Goal: Task Accomplishment & Management: Manage account settings

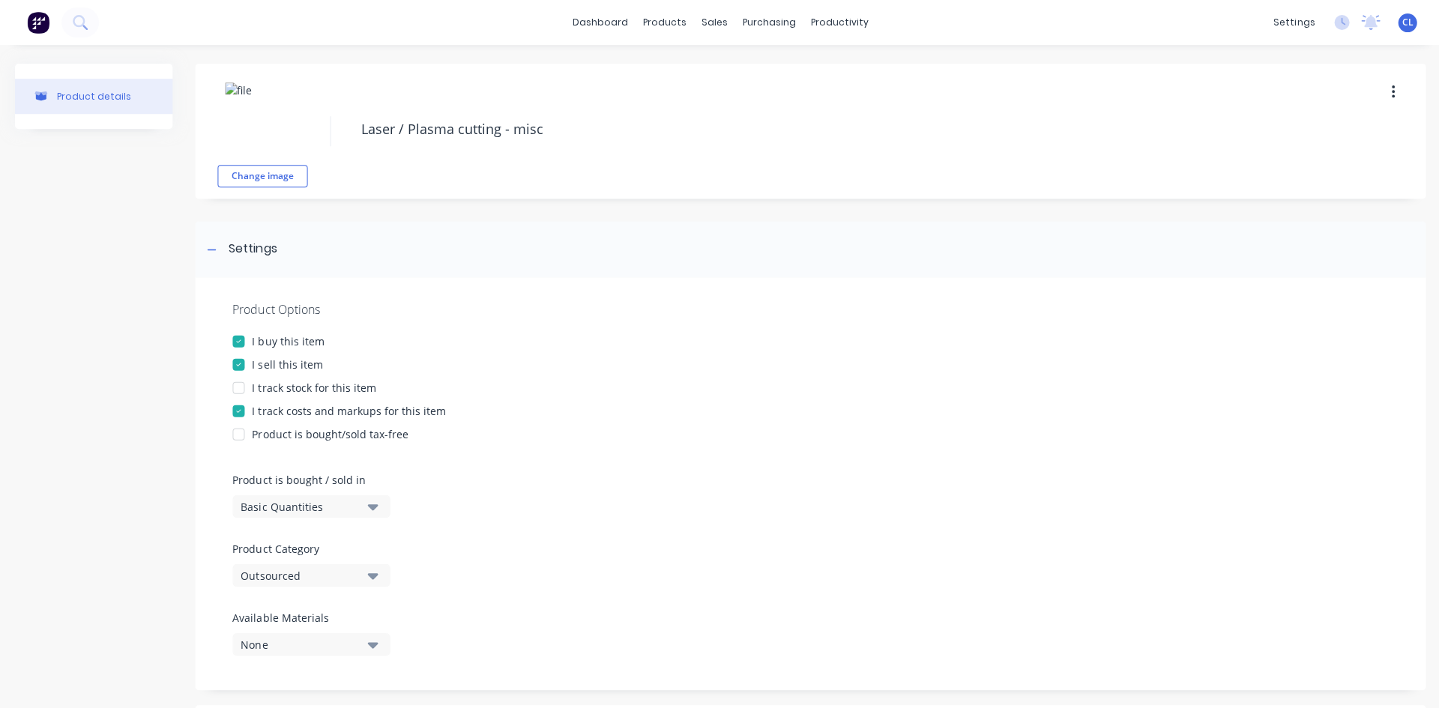
drag, startPoint x: 922, startPoint y: 427, endPoint x: 876, endPoint y: 479, distance: 70.1
click at [922, 426] on div "Product is bought/sold tax-free" at bounding box center [809, 434] width 1154 height 16
click at [1287, 21] on div "settings" at bounding box center [1293, 22] width 56 height 22
click at [1197, 127] on div "Integrations" at bounding box center [1186, 131] width 61 height 13
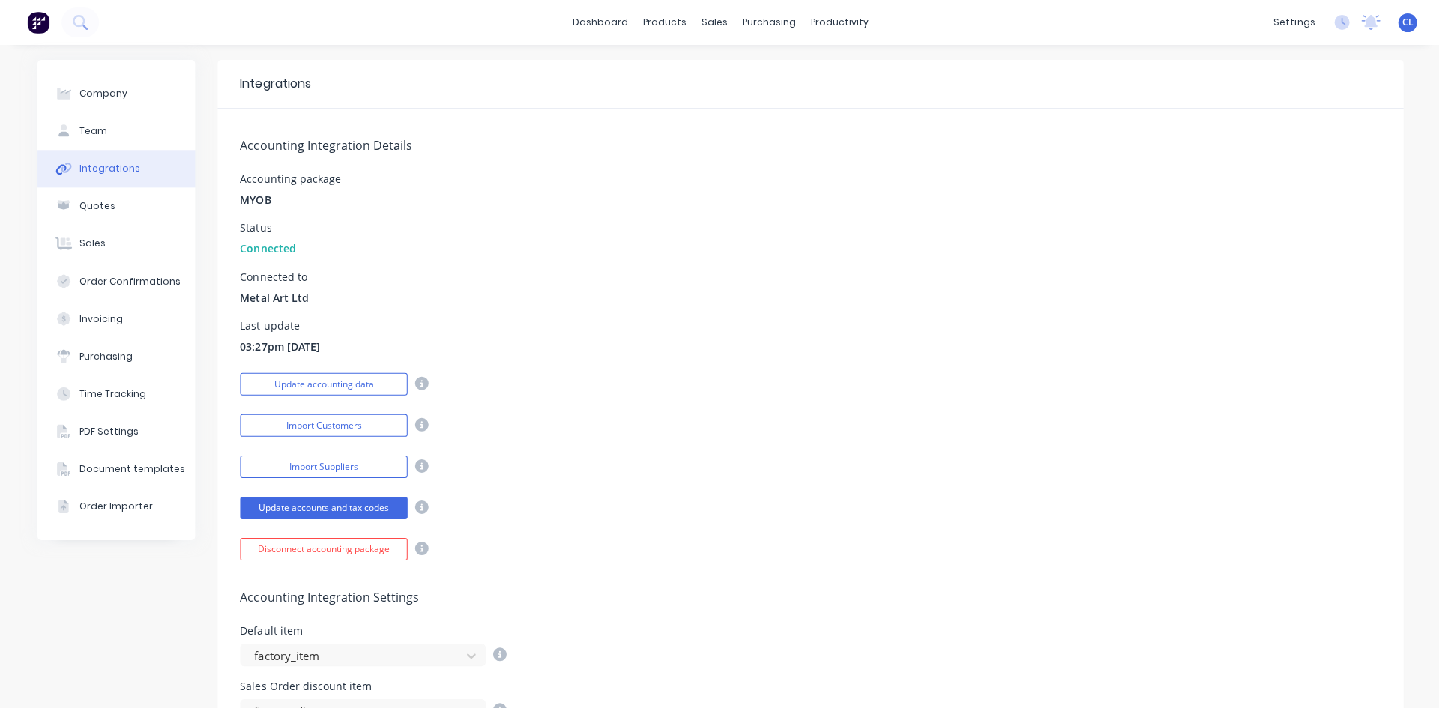
click at [364, 384] on button "Update accounting data" at bounding box center [323, 384] width 167 height 22
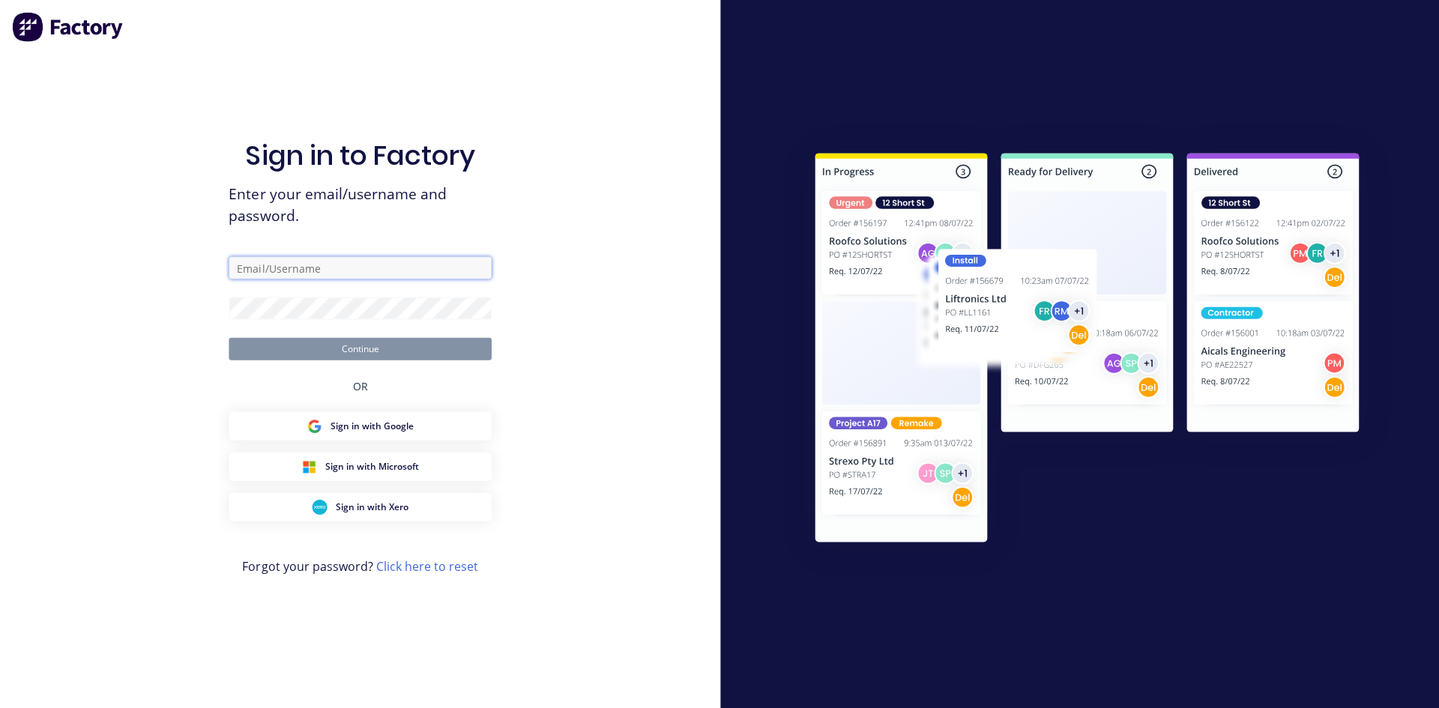
click at [312, 261] on input "text" at bounding box center [360, 267] width 262 height 22
type input "[PERSON_NAME][EMAIL_ADDRESS][DOMAIN_NAME]"
click at [354, 347] on button "Continue" at bounding box center [360, 348] width 262 height 22
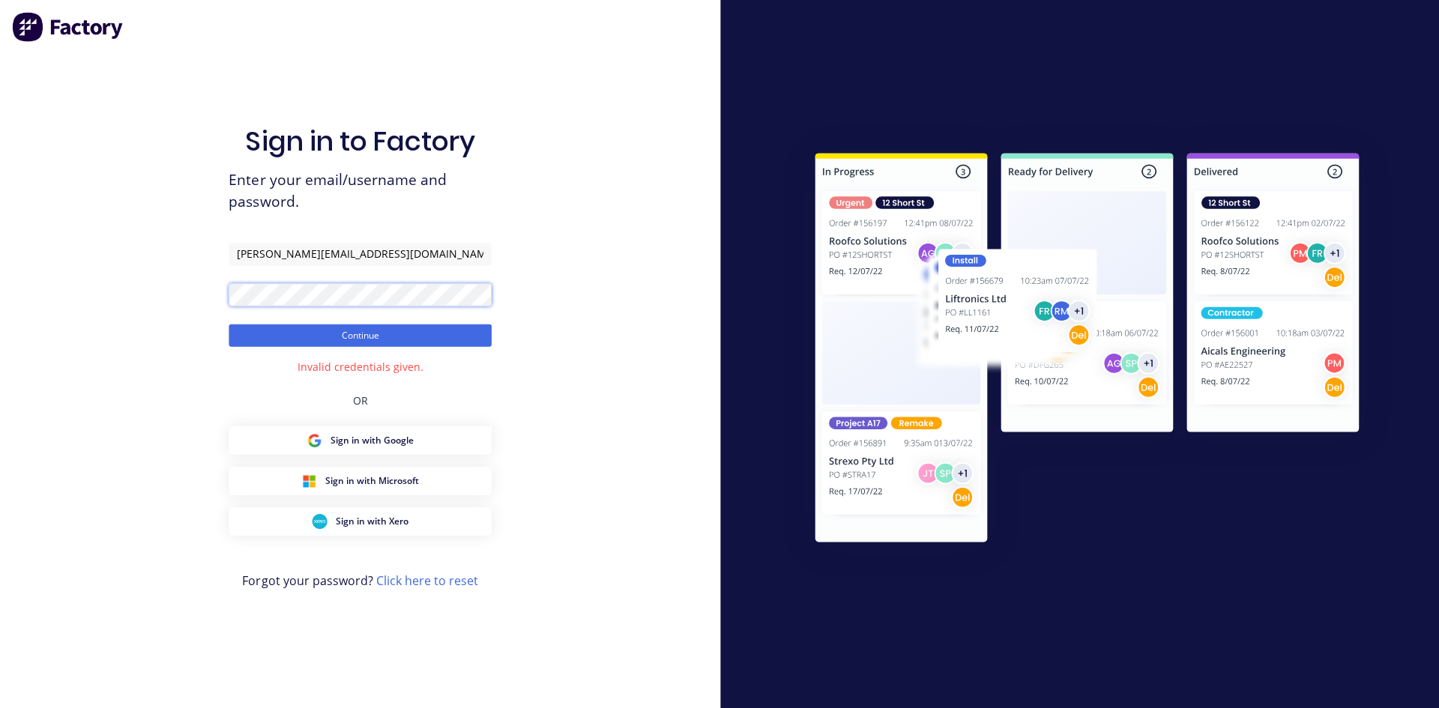
click at [168, 289] on div "Sign in to Factory Enter your email/username and password. [PERSON_NAME][EMAIL_…" at bounding box center [360, 354] width 720 height 708
click at [362, 328] on button "Continue" at bounding box center [360, 335] width 262 height 22
click at [166, 290] on div "Sign in to Factory Enter your email/username and password. [PERSON_NAME][EMAIL_…" at bounding box center [360, 354] width 720 height 708
click at [331, 336] on button "Continue" at bounding box center [360, 335] width 262 height 22
click at [361, 340] on button "Continue" at bounding box center [360, 335] width 262 height 22
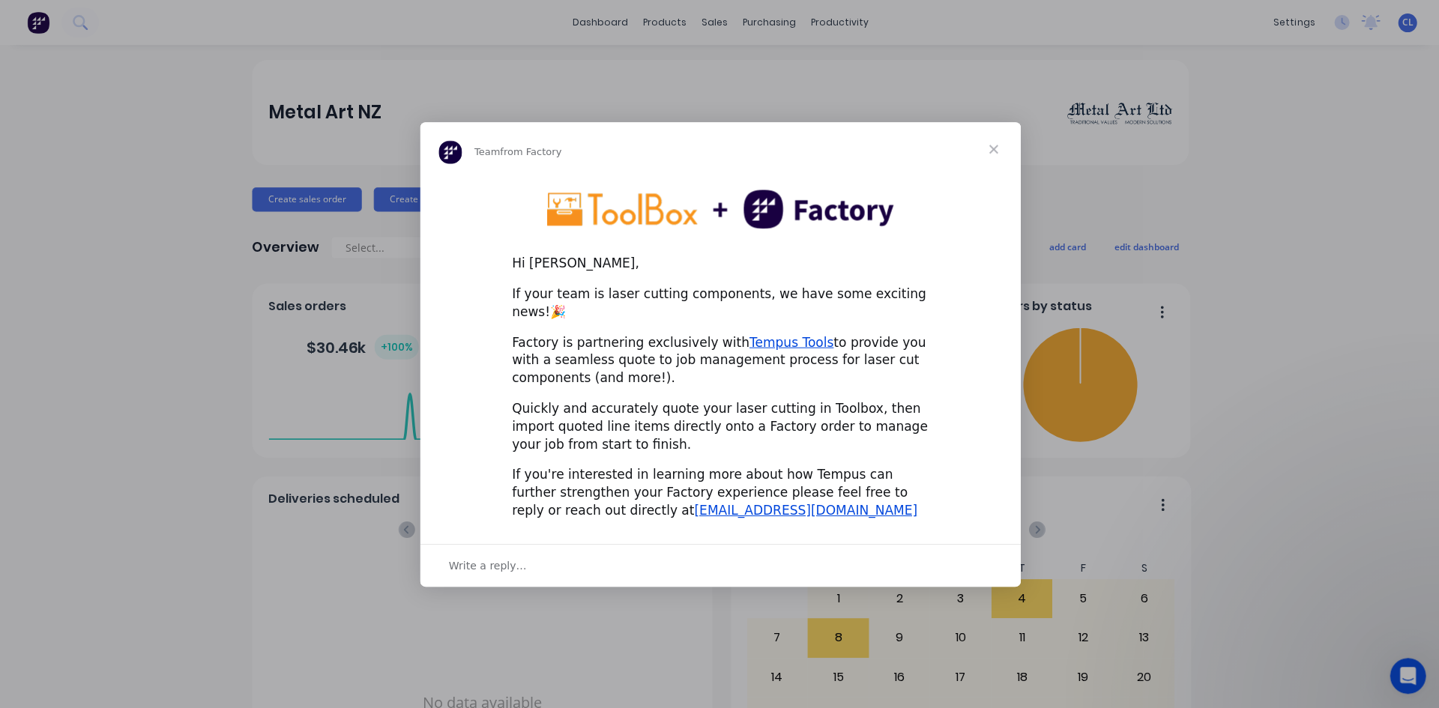
click at [991, 157] on span "Close" at bounding box center [993, 149] width 54 height 54
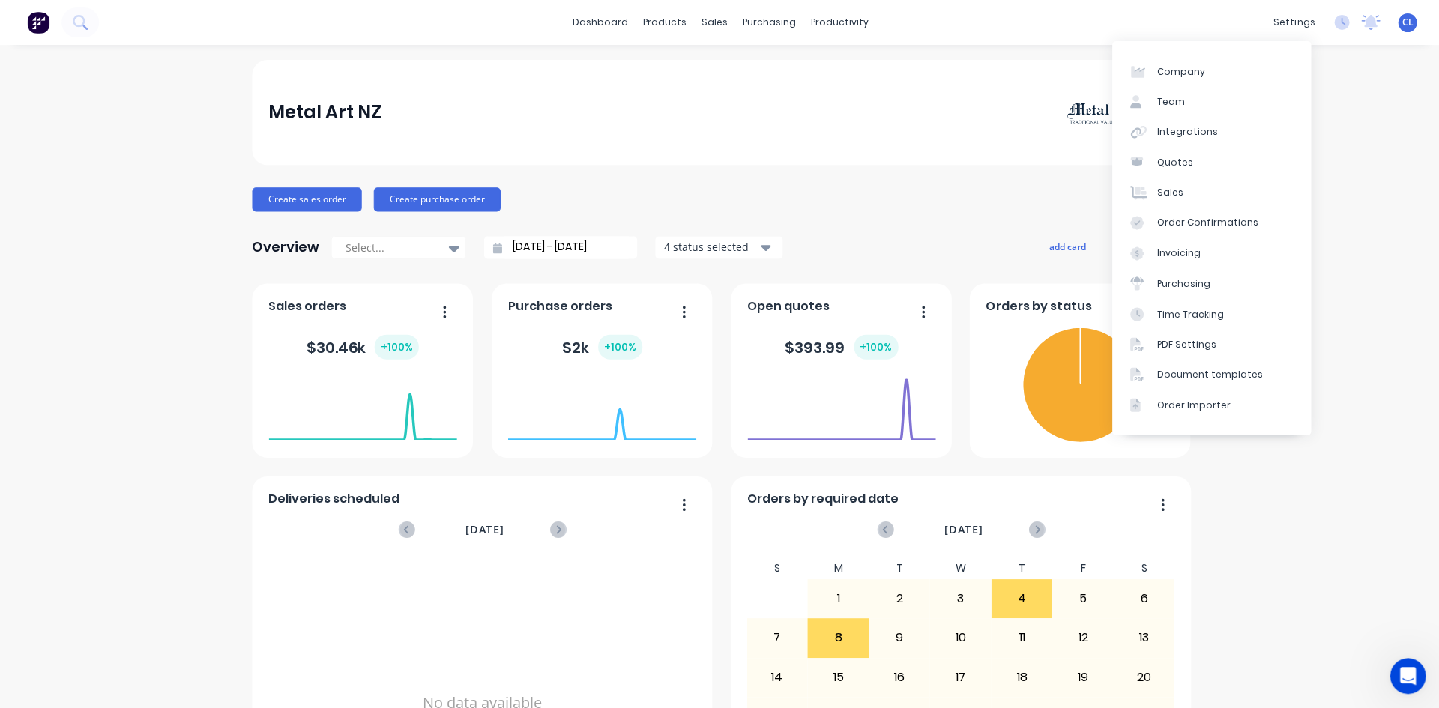
click at [1194, 135] on div "Integrations" at bounding box center [1186, 131] width 61 height 13
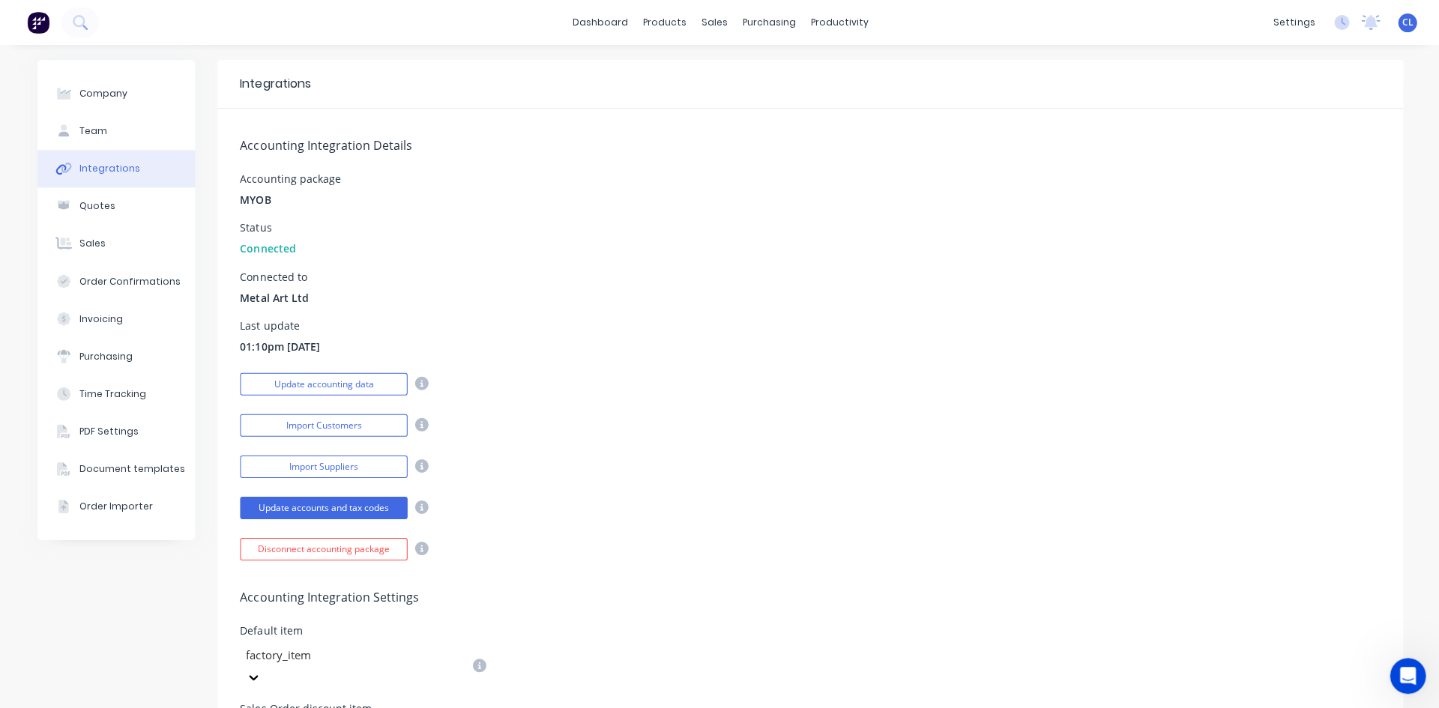
click at [357, 384] on button "Update accounting data" at bounding box center [323, 384] width 167 height 22
click at [691, 70] on div "Product Catalogue" at bounding box center [724, 71] width 93 height 13
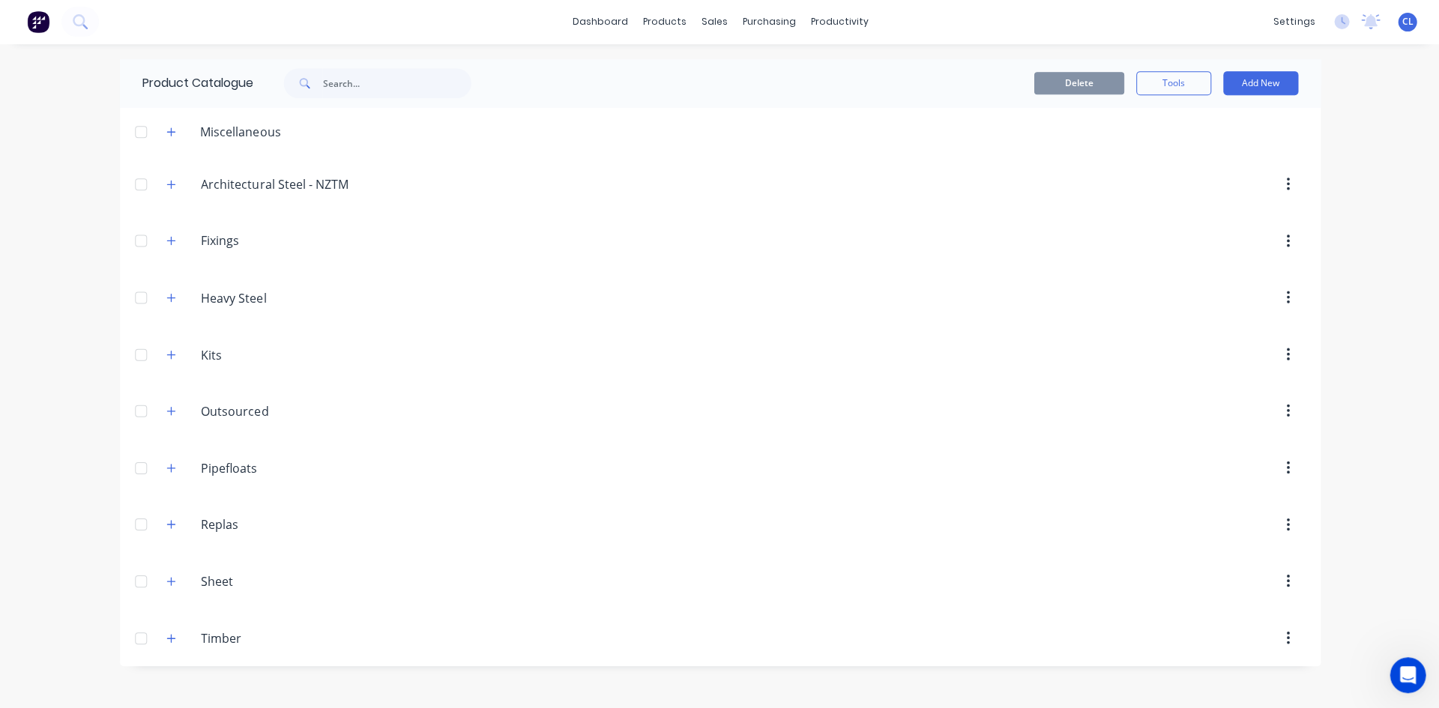
click at [173, 407] on icon "button" at bounding box center [170, 411] width 9 height 10
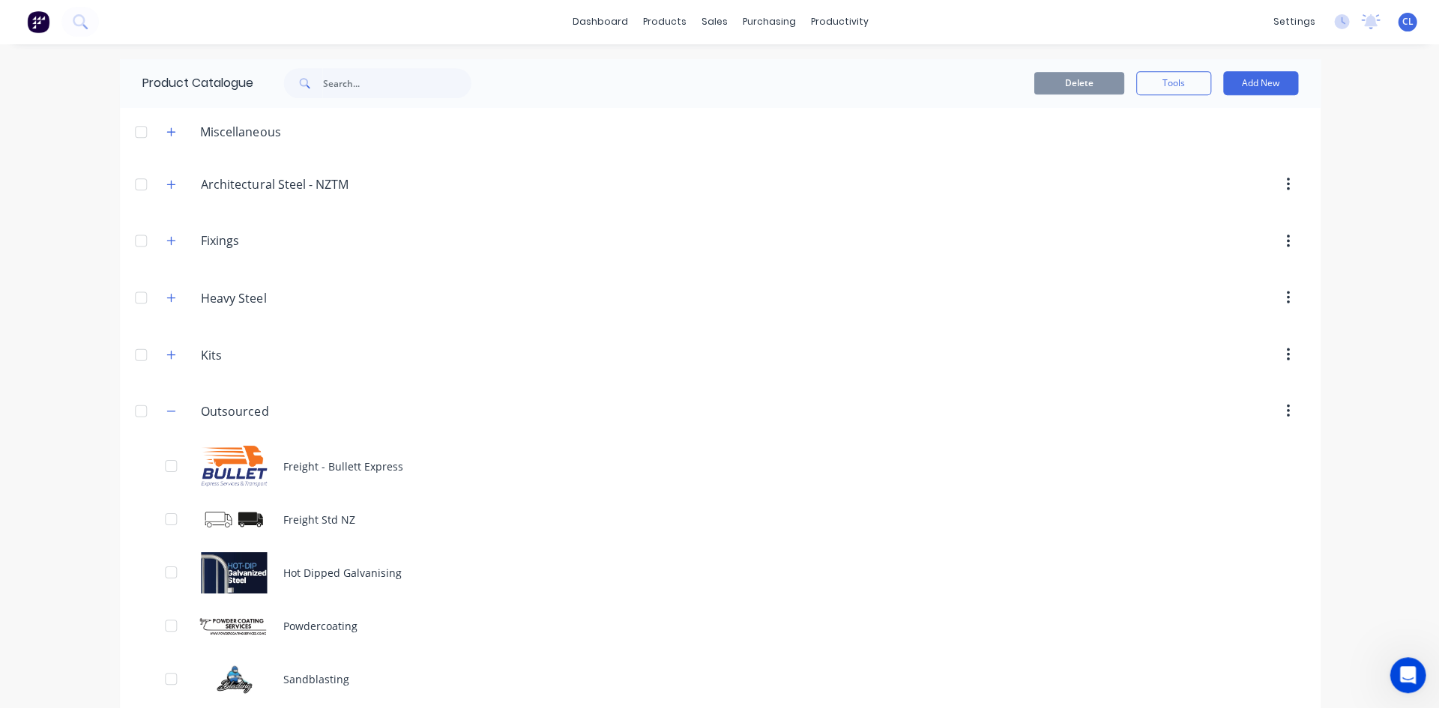
click at [324, 463] on div "Freight - Bullett Express" at bounding box center [719, 466] width 1199 height 53
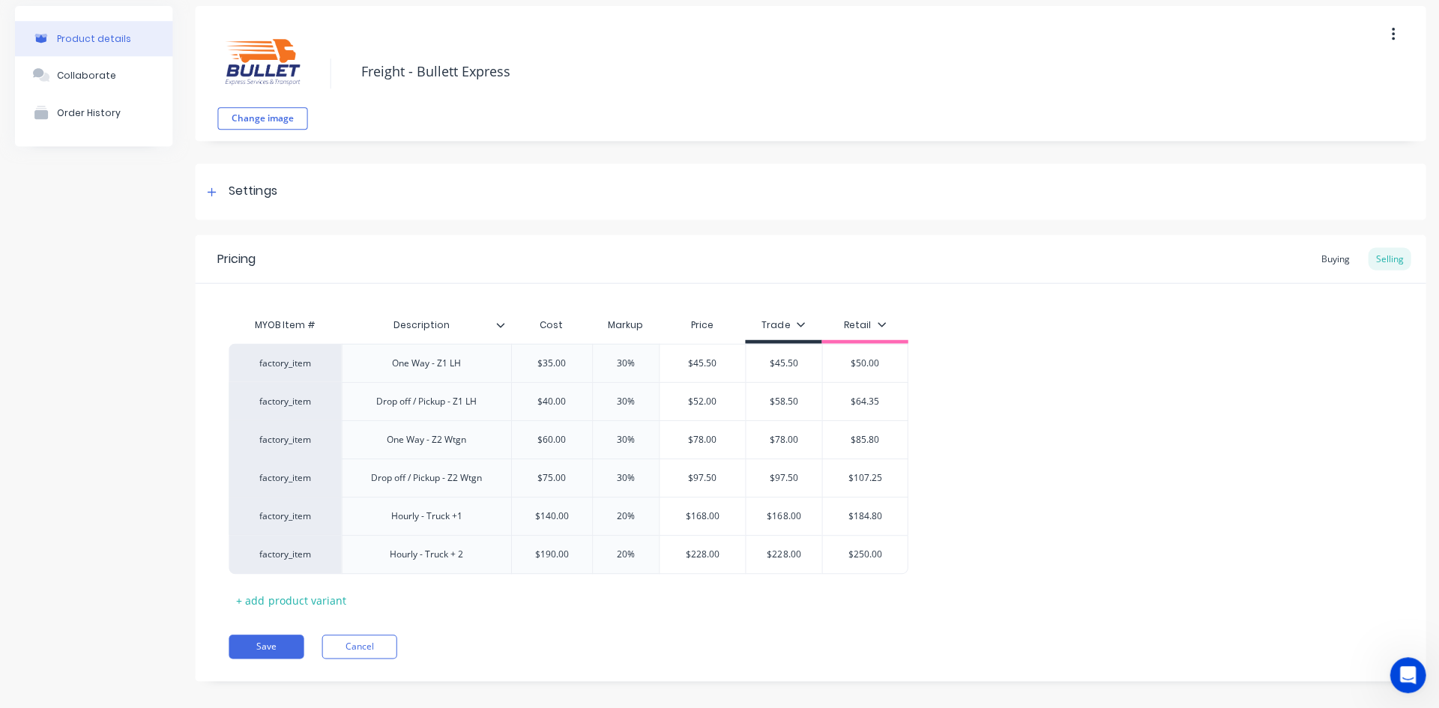
scroll to position [71, 0]
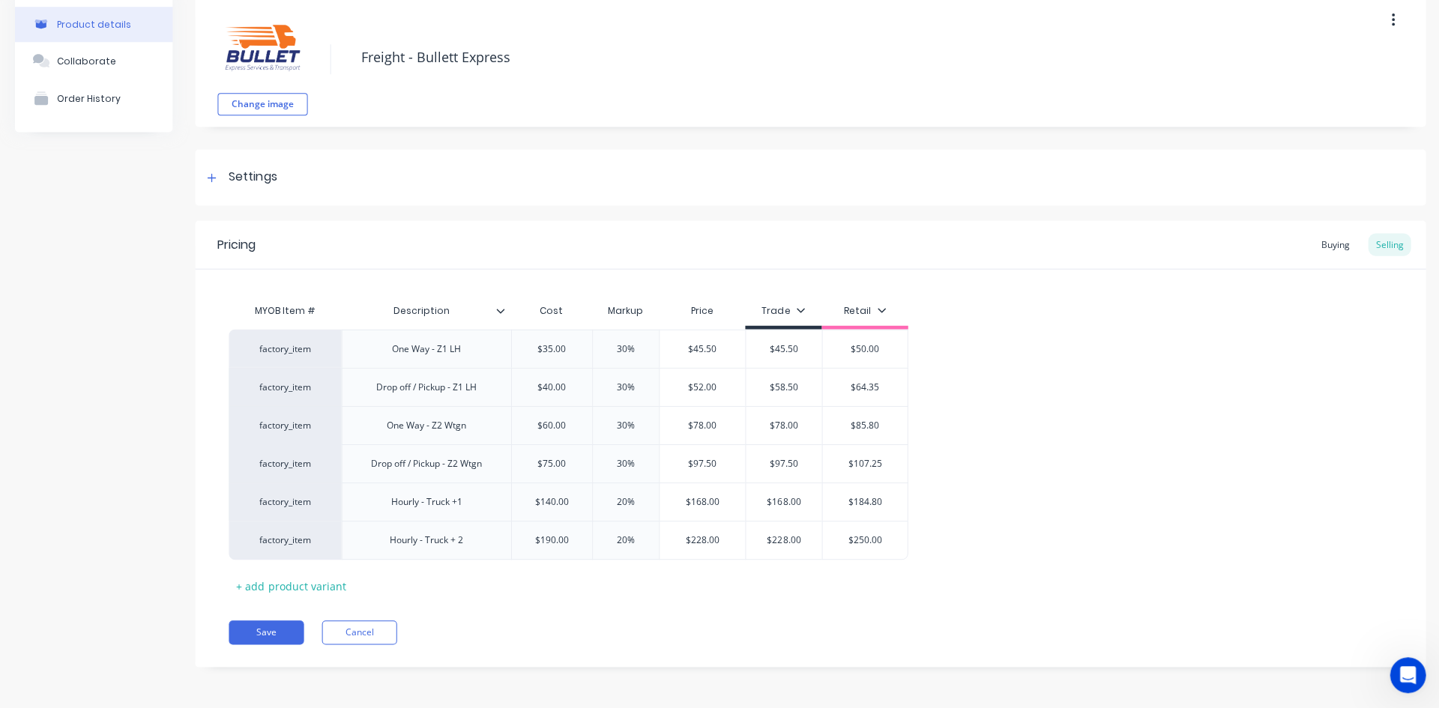
click at [296, 349] on div "factory_item" at bounding box center [285, 349] width 82 height 13
type input "factory"
click at [300, 442] on button "factory_freight" at bounding box center [300, 439] width 113 height 22
click at [320, 347] on div "factory_freight One Way - Z1 LH $35.00 30% $45.50 $45.50 $50.00 factory_item Dr…" at bounding box center [810, 445] width 1162 height 229
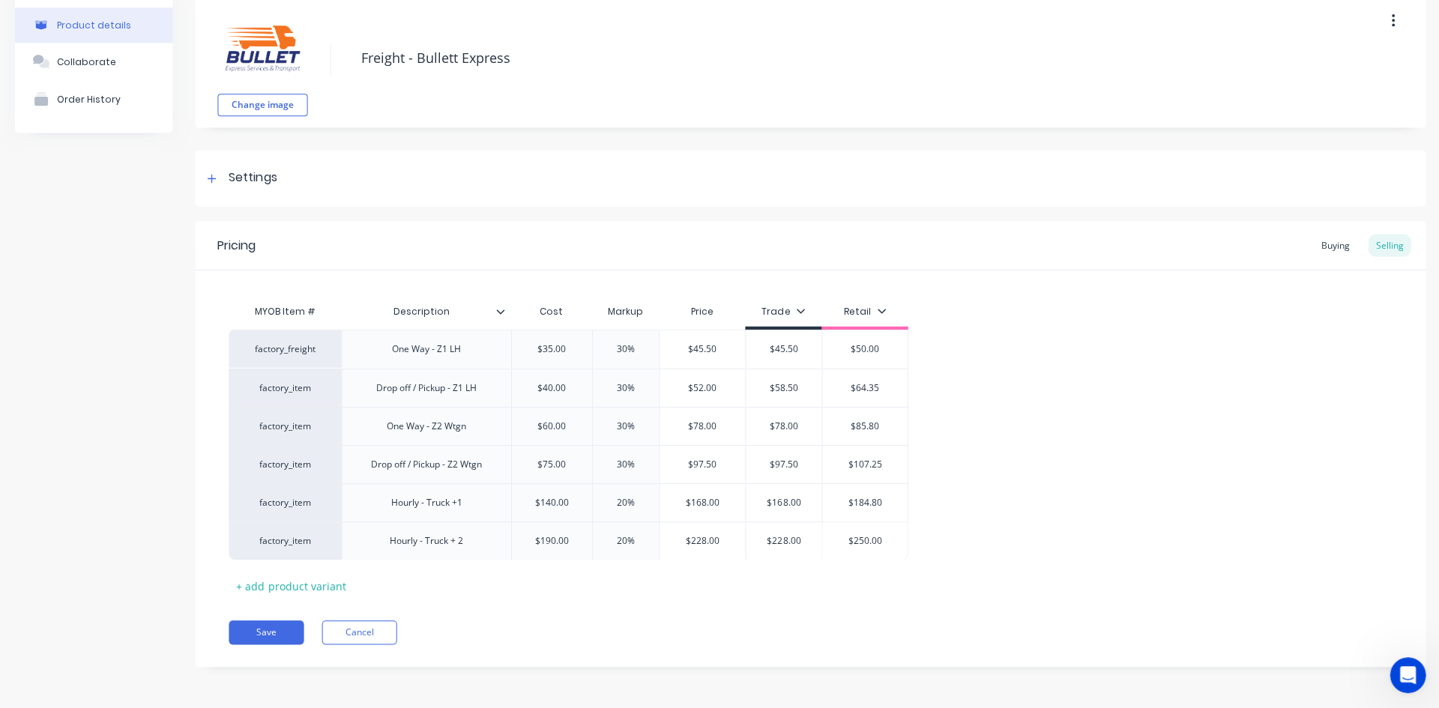
scroll to position [71, 0]
drag, startPoint x: 287, startPoint y: 347, endPoint x: 274, endPoint y: 348, distance: 12.8
click at [274, 348] on div "factory_freight" at bounding box center [285, 349] width 82 height 13
drag, startPoint x: 258, startPoint y: 345, endPoint x: 313, endPoint y: 349, distance: 54.9
click at [313, 349] on input at bounding box center [285, 350] width 82 height 15
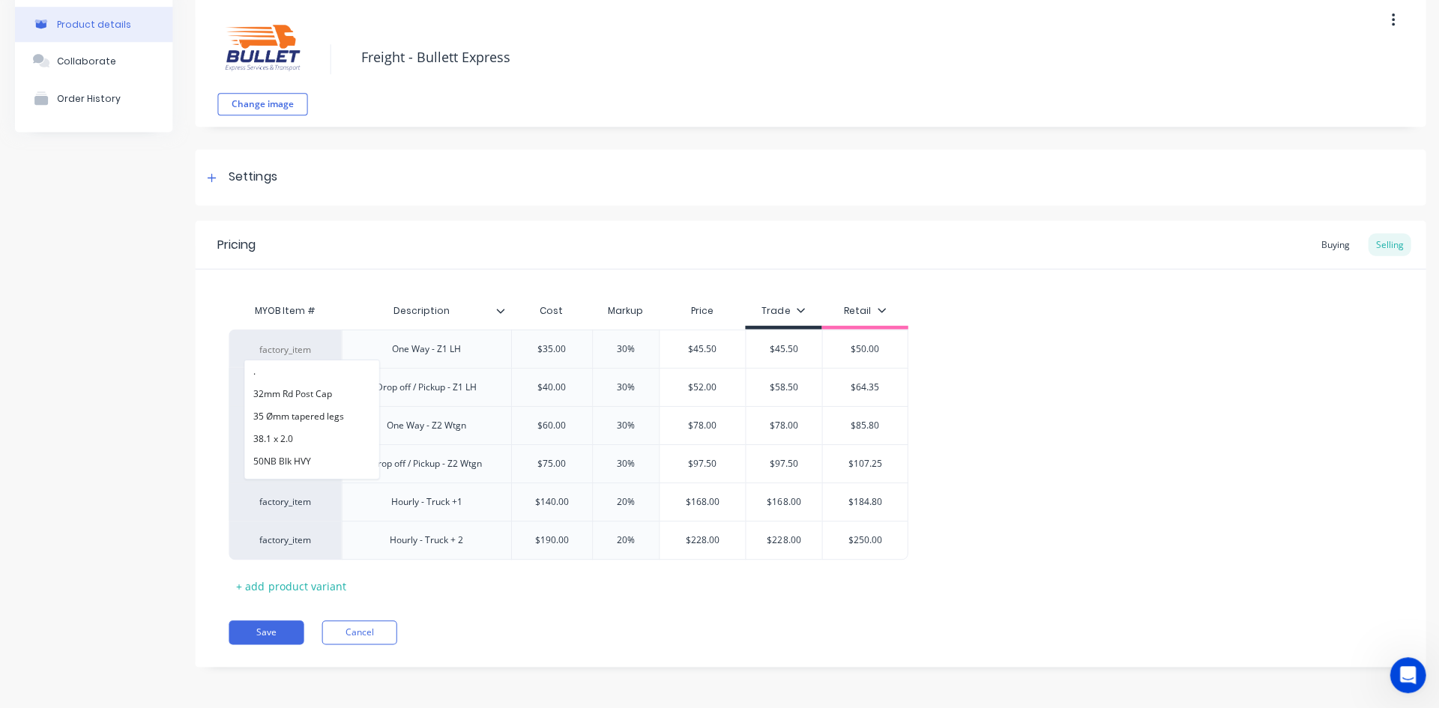
drag, startPoint x: 313, startPoint y: 349, endPoint x: 287, endPoint y: 349, distance: 25.5
click at [287, 349] on input at bounding box center [285, 350] width 82 height 15
click at [367, 286] on div "MYOB Item # Description Cost Markup Price Trade Retail factory_freight . 32mm R…" at bounding box center [809, 434] width 1229 height 328
click at [292, 390] on div "factory_item" at bounding box center [285, 387] width 82 height 13
click at [284, 381] on input at bounding box center [285, 388] width 82 height 15
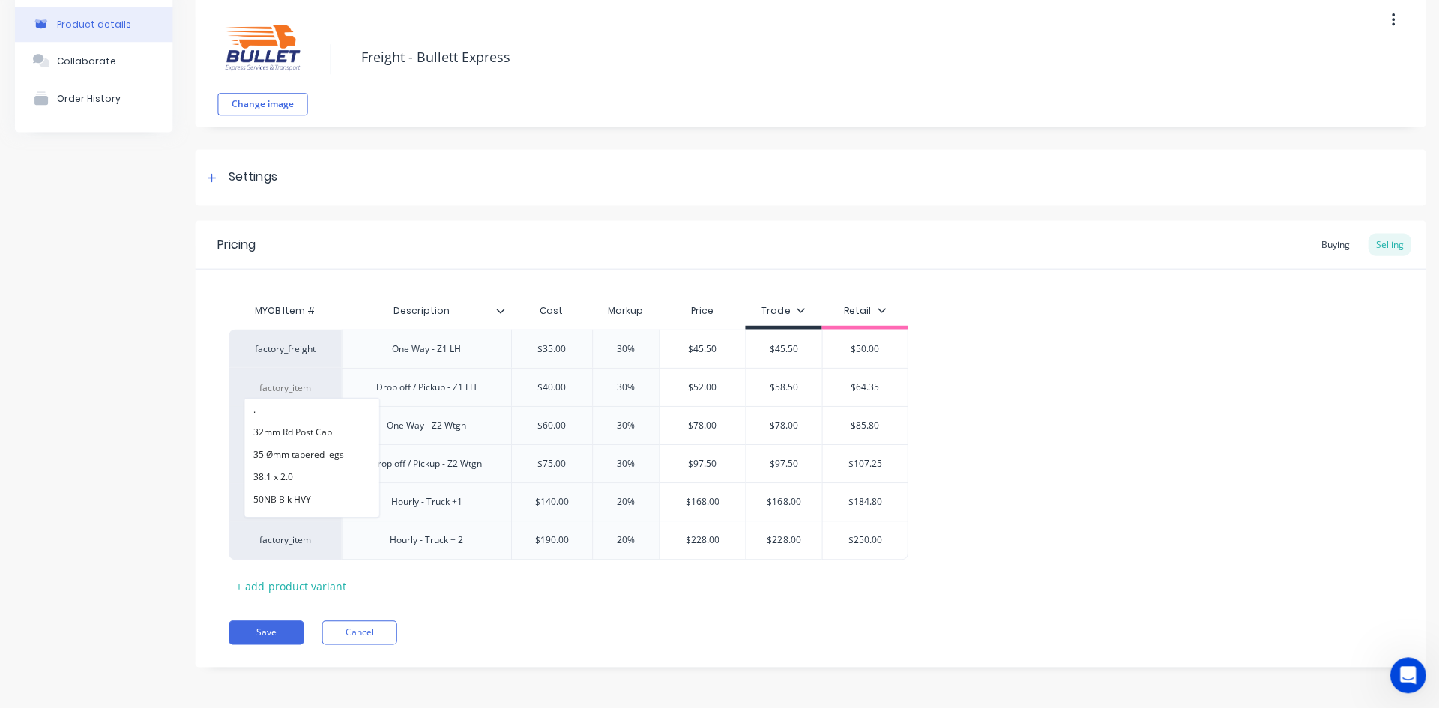
drag, startPoint x: 311, startPoint y: 386, endPoint x: 245, endPoint y: 381, distance: 66.2
click at [245, 381] on input at bounding box center [285, 388] width 82 height 15
click at [307, 412] on button "." at bounding box center [311, 410] width 134 height 22
click at [304, 388] on div "." at bounding box center [285, 387] width 82 height 13
paste input "factory_freight"
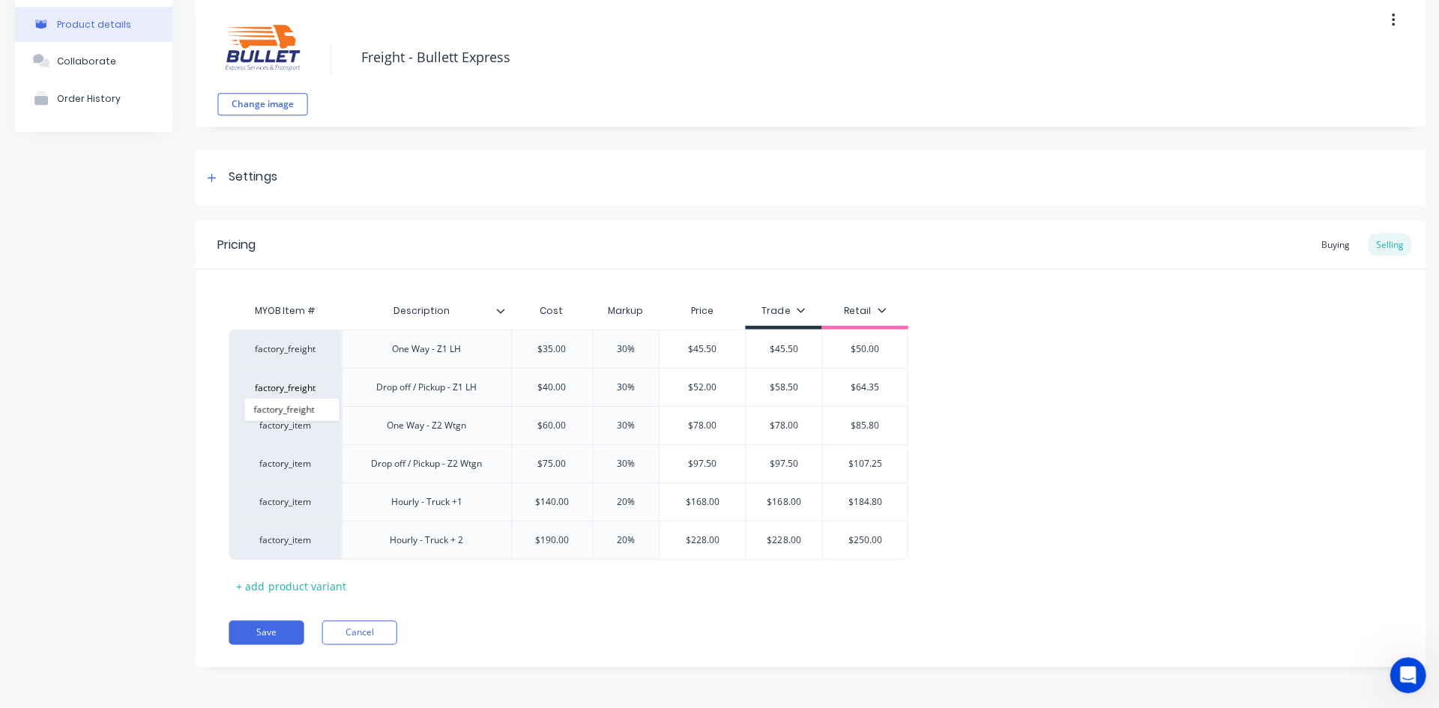
type input "factory_freight"
click at [301, 416] on button "factory_freight" at bounding box center [291, 410] width 94 height 22
click at [306, 424] on div "factory_item" at bounding box center [285, 425] width 82 height 13
paste input "factory_freight"
type input "factory_freight"
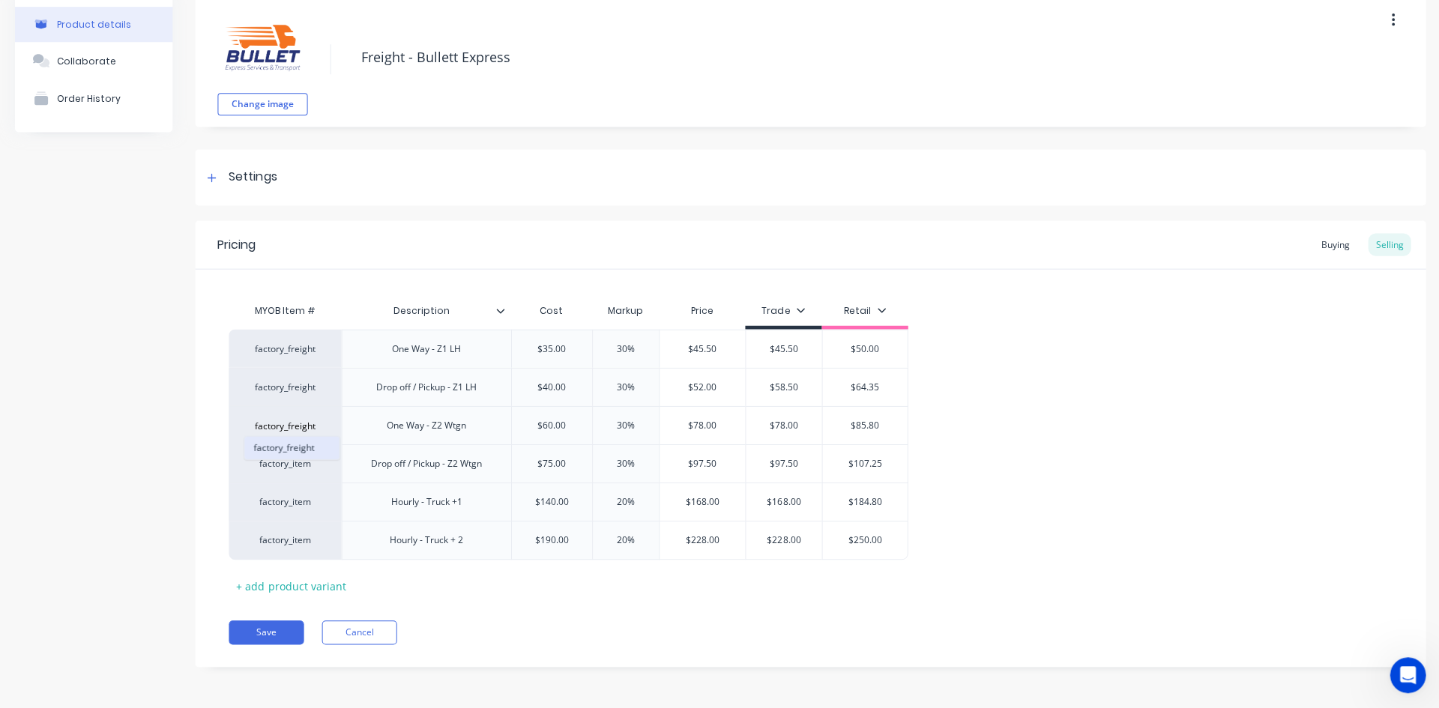
click at [307, 449] on button "factory_freight" at bounding box center [291, 448] width 94 height 22
click at [307, 466] on div "factory_item" at bounding box center [285, 463] width 82 height 13
paste input "factory_freight"
type input "factory_freight"
click at [296, 483] on button "factory_freight" at bounding box center [291, 486] width 94 height 22
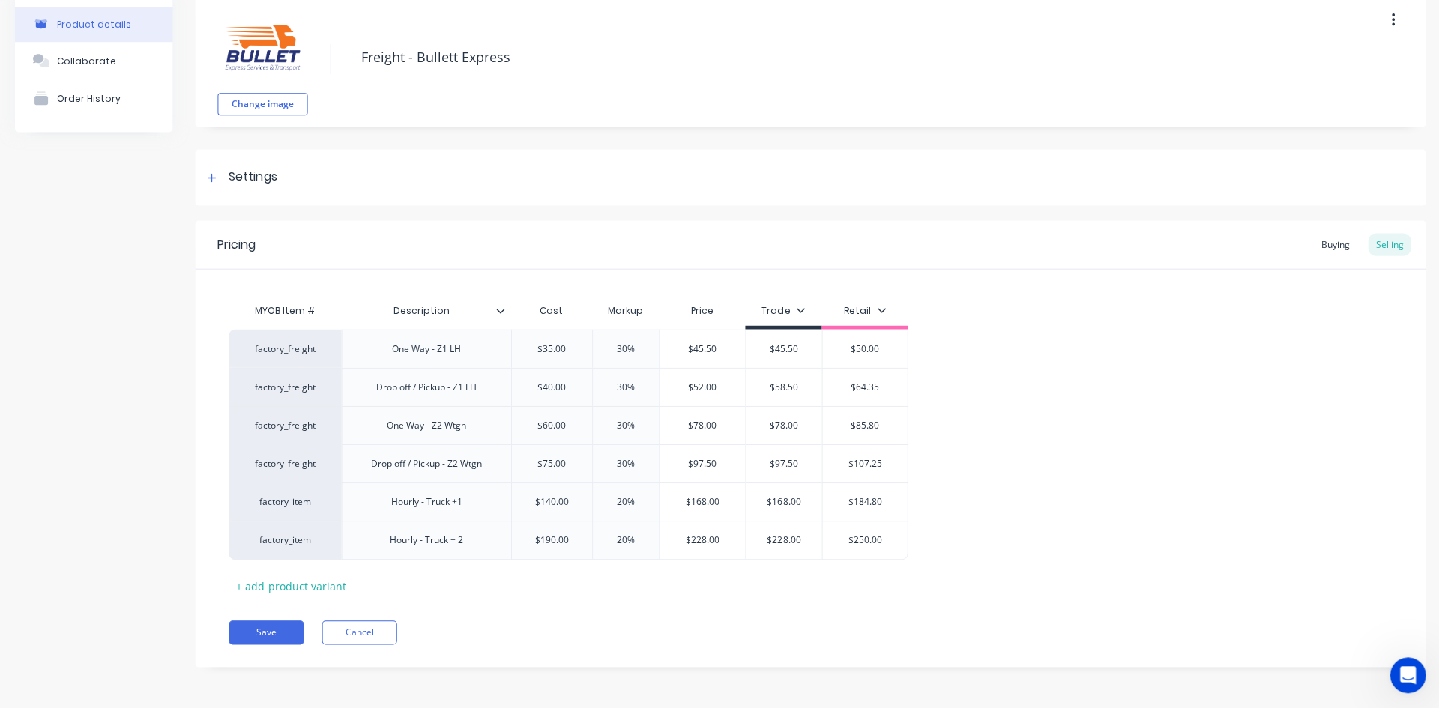
click at [295, 499] on div "factory_item" at bounding box center [285, 502] width 82 height 13
paste input "factory_freight"
type input "factory_freight"
click at [300, 391] on button "factory_freight" at bounding box center [291, 387] width 94 height 22
click at [298, 541] on div "factory_item" at bounding box center [285, 540] width 82 height 13
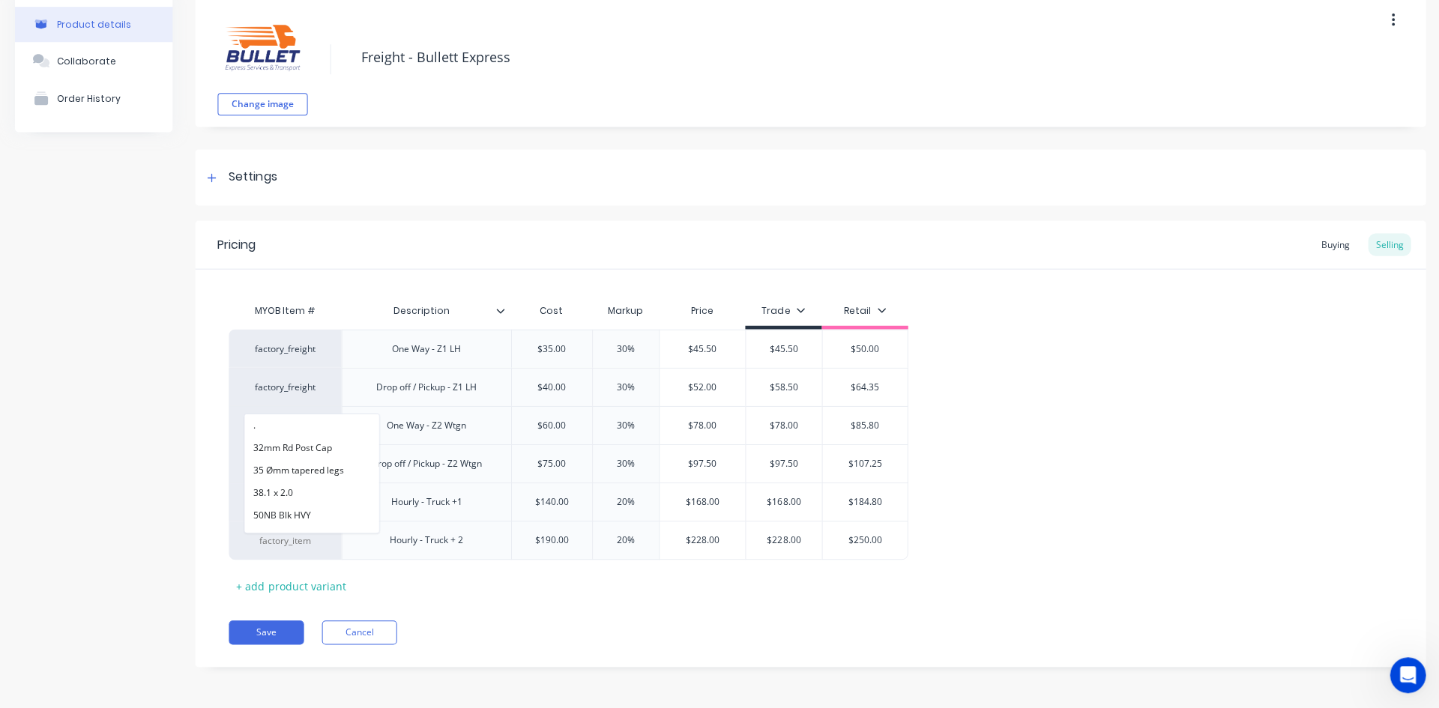
paste input "factory_freight"
type input "factory_freight"
click at [295, 419] on button "factory_freight" at bounding box center [291, 426] width 94 height 22
click at [98, 394] on div "Product details Collaborate Order History" at bounding box center [93, 341] width 157 height 697
click at [280, 634] on button "Save" at bounding box center [266, 633] width 75 height 24
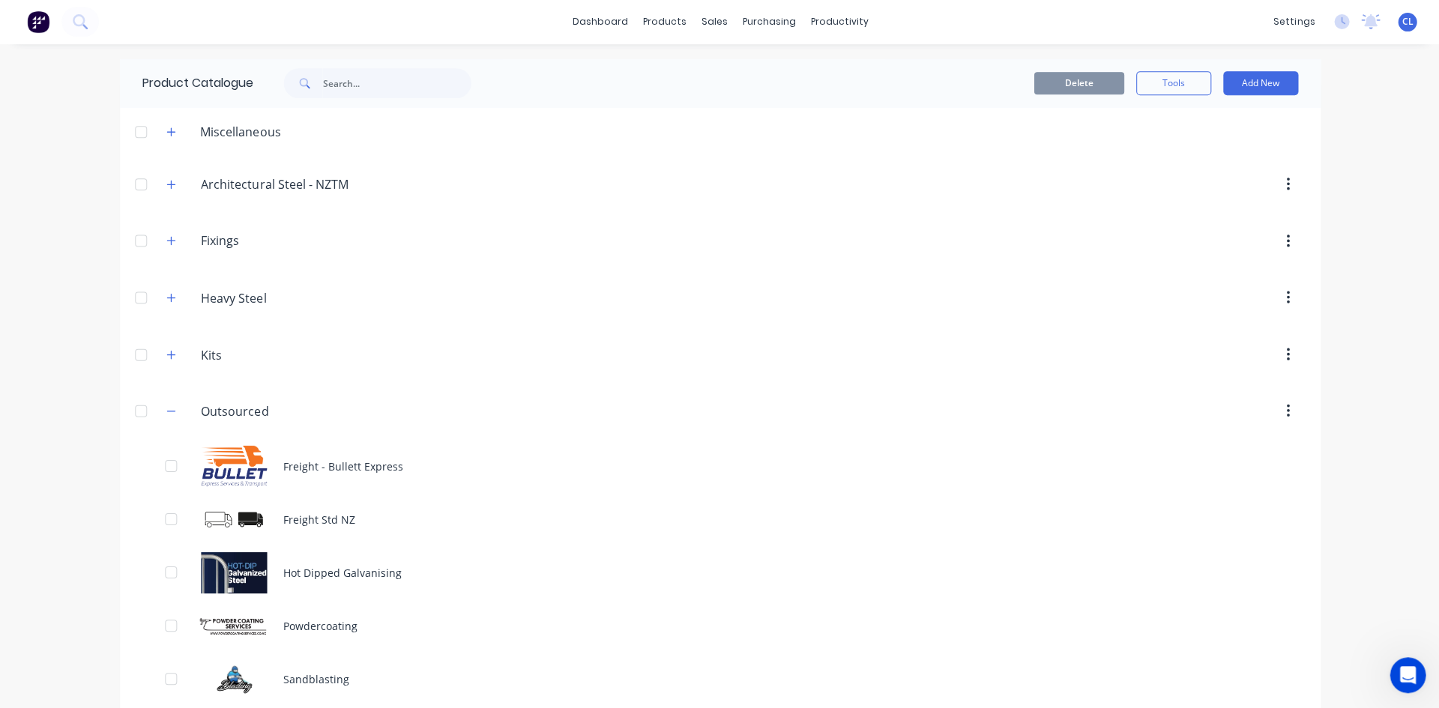
click at [162, 124] on span at bounding box center [171, 132] width 19 height 19
click at [166, 130] on icon "button" at bounding box center [170, 132] width 9 height 10
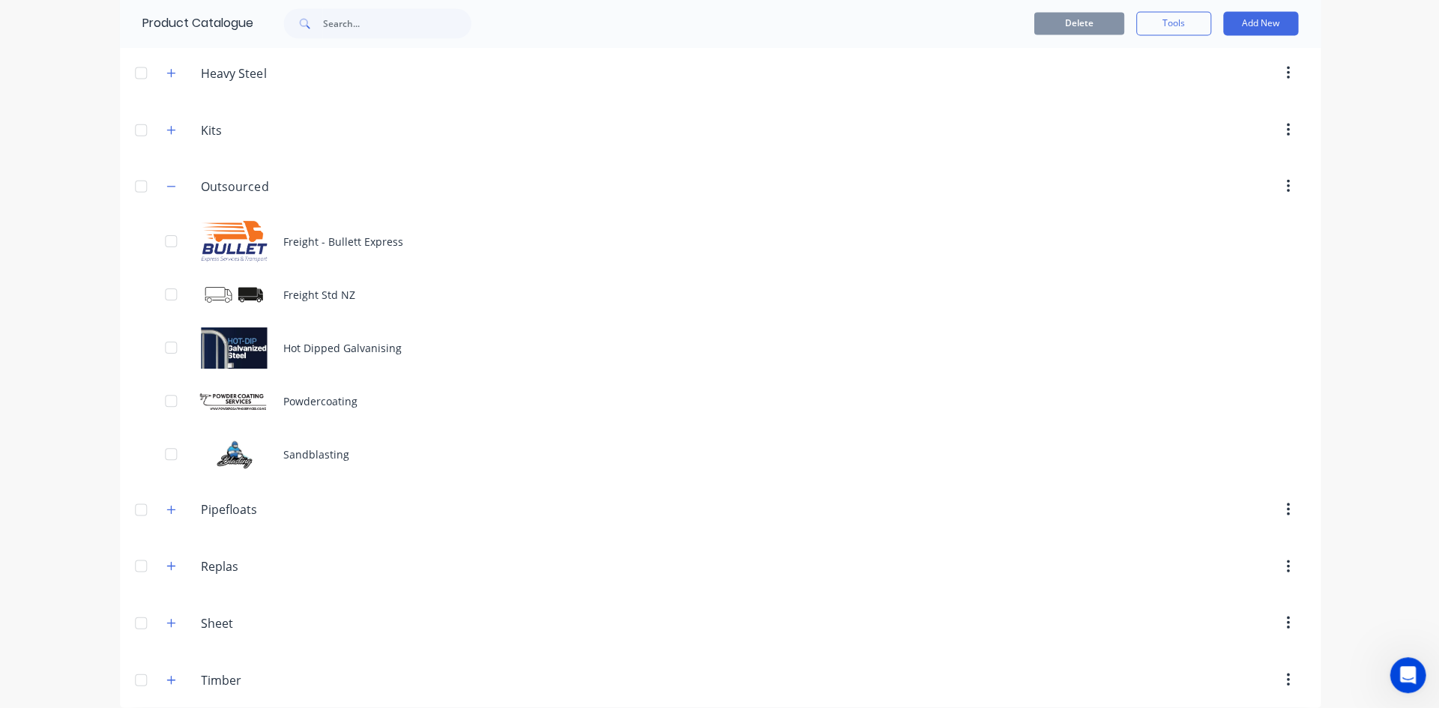
scroll to position [239, 0]
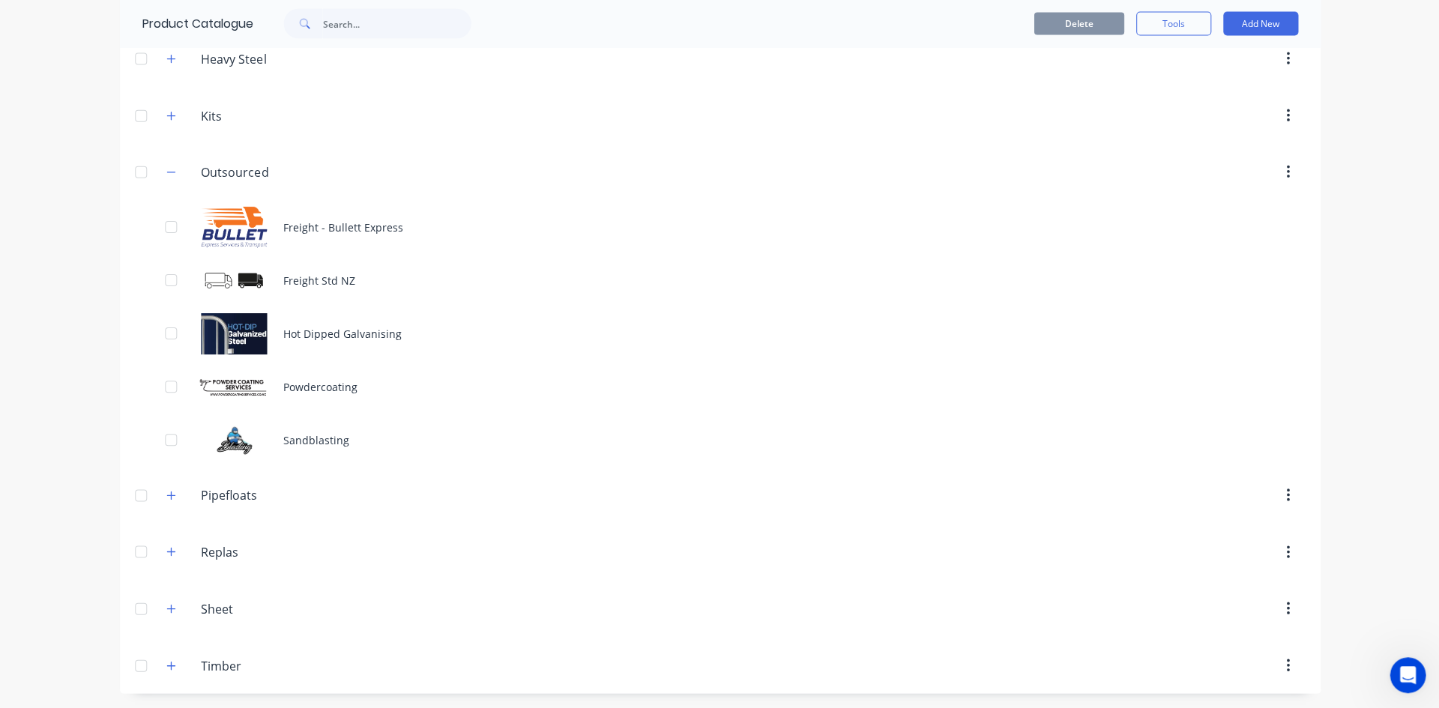
click at [1251, 15] on button "Add New" at bounding box center [1259, 24] width 75 height 24
click at [1208, 82] on div "Product" at bounding box center [1225, 93] width 115 height 22
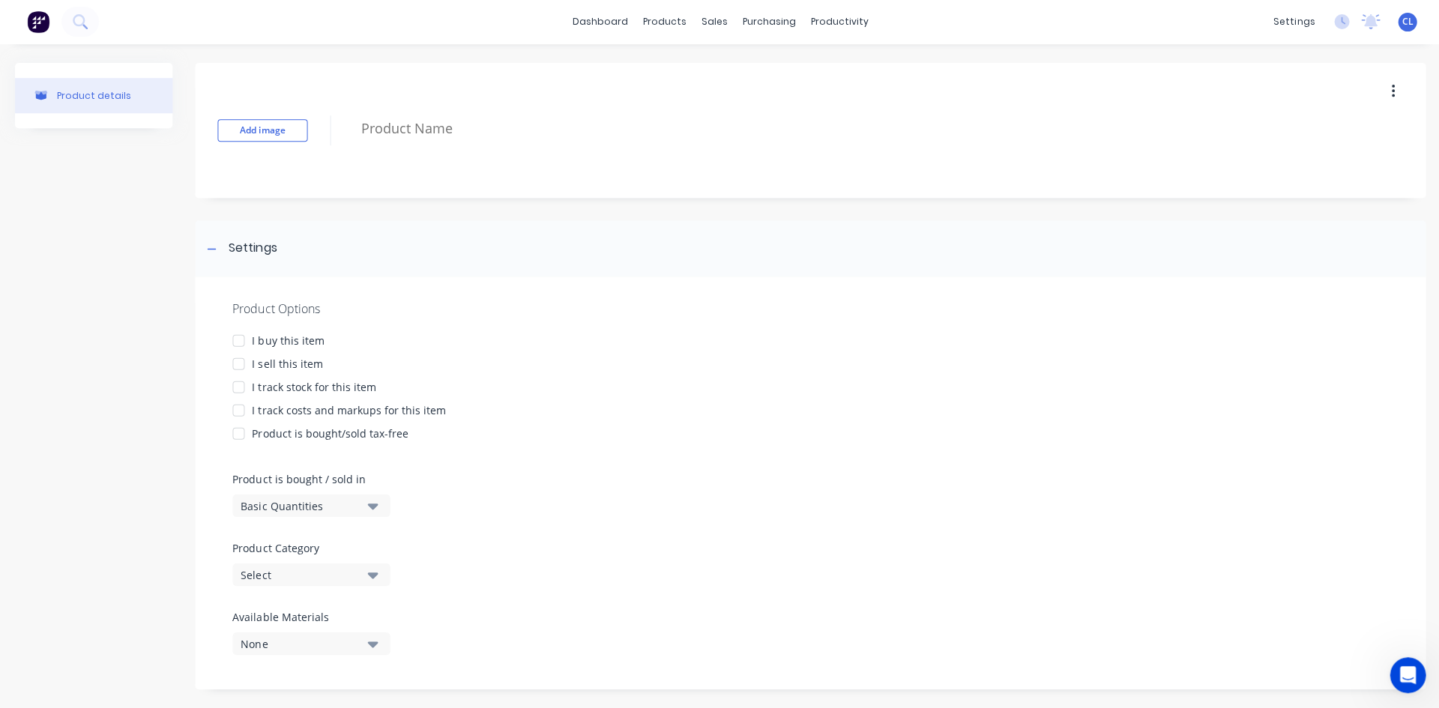
click at [302, 579] on div "Select" at bounding box center [301, 575] width 120 height 16
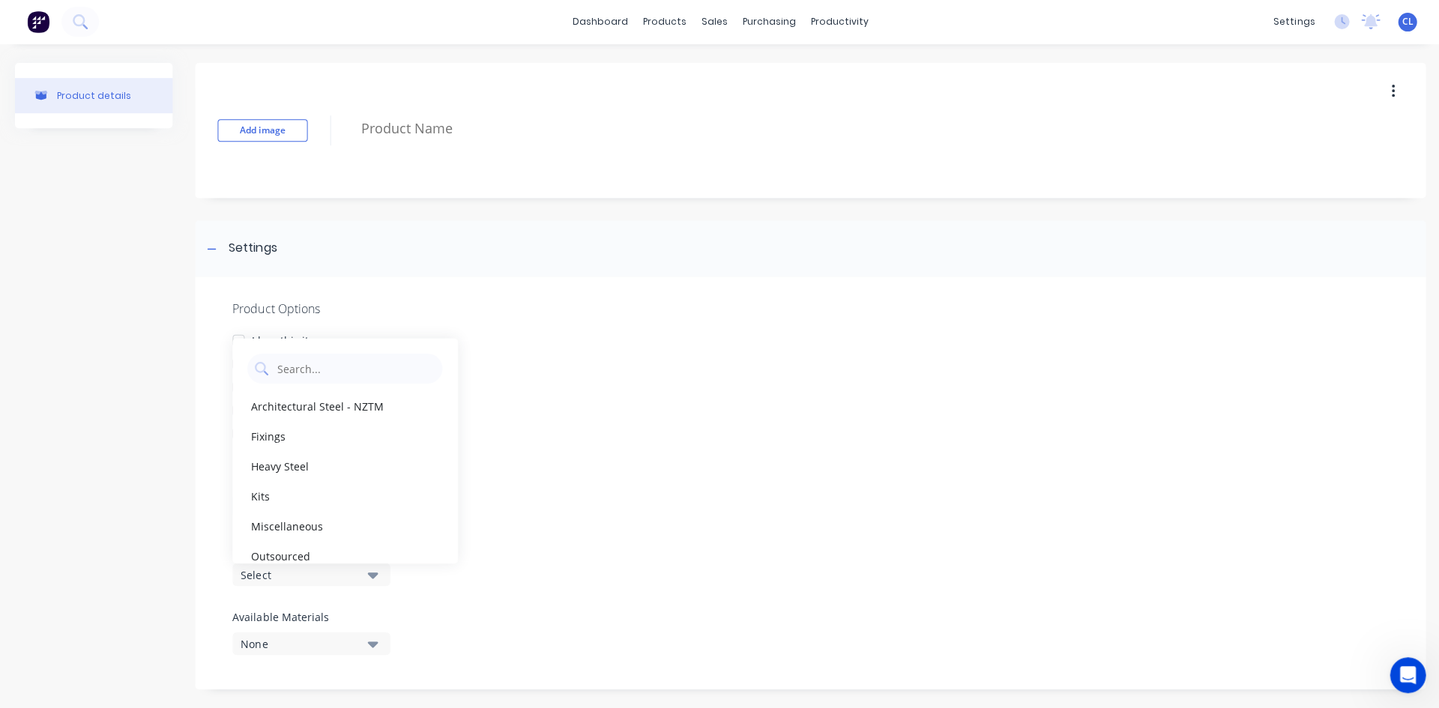
click at [291, 553] on div "Outsourced" at bounding box center [344, 556] width 225 height 30
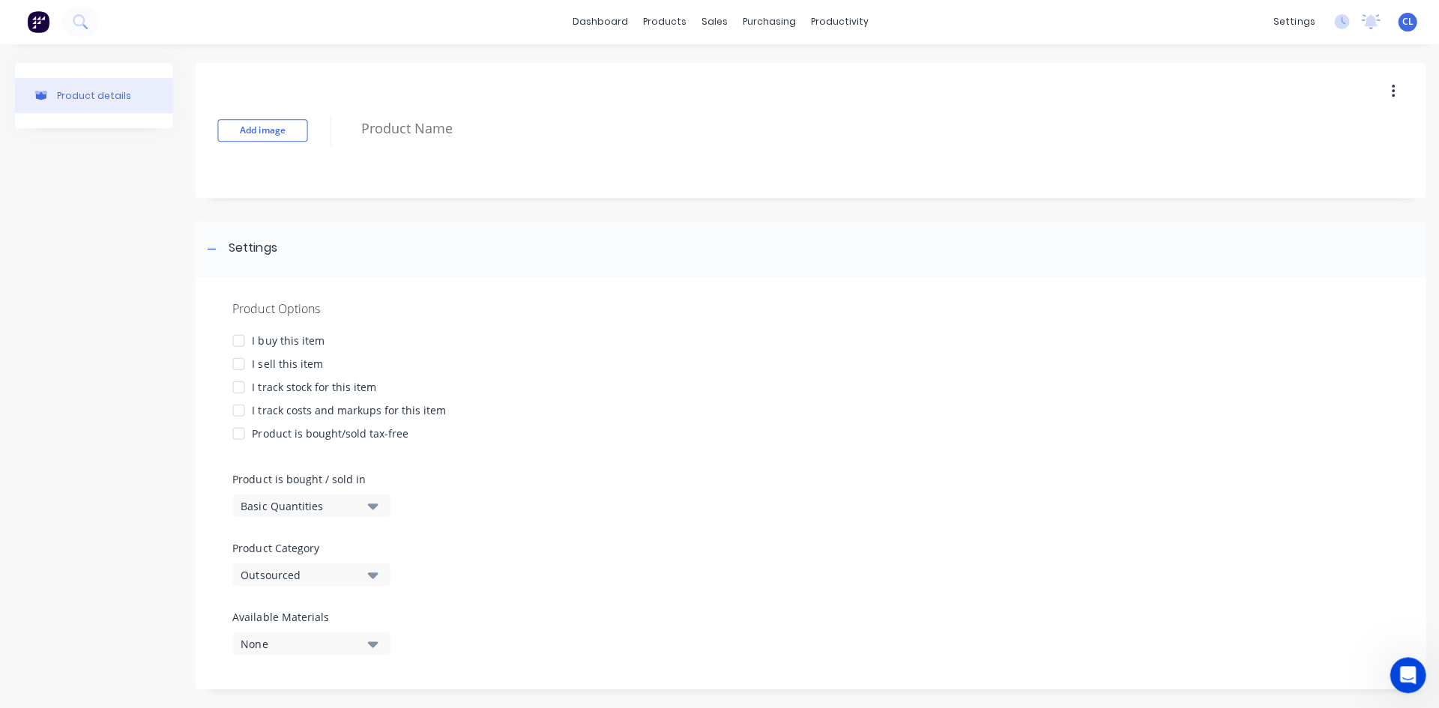
click at [238, 340] on div at bounding box center [238, 341] width 30 height 30
click at [235, 364] on div at bounding box center [238, 364] width 30 height 30
click at [368, 122] on textarea at bounding box center [827, 129] width 948 height 35
click at [267, 121] on button "Add image" at bounding box center [262, 131] width 90 height 22
click at [376, 136] on textarea at bounding box center [827, 129] width 948 height 35
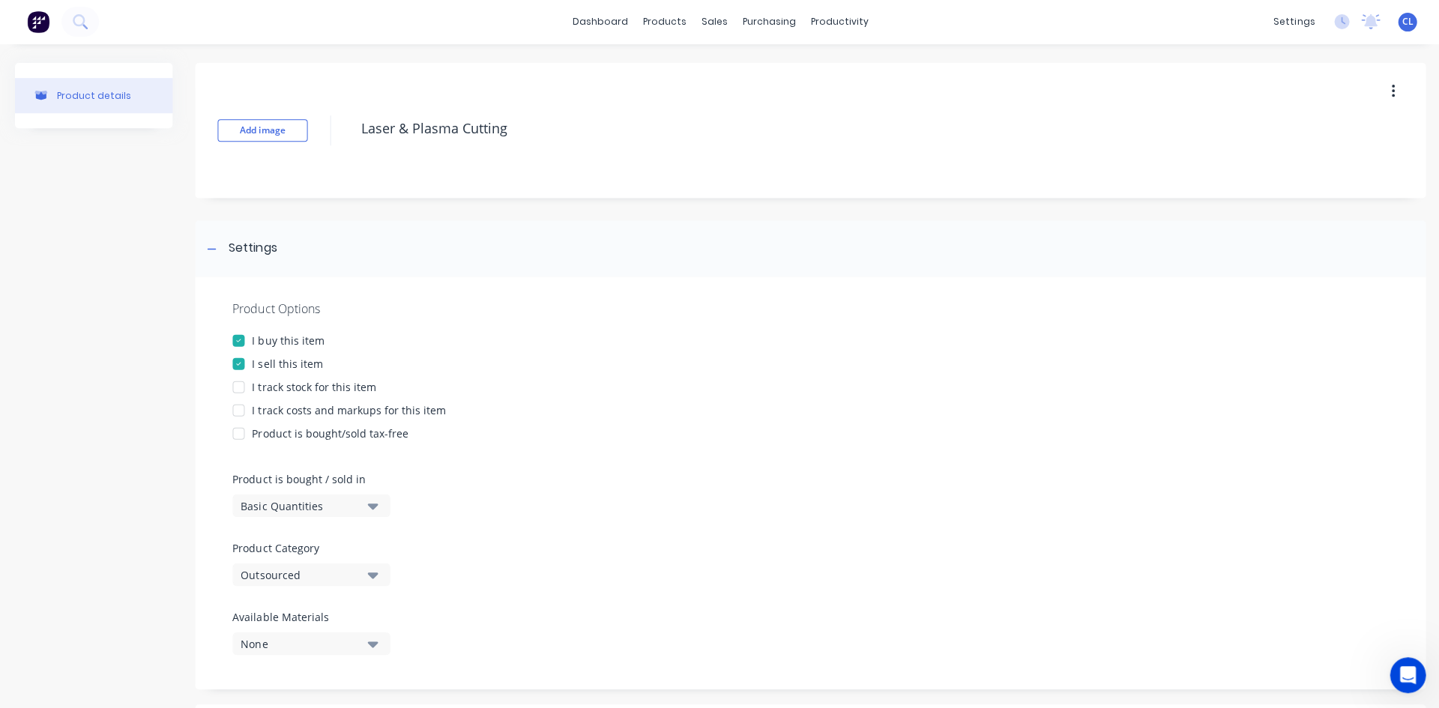
click at [236, 412] on div at bounding box center [238, 411] width 30 height 30
type textarea "Laser & Plasma Cutting"
click at [254, 121] on button "Add image" at bounding box center [262, 131] width 90 height 22
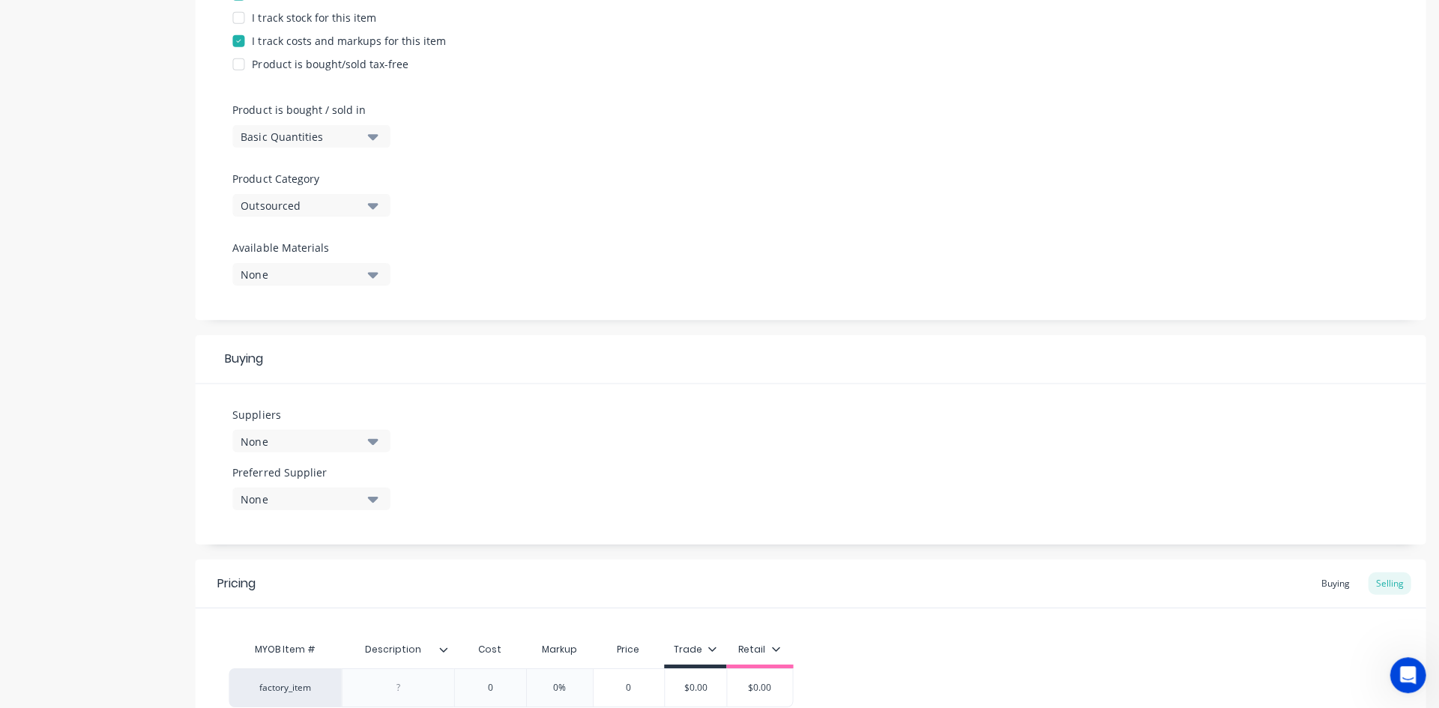
scroll to position [374, 0]
click at [377, 439] on icon "button" at bounding box center [372, 436] width 10 height 16
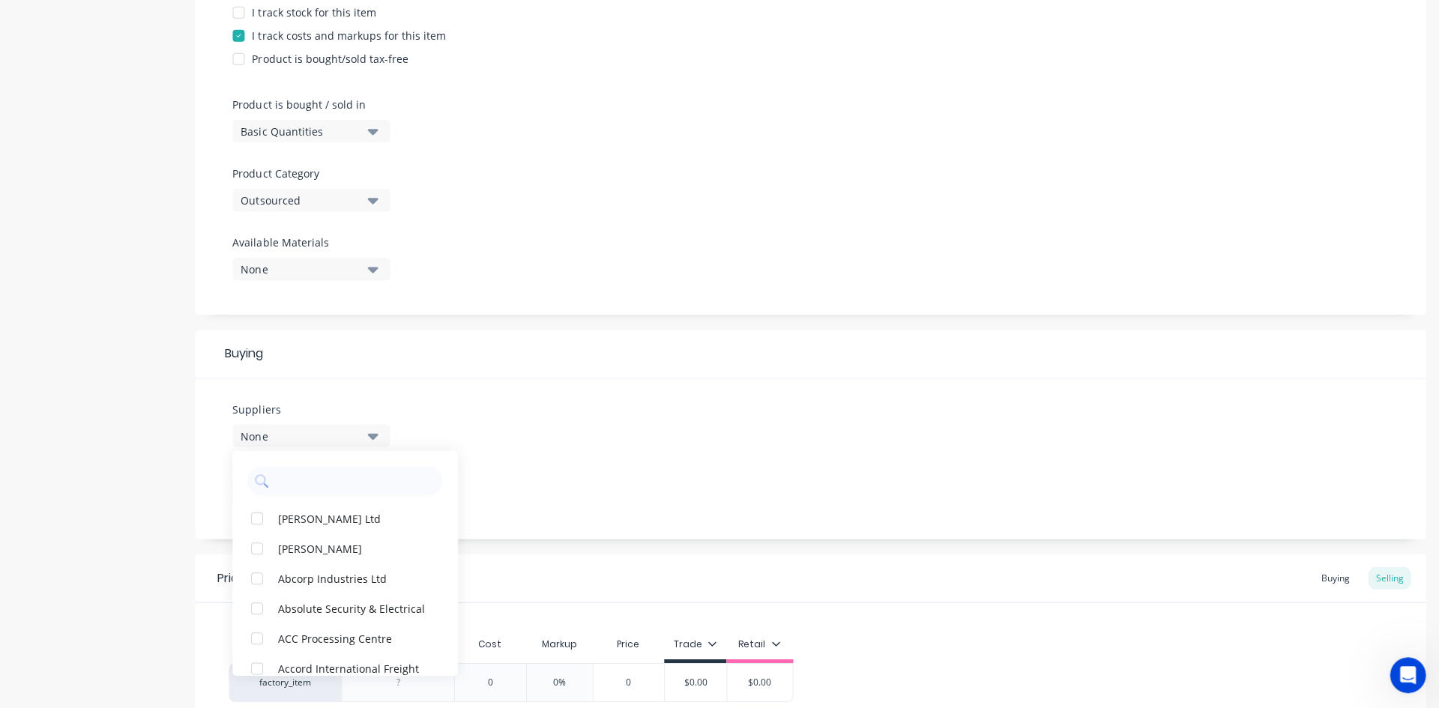
scroll to position [517, 0]
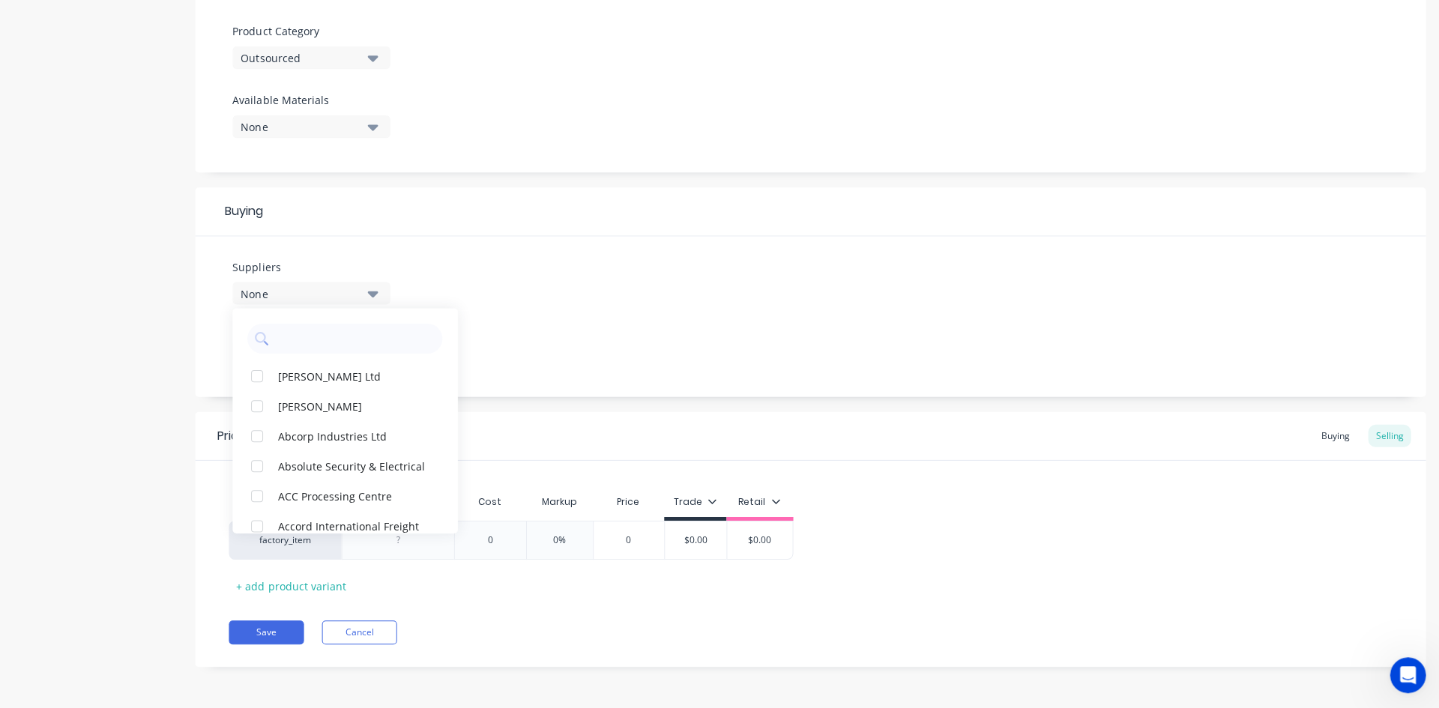
click at [362, 338] on input "text" at bounding box center [355, 339] width 159 height 30
click at [325, 493] on div "Engineering Solutions" at bounding box center [353, 496] width 150 height 16
drag, startPoint x: 339, startPoint y: 331, endPoint x: 252, endPoint y: 340, distance: 87.4
click at [252, 340] on div "engineer" at bounding box center [344, 339] width 195 height 30
click at [286, 438] on div "Accrete Design Ltd" at bounding box center [353, 436] width 150 height 16
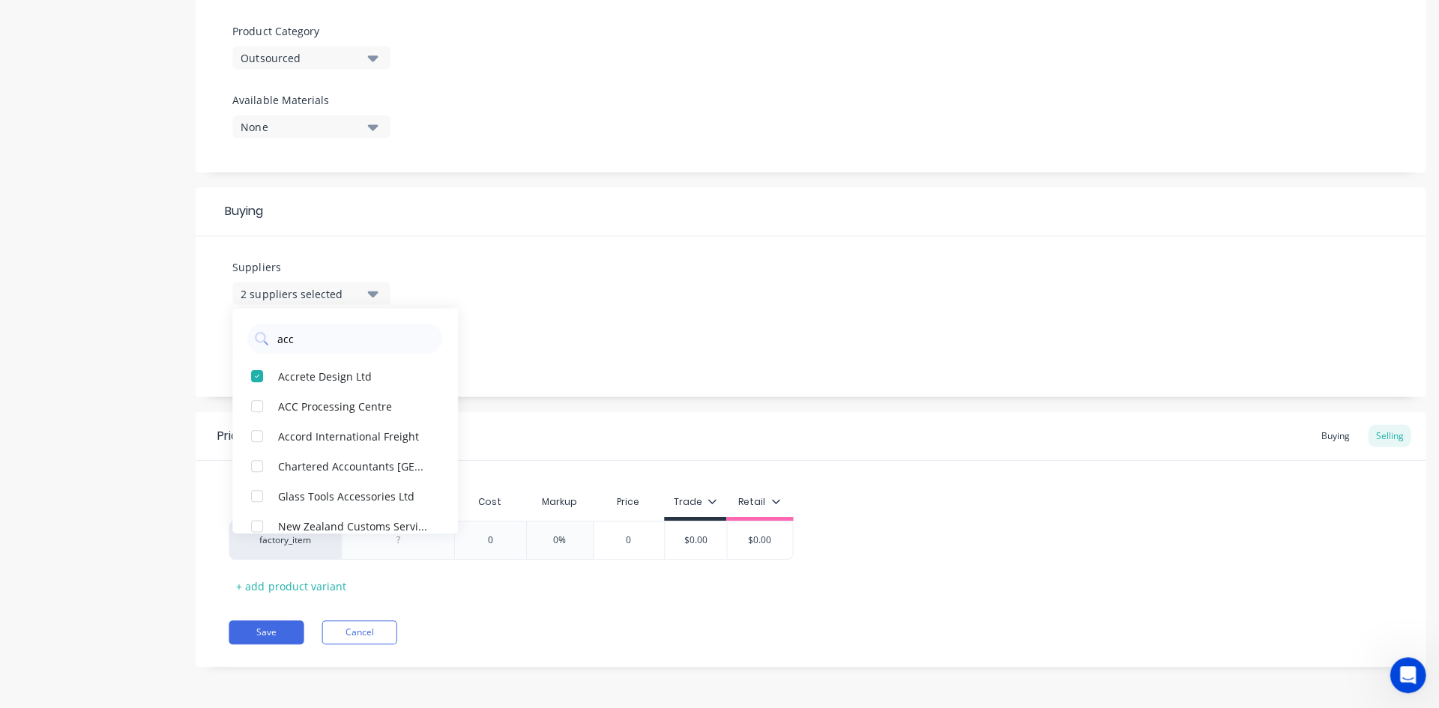
drag, startPoint x: 314, startPoint y: 333, endPoint x: 265, endPoint y: 334, distance: 48.8
click at [265, 334] on div "acc" at bounding box center [344, 339] width 195 height 30
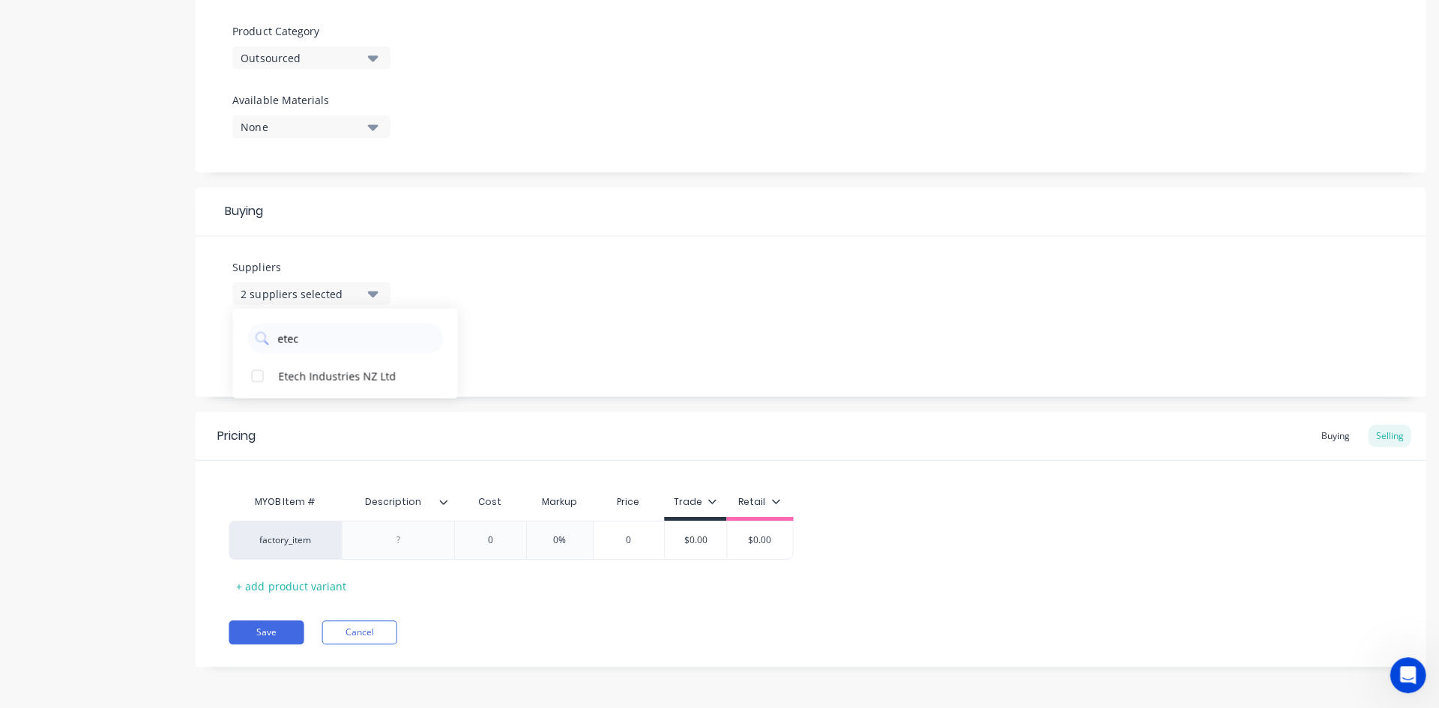
click at [255, 382] on div "button" at bounding box center [257, 376] width 30 height 30
drag, startPoint x: 304, startPoint y: 341, endPoint x: 252, endPoint y: 341, distance: 51.7
click at [252, 341] on div "etec" at bounding box center [344, 339] width 195 height 30
click at [267, 366] on div "button" at bounding box center [257, 376] width 30 height 30
type input "real"
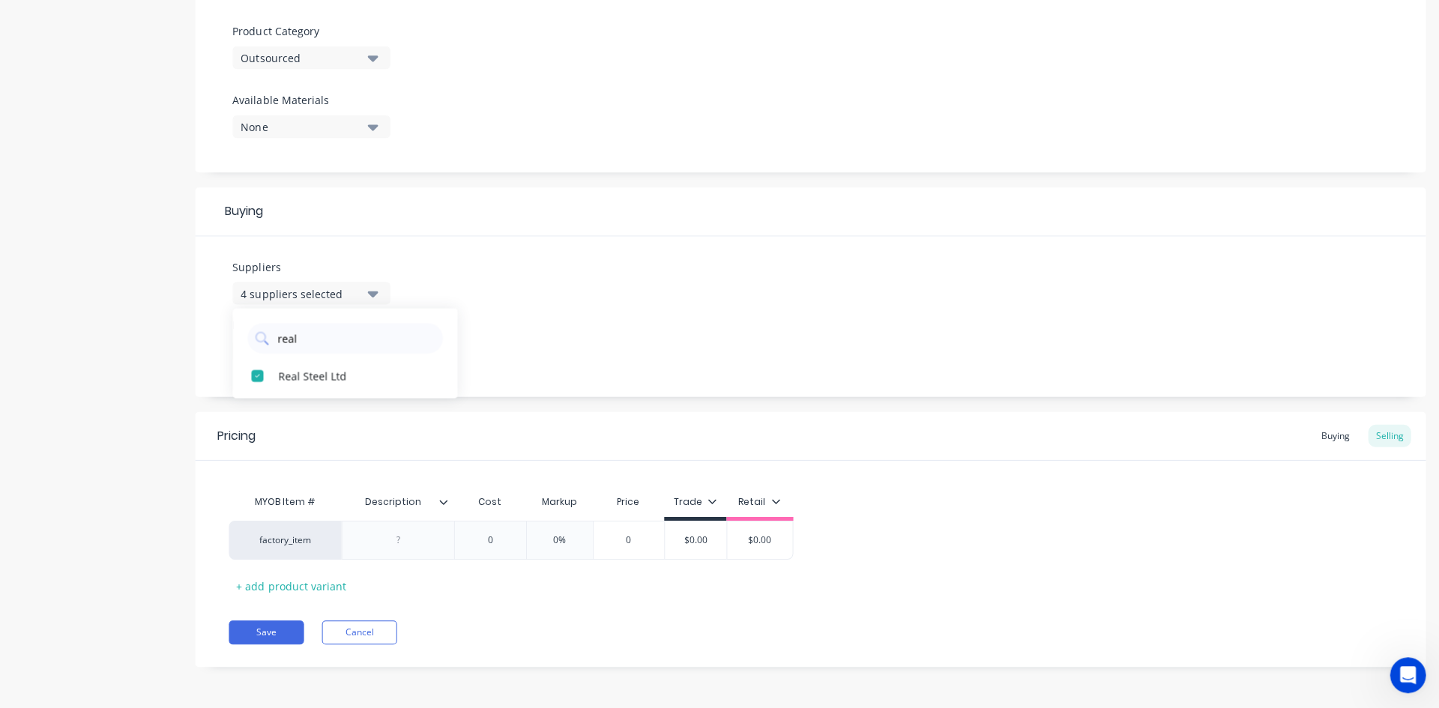
click at [485, 317] on div "Suppliers 4 suppliers selected real Real Steel Ltd Preferred Supplier None" at bounding box center [809, 317] width 1229 height 160
click at [360, 349] on div "None" at bounding box center [301, 352] width 120 height 16
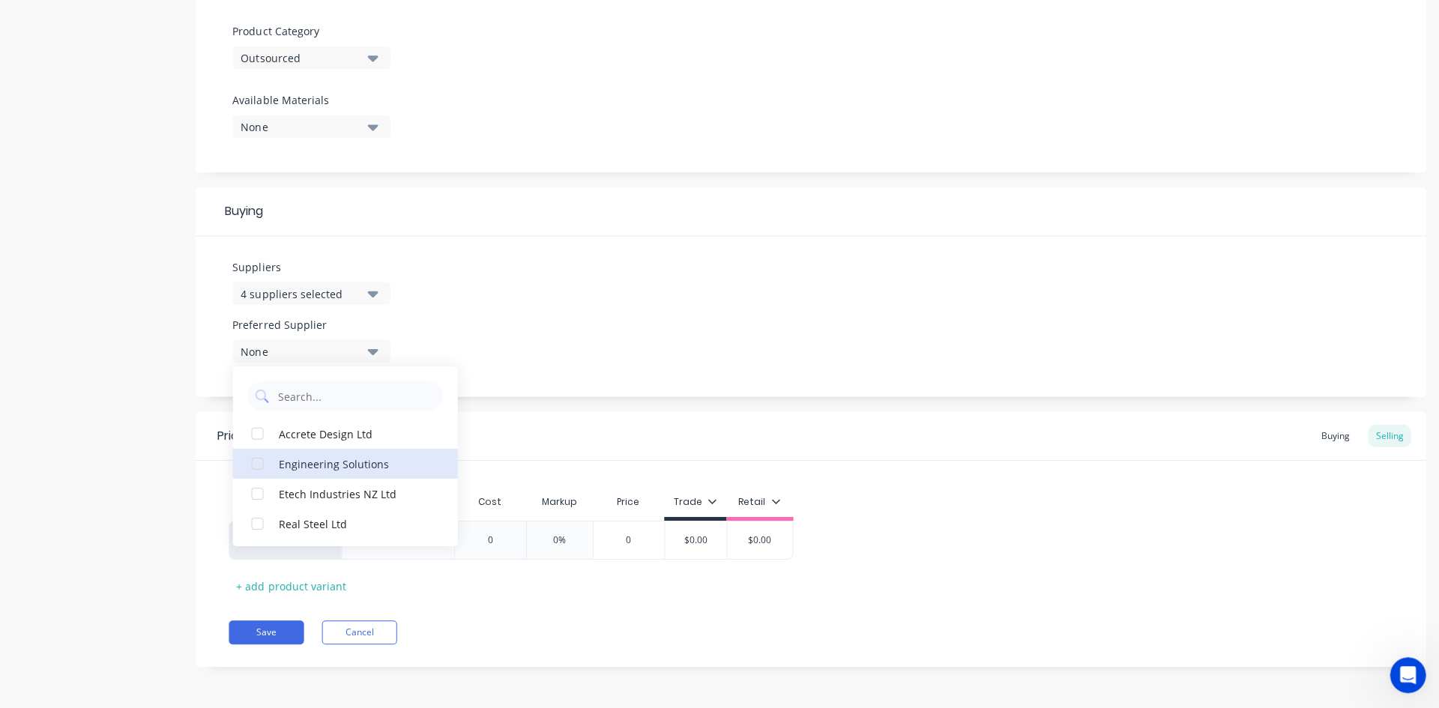
click at [325, 465] on div "Engineering Solutions" at bounding box center [353, 464] width 150 height 16
click at [584, 295] on div "Suppliers 4 suppliers selected real Preferred Supplier Engineering Solutions En…" at bounding box center [809, 317] width 1229 height 160
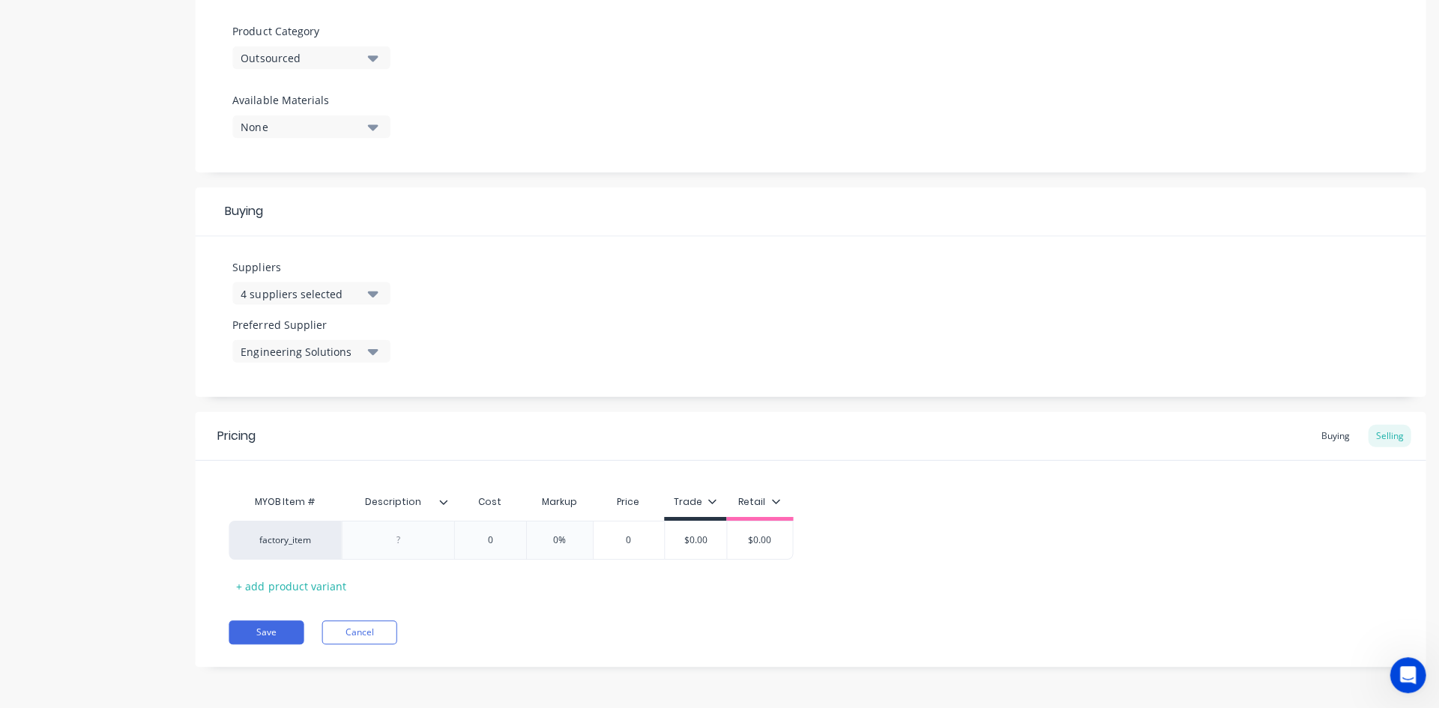
click at [296, 541] on div "factory_item" at bounding box center [285, 540] width 82 height 13
click at [319, 478] on button "." at bounding box center [311, 480] width 134 height 22
click at [271, 553] on div "." at bounding box center [285, 540] width 112 height 39
click at [297, 529] on div "." at bounding box center [285, 540] width 112 height 39
click at [306, 540] on div "." at bounding box center [285, 540] width 82 height 13
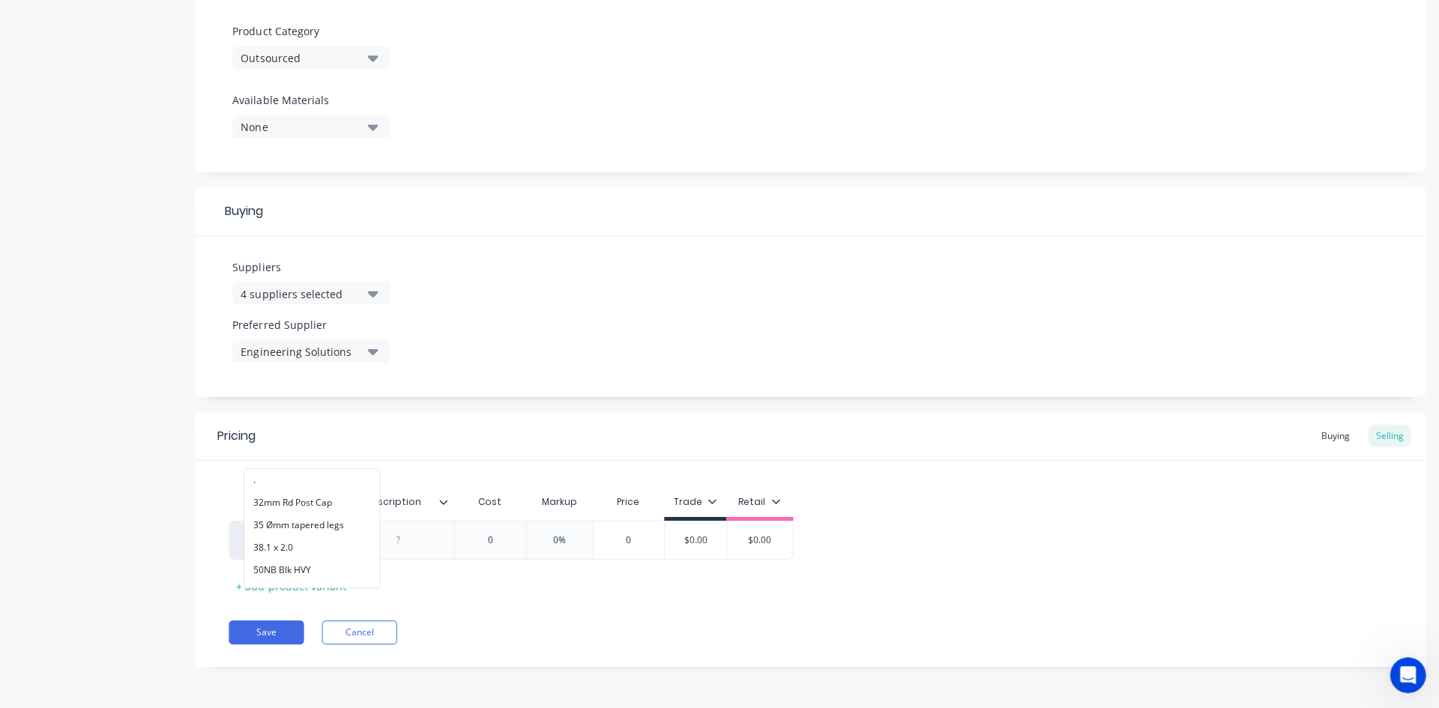
paste input "factory_laser_plasma"
type input "factory_laser_plasma"
click at [310, 473] on button "factory_laser_plasma" at bounding box center [297, 480] width 106 height 22
click at [541, 617] on div "Pricing Buying Selling MYOB Item # Description Cost Markup Price Trade Retail f…" at bounding box center [809, 539] width 1229 height 255
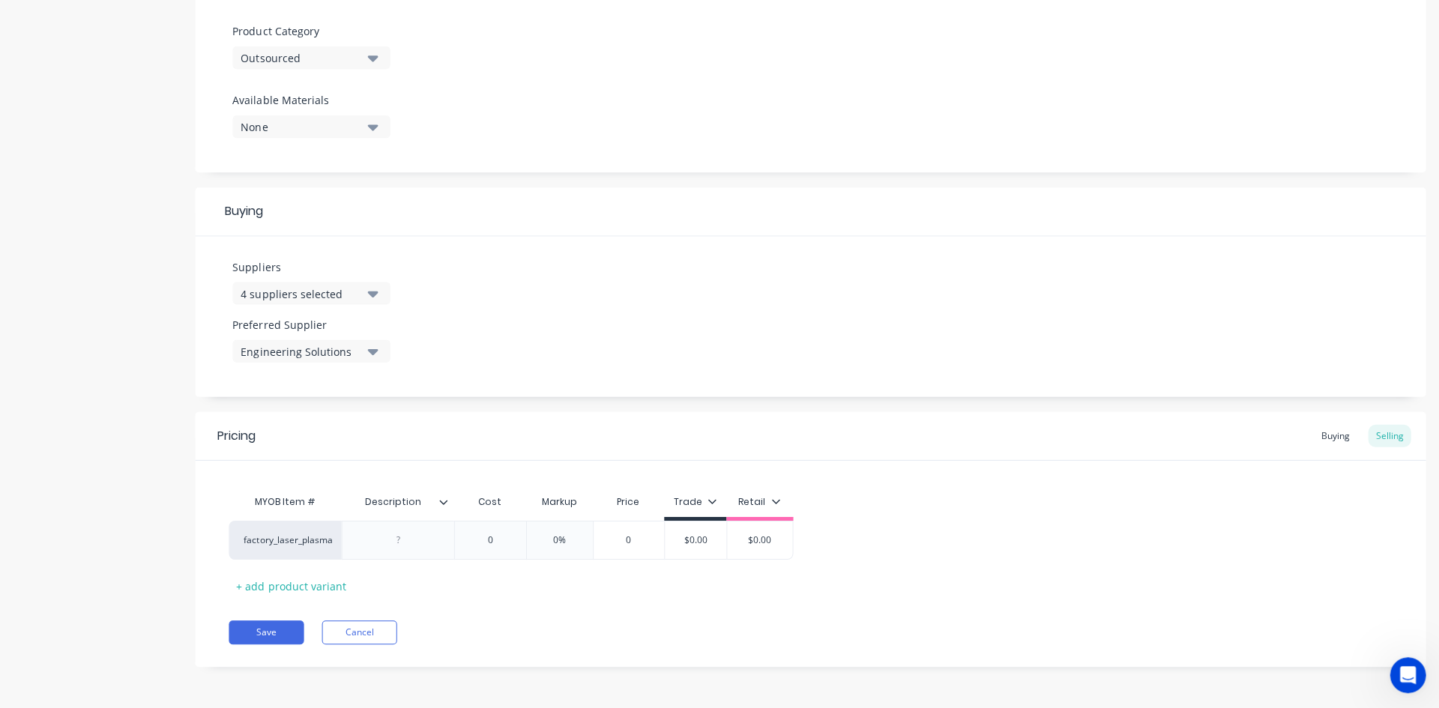
click at [402, 535] on div at bounding box center [398, 540] width 75 height 19
click at [262, 634] on button "Save" at bounding box center [266, 633] width 75 height 24
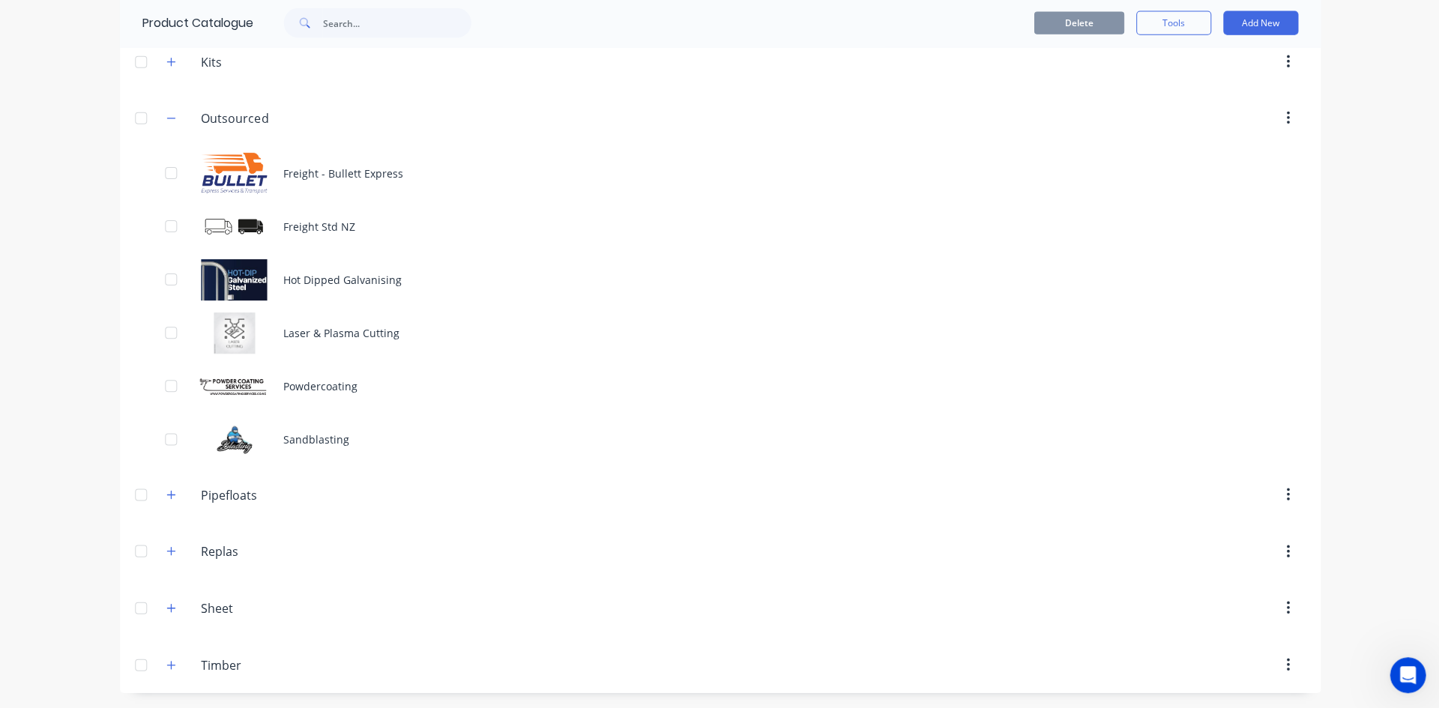
scroll to position [142, 0]
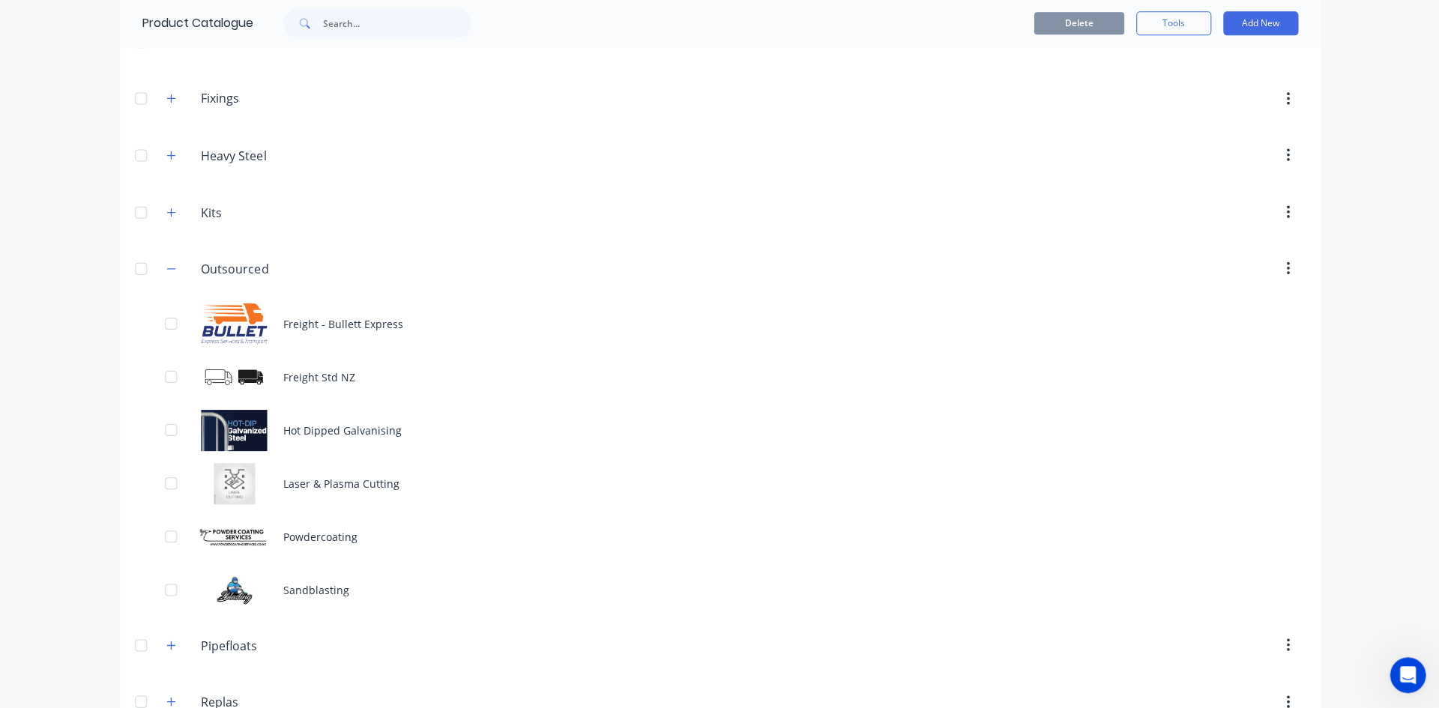
click at [325, 474] on div "Laser & Plasma Cutting" at bounding box center [719, 483] width 1199 height 53
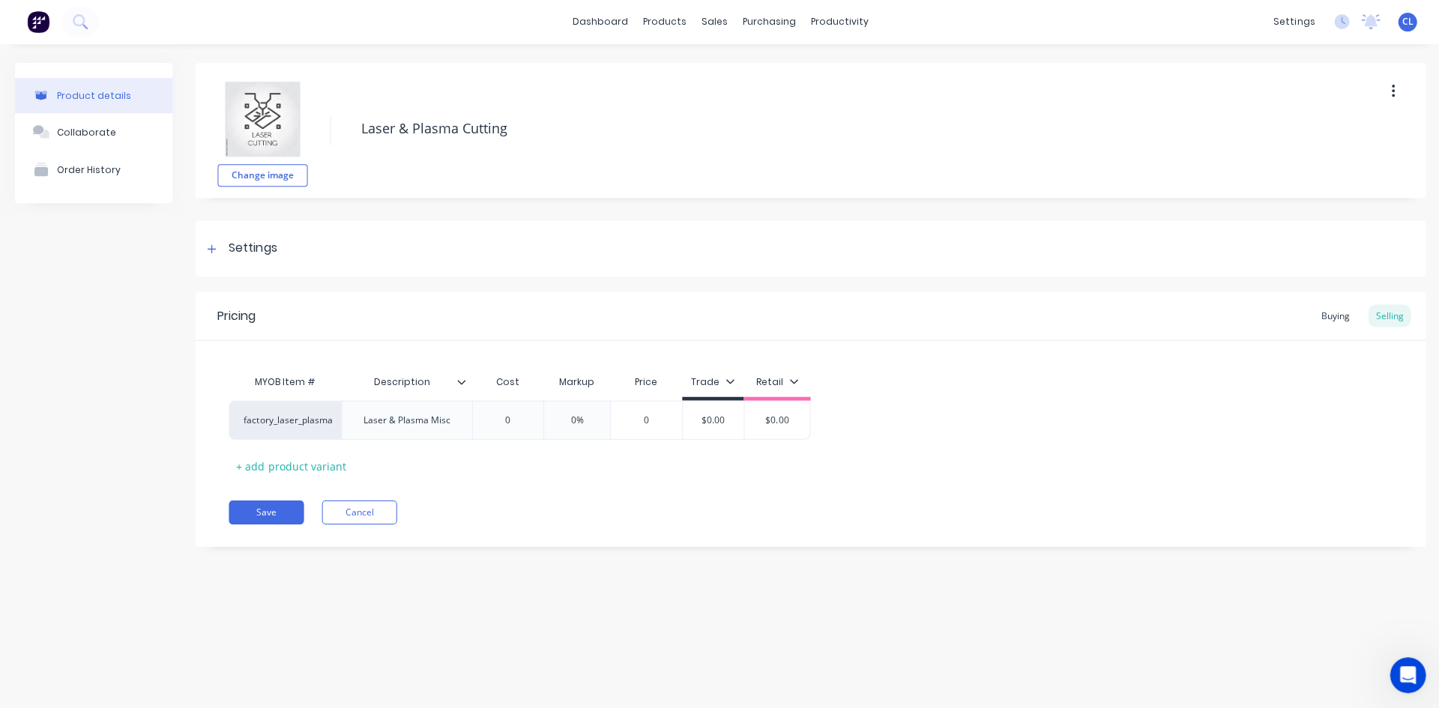
click at [560, 415] on input "0%" at bounding box center [576, 420] width 75 height 13
type input "50%"
click at [599, 517] on div "Save Cancel" at bounding box center [827, 513] width 1196 height 24
click at [271, 502] on button "Save" at bounding box center [266, 513] width 75 height 24
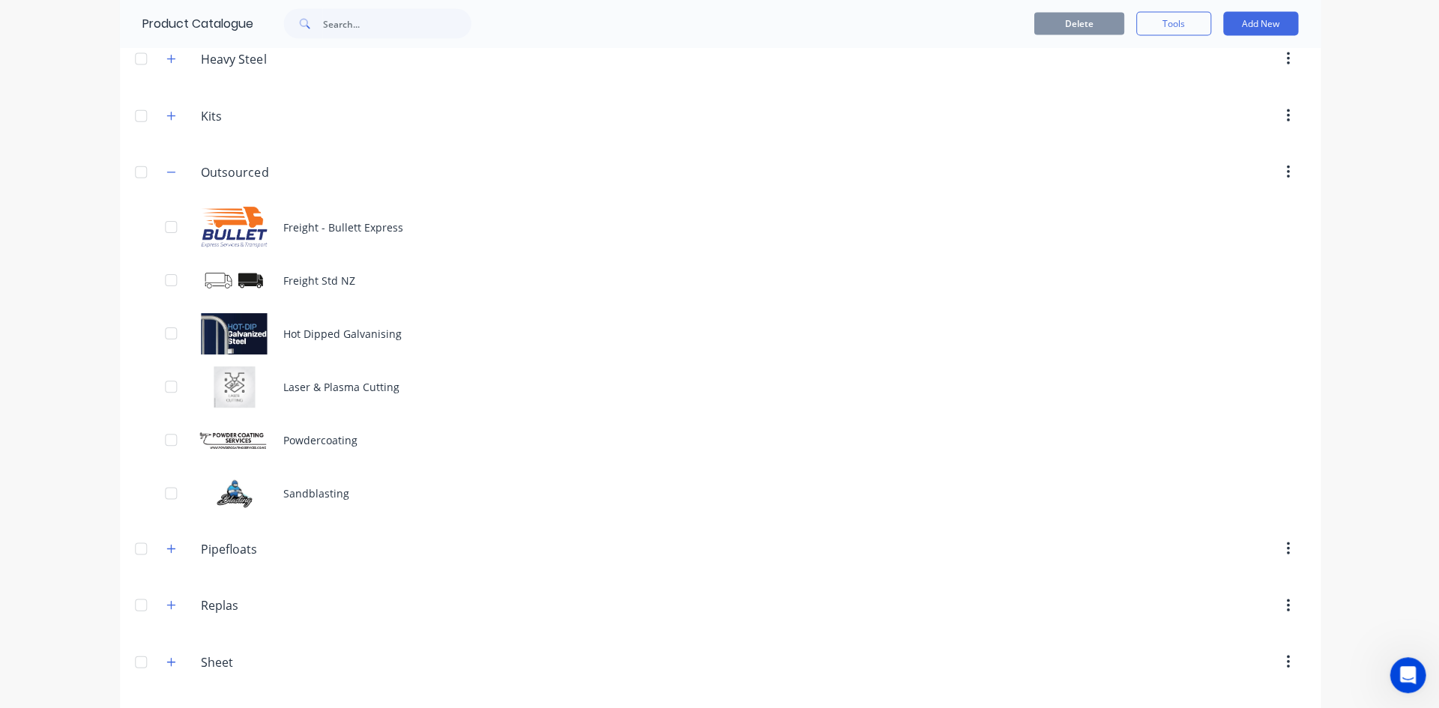
scroll to position [292, 0]
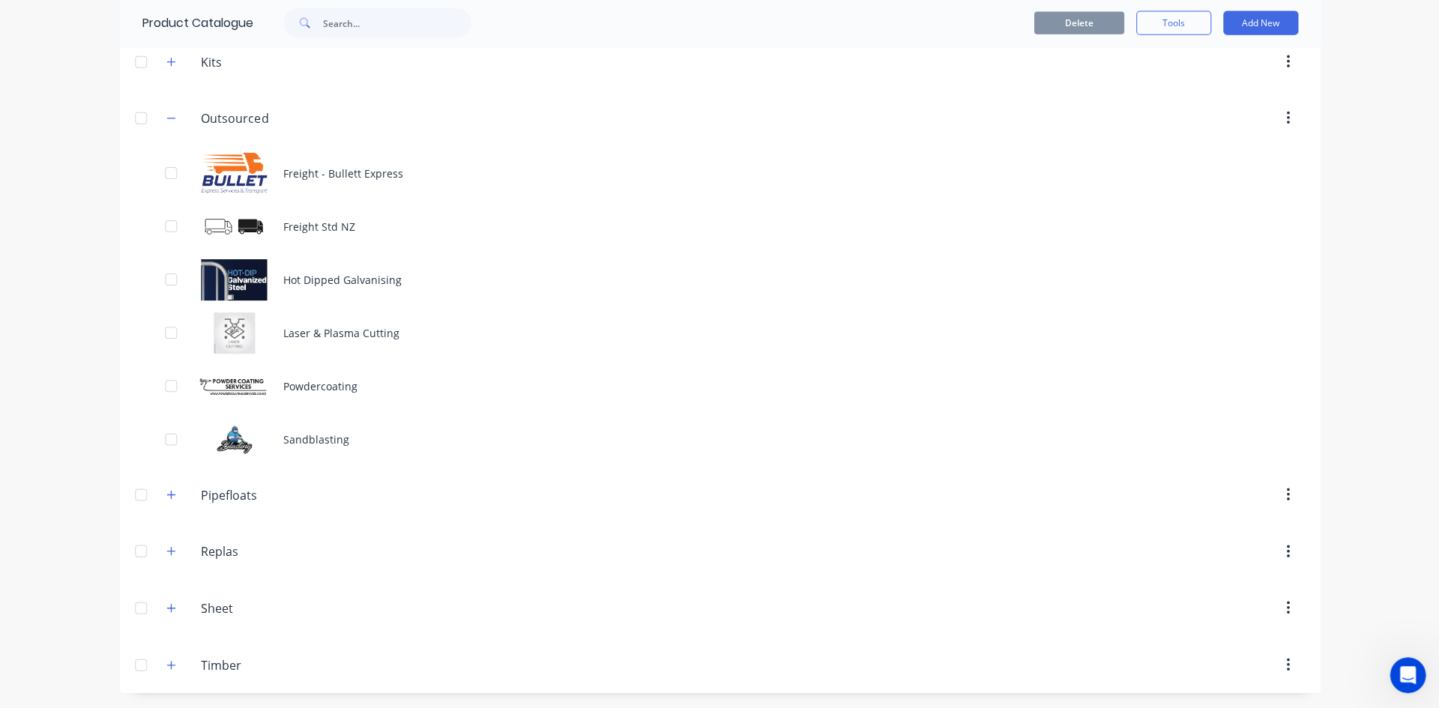
click at [1257, 19] on button "Add New" at bounding box center [1259, 24] width 75 height 24
click at [1197, 64] on div "Category" at bounding box center [1225, 63] width 115 height 22
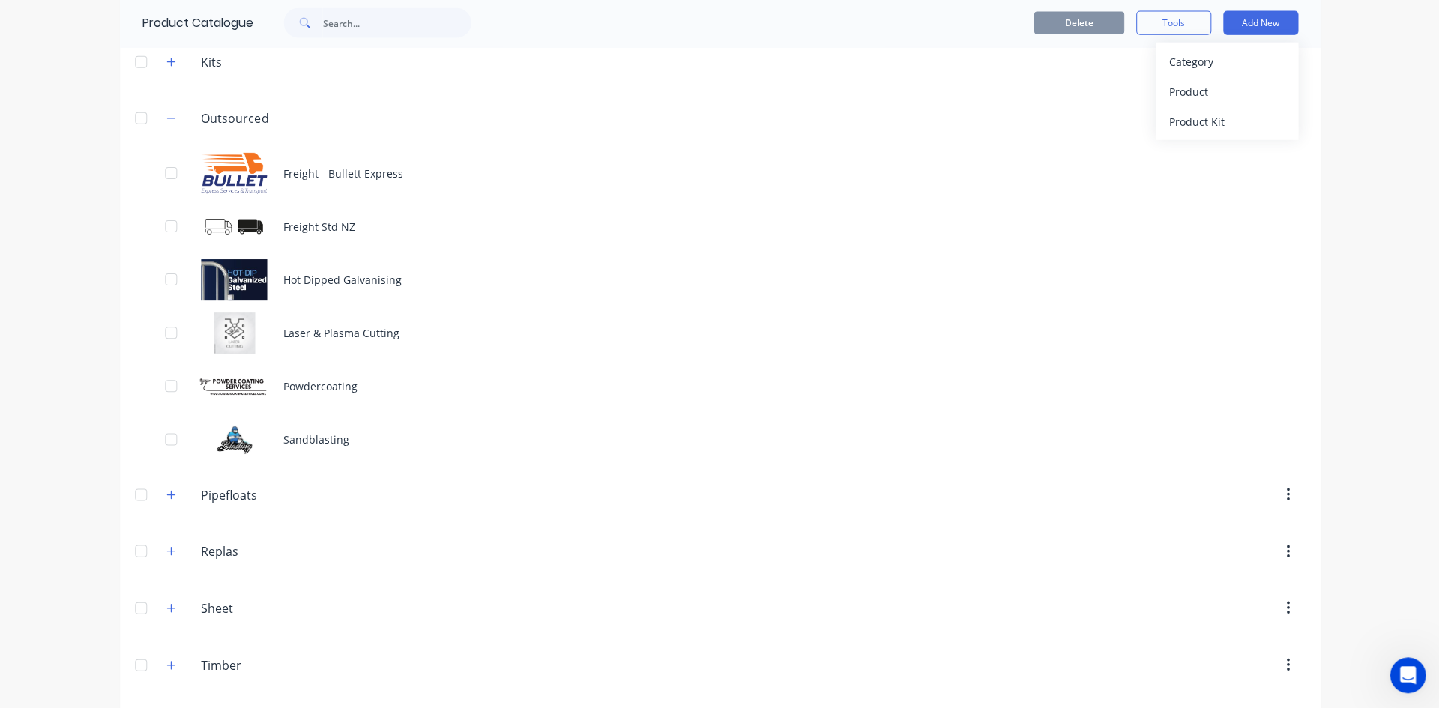
scroll to position [344, 0]
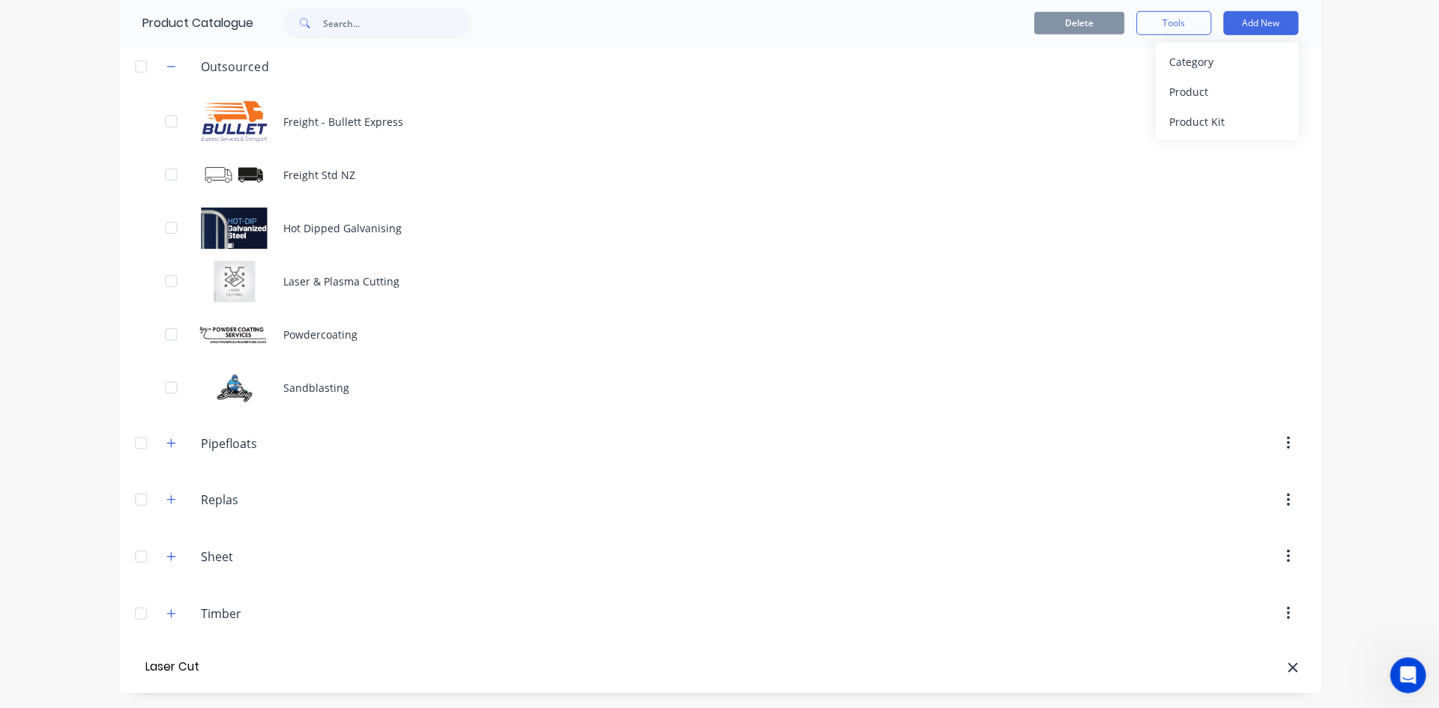
type input "Laser Cut"
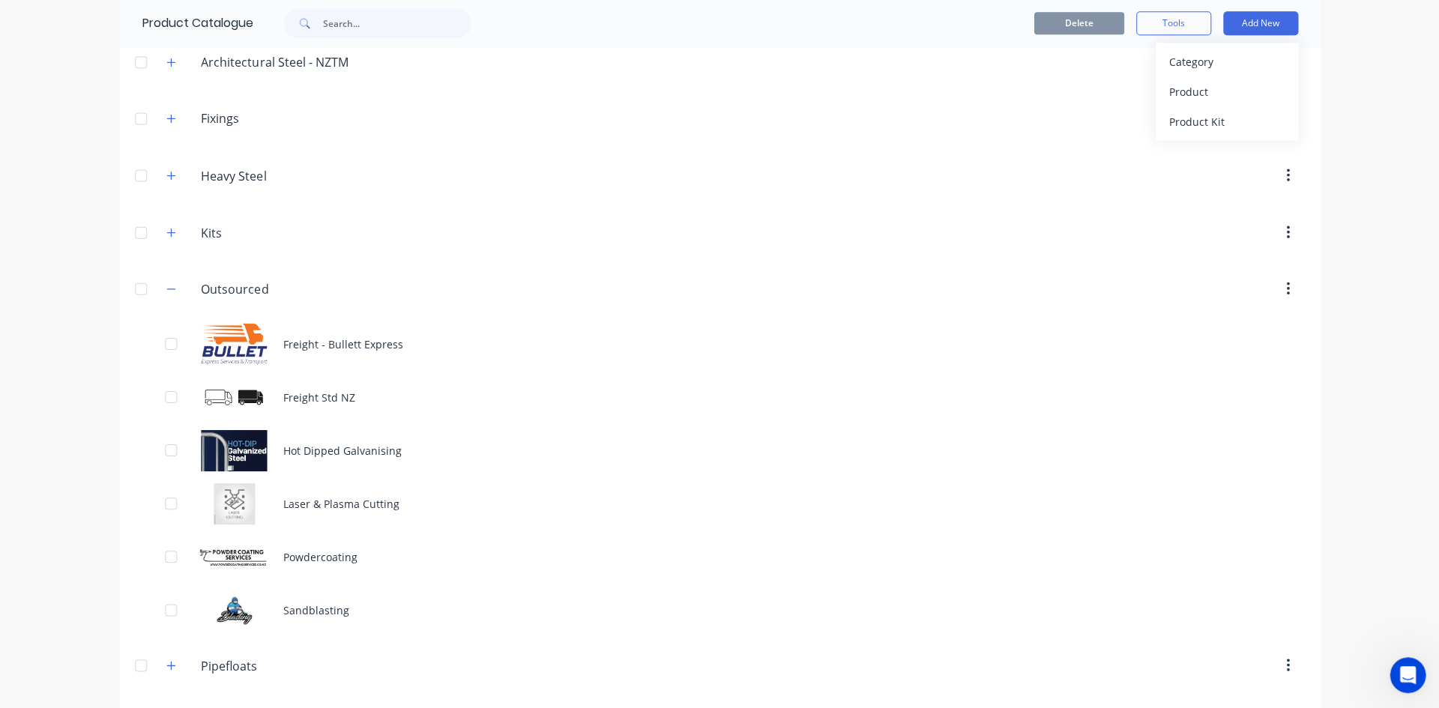
scroll to position [225, 0]
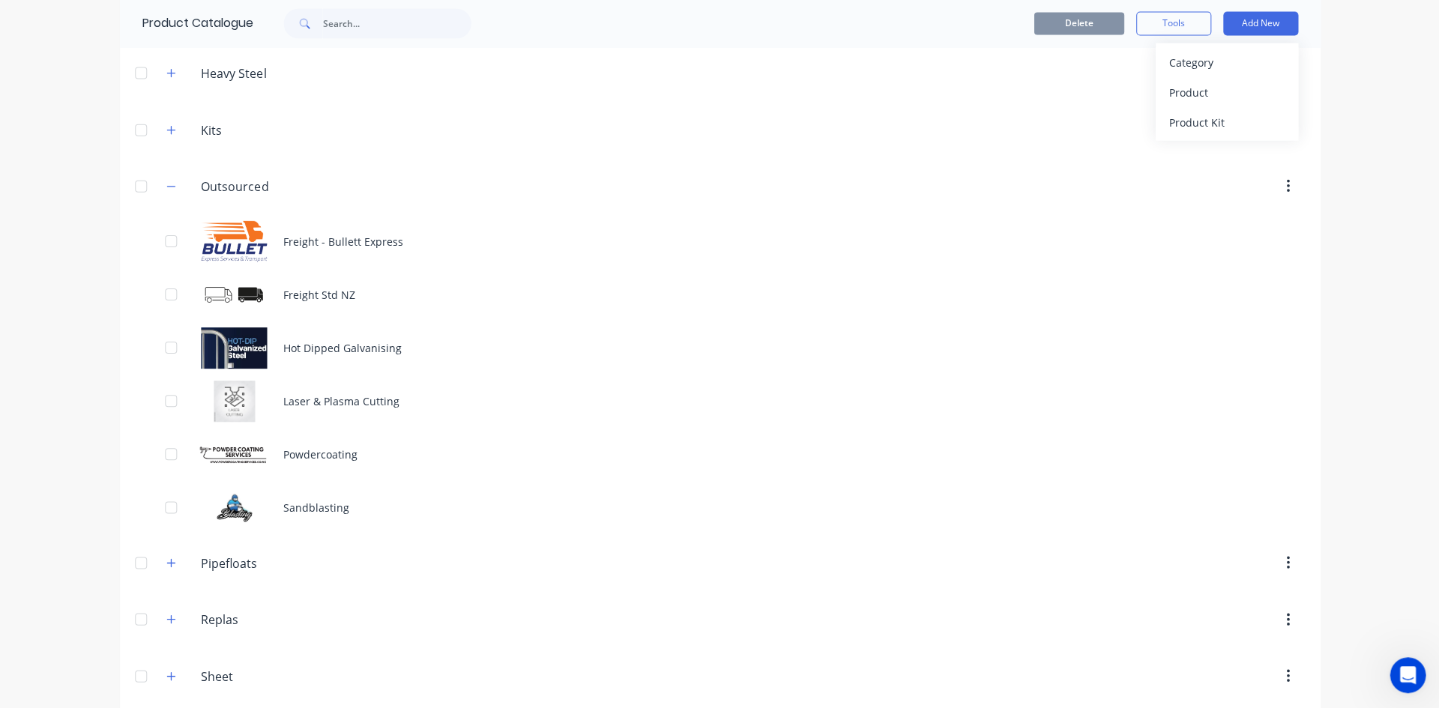
click at [295, 400] on div "Laser & Plasma Cutting" at bounding box center [719, 401] width 1199 height 53
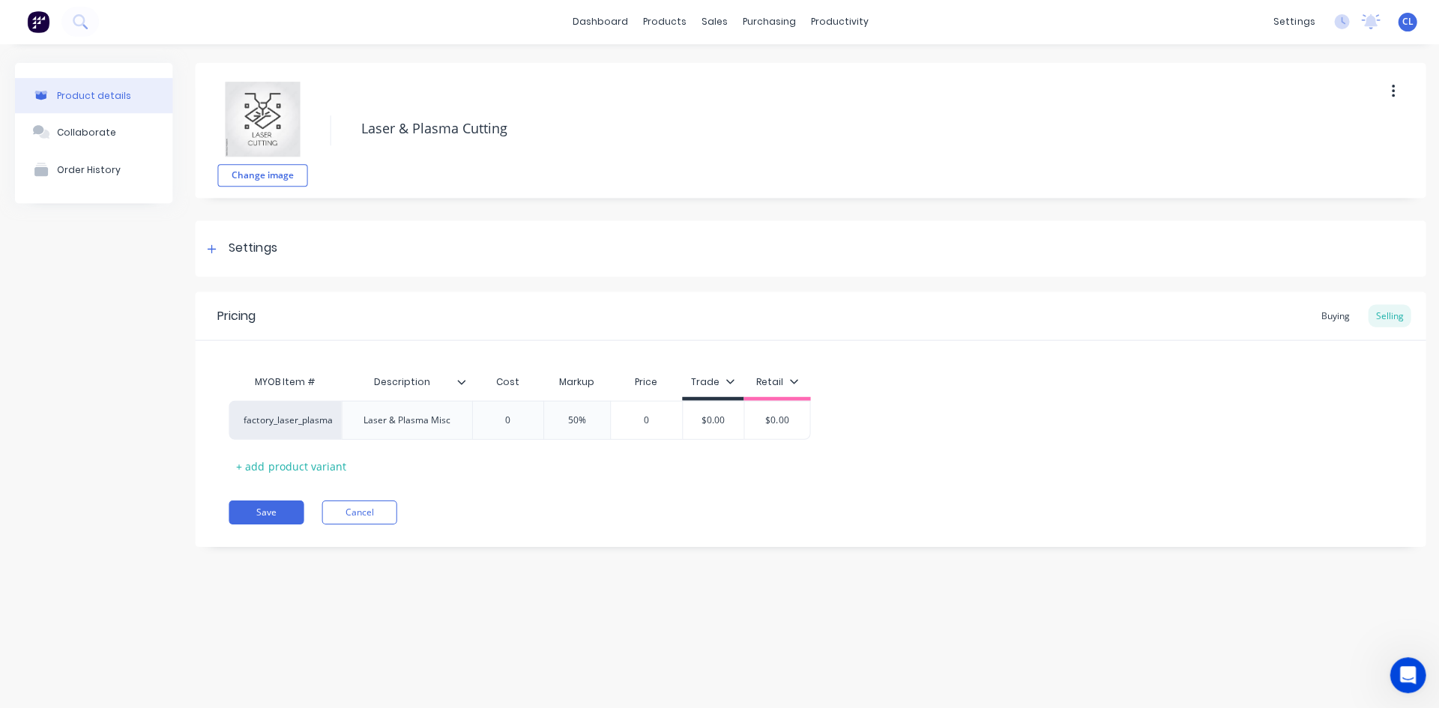
click at [519, 129] on textarea "Laser & Plasma Cutting" at bounding box center [827, 129] width 948 height 35
type textarea "Laser & Plasma Misc"
click at [271, 513] on button "Save" at bounding box center [266, 513] width 75 height 24
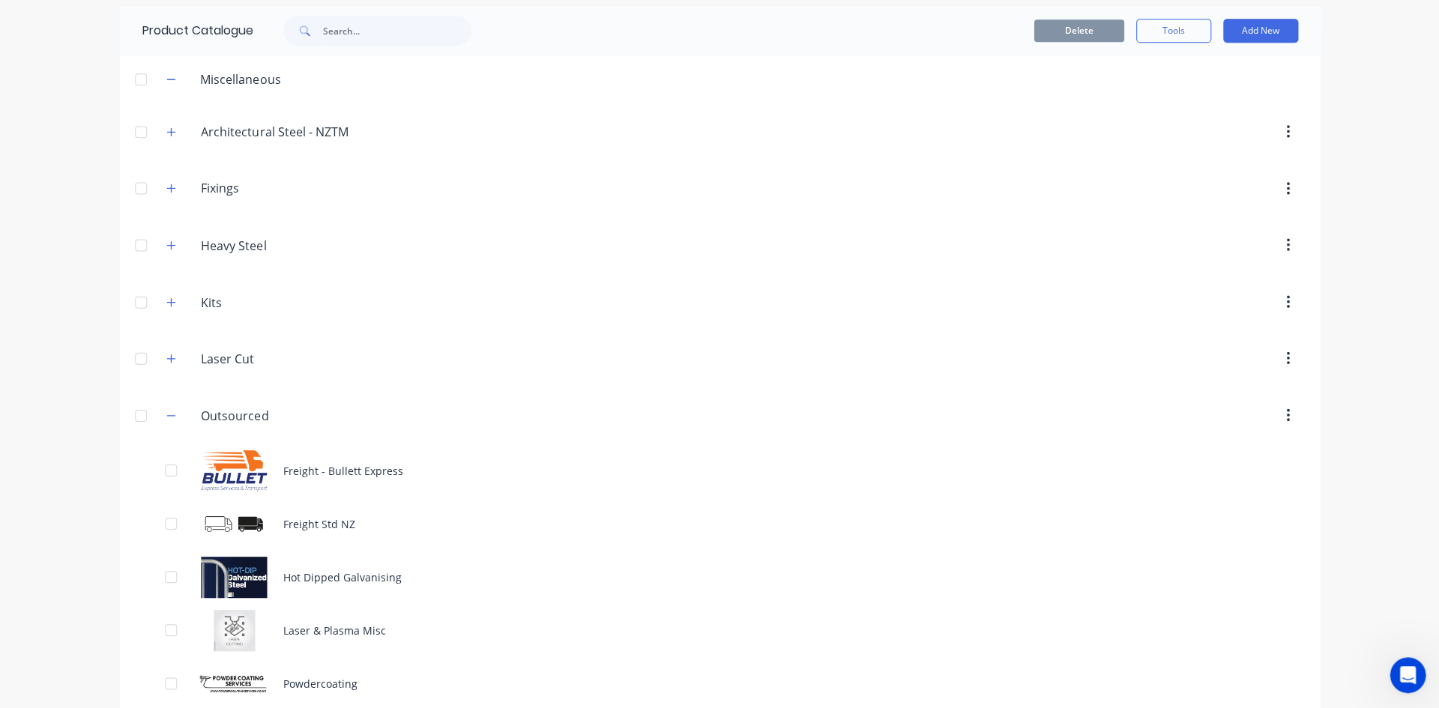
scroll to position [75, 0]
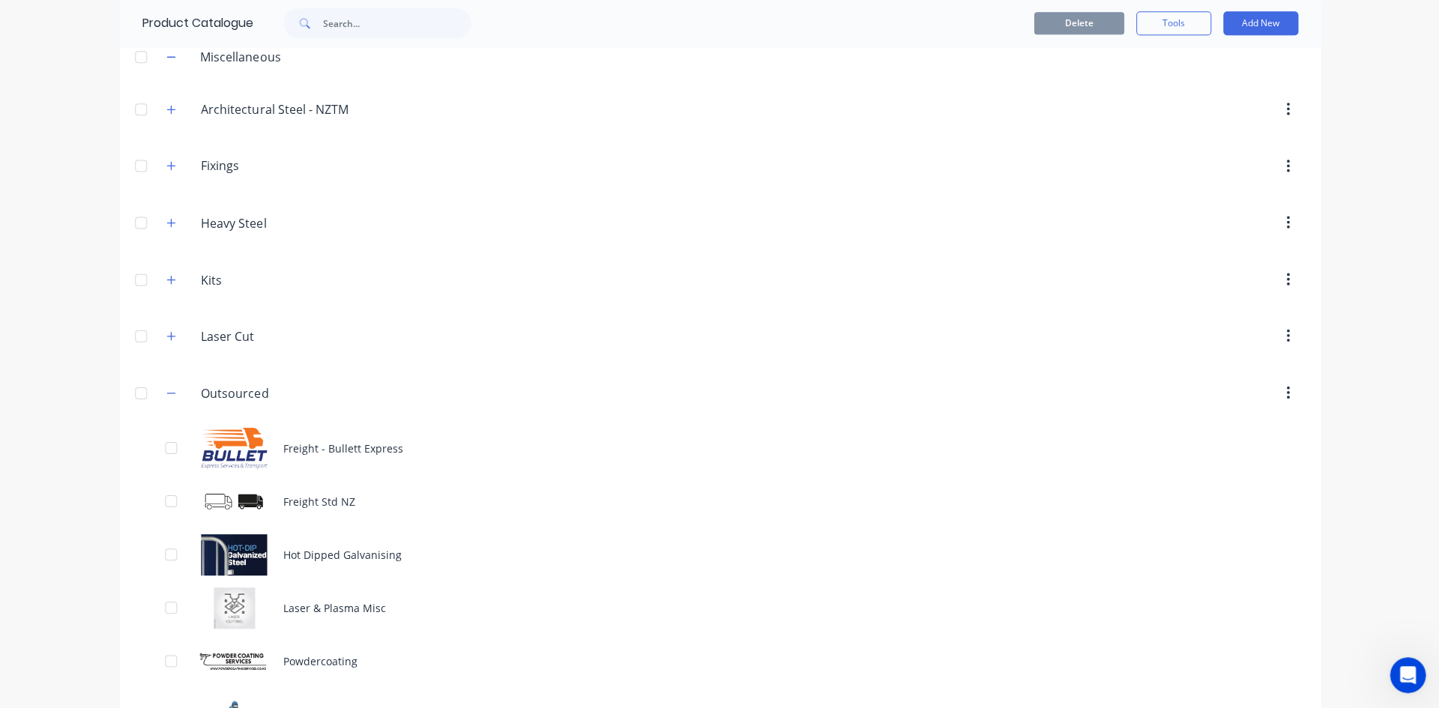
click at [316, 609] on div "Laser & Plasma Misc" at bounding box center [719, 608] width 1199 height 53
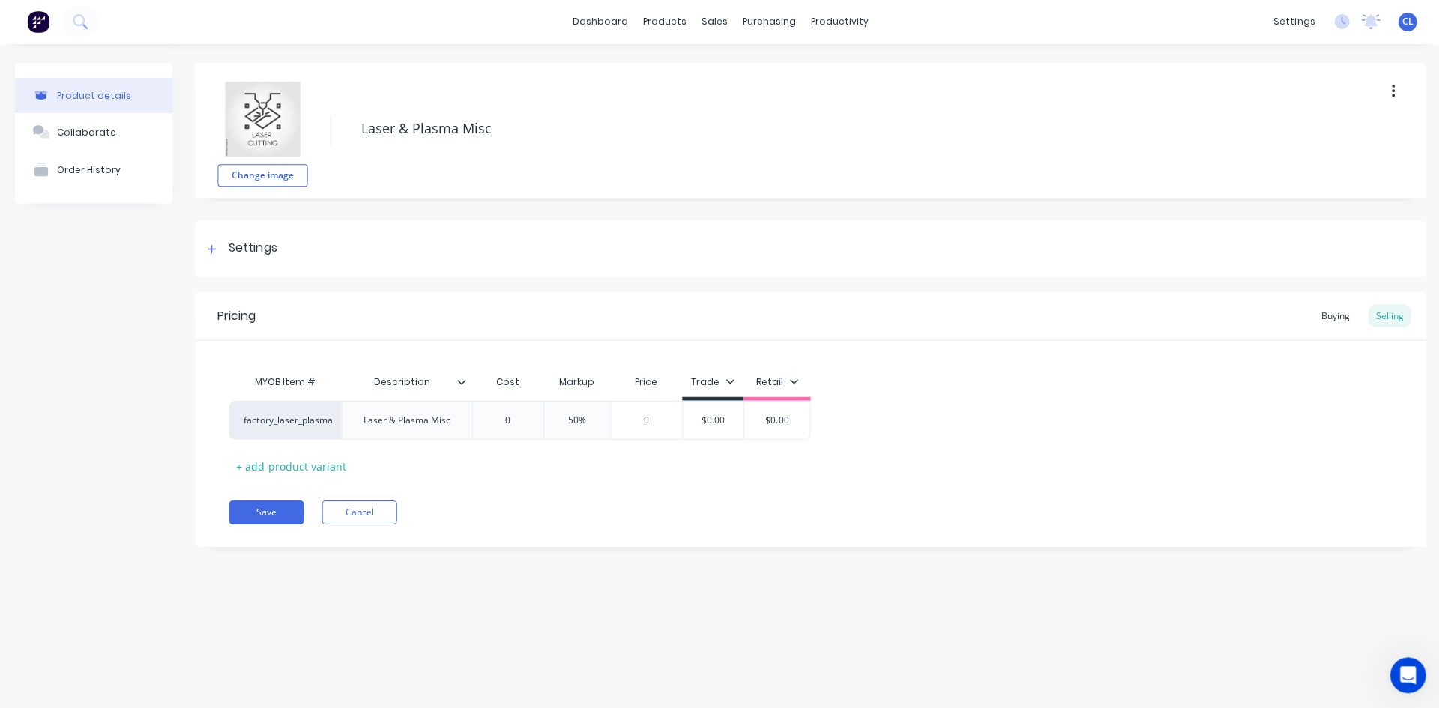
click at [257, 241] on div "Settings" at bounding box center [809, 249] width 1229 height 56
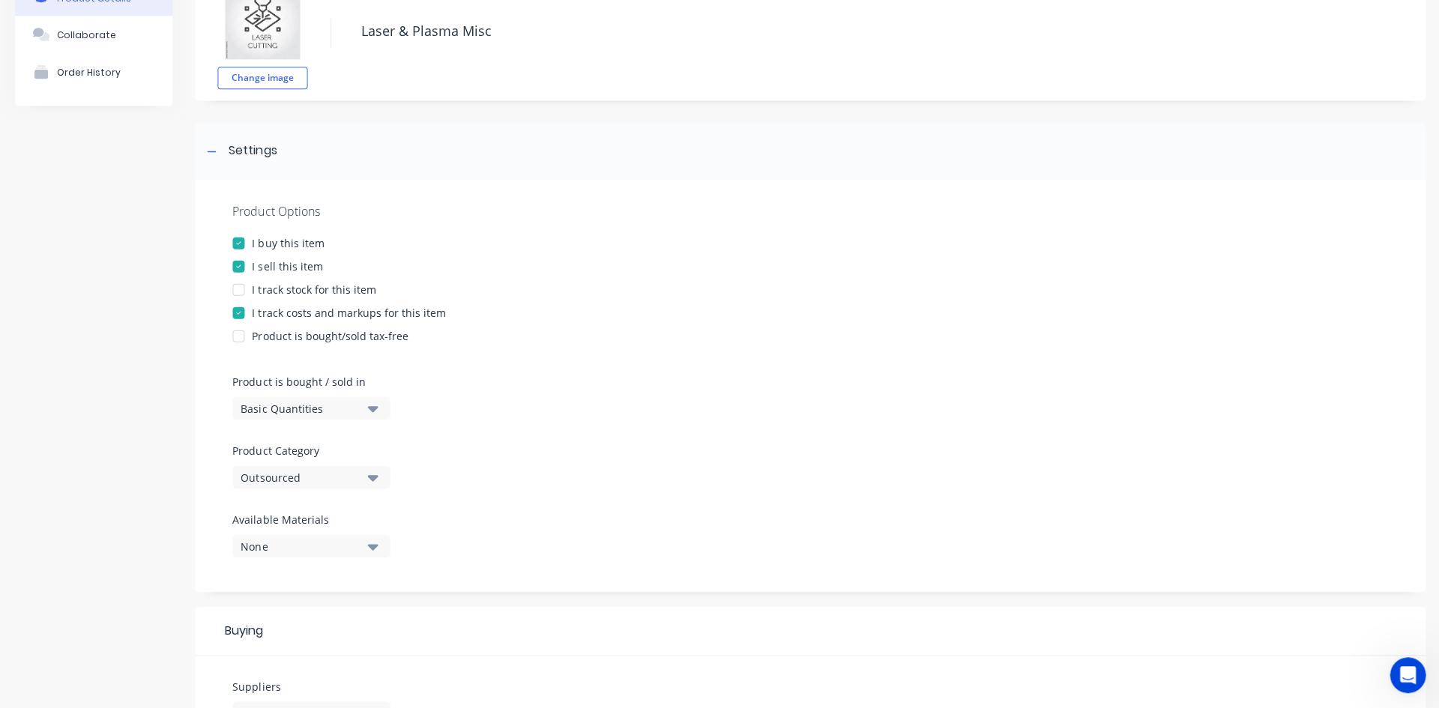
scroll to position [299, 0]
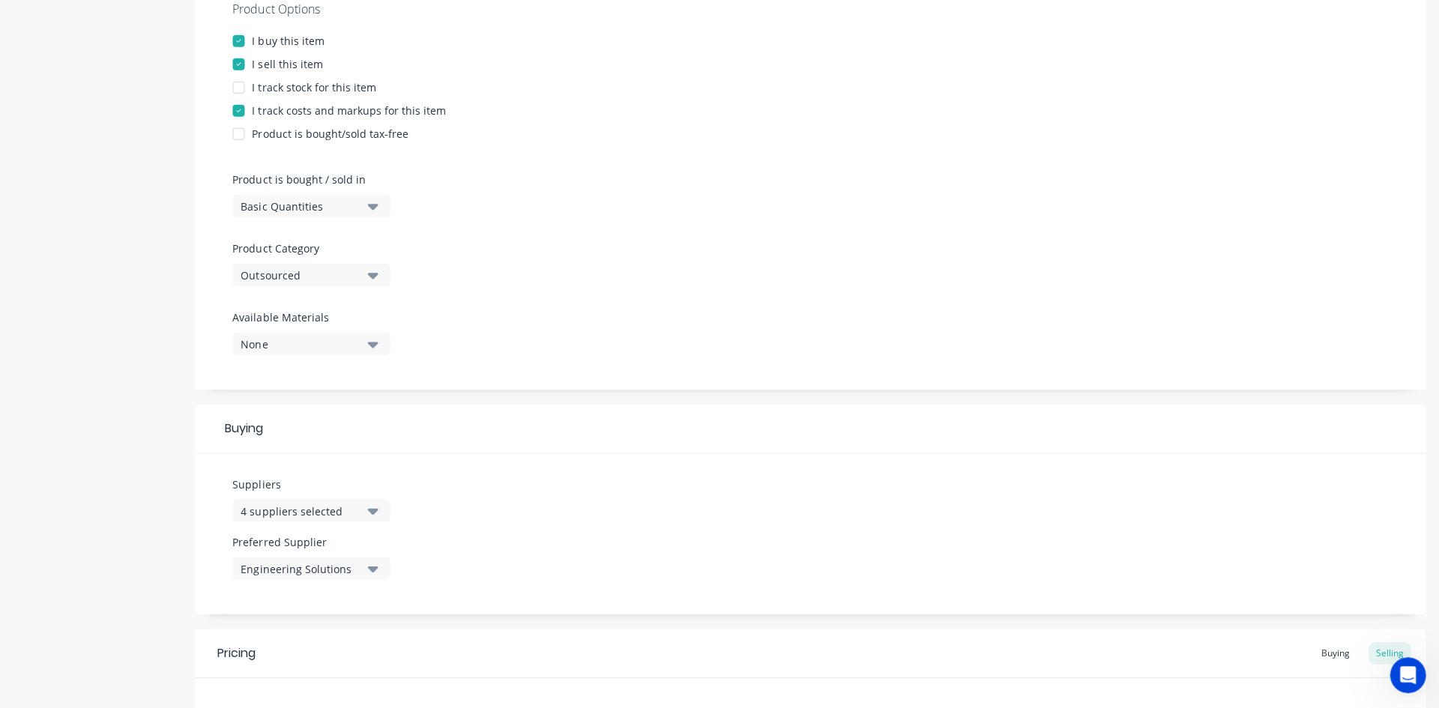
click at [370, 268] on icon "button" at bounding box center [372, 276] width 10 height 16
click at [289, 480] on div "Laser Cut" at bounding box center [344, 478] width 225 height 30
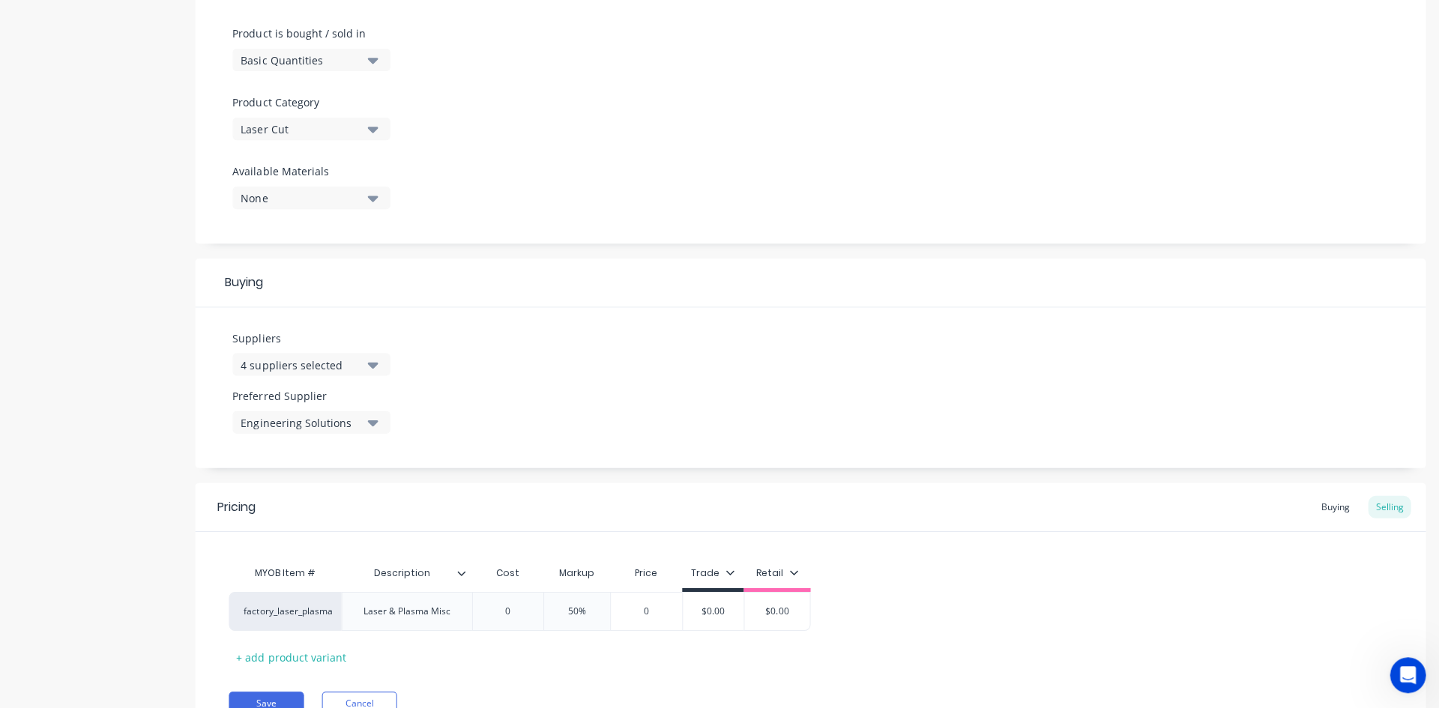
scroll to position [449, 0]
click at [283, 690] on button "Save" at bounding box center [266, 700] width 75 height 24
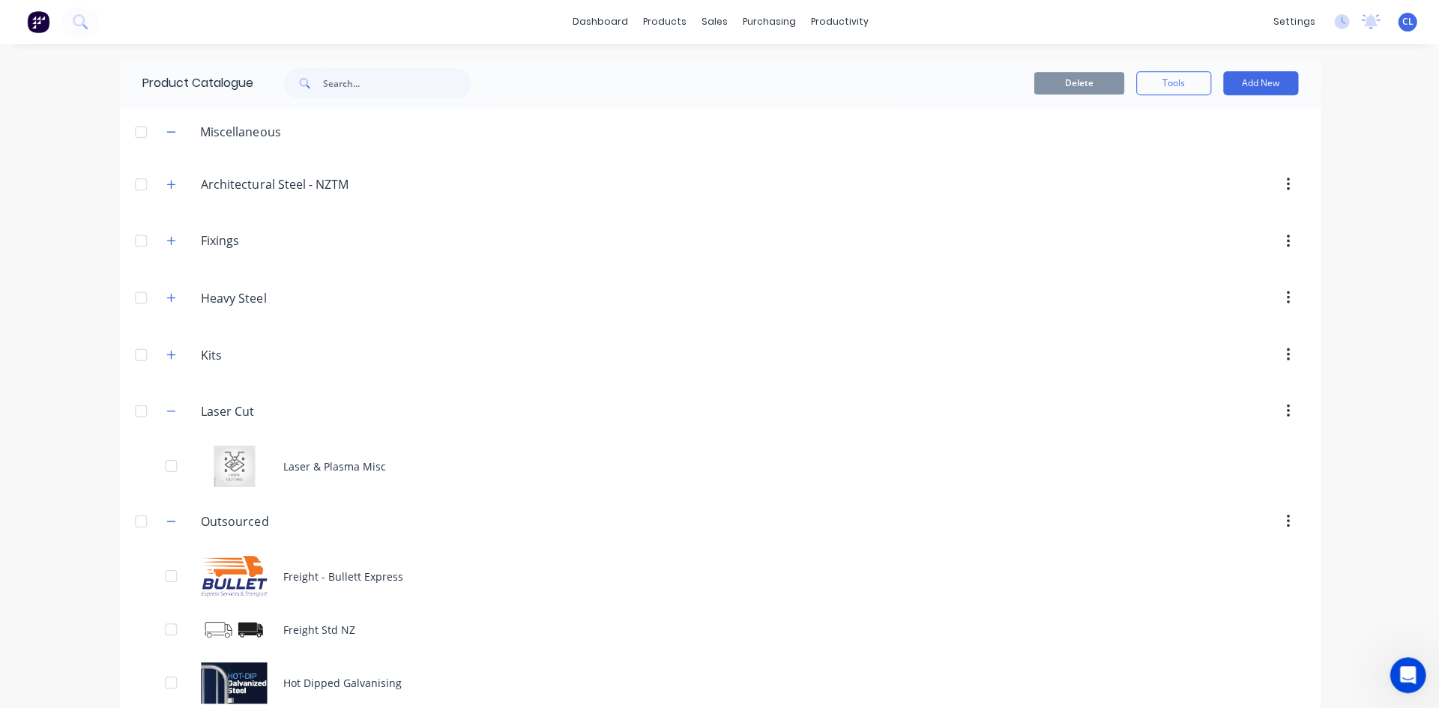
click at [167, 409] on icon "button" at bounding box center [170, 411] width 9 height 10
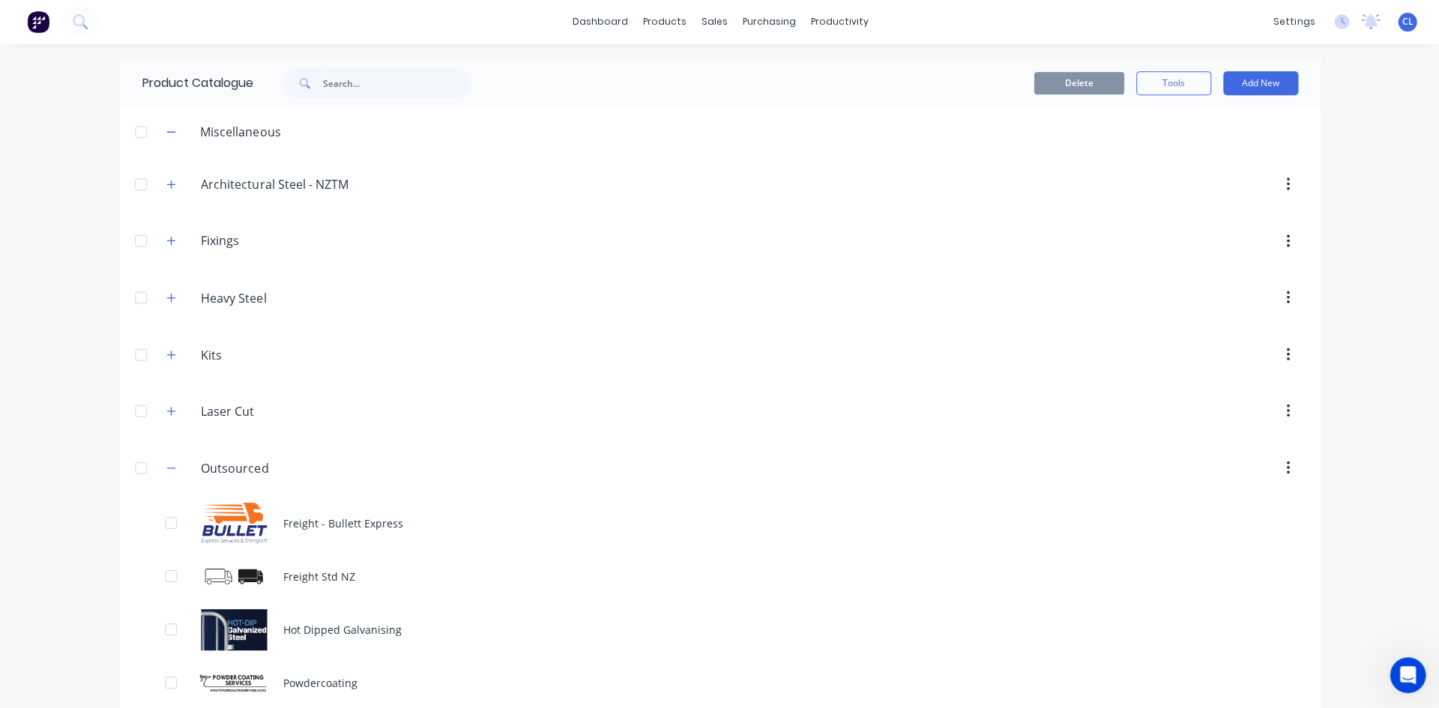
click at [166, 409] on icon "button" at bounding box center [170, 411] width 9 height 10
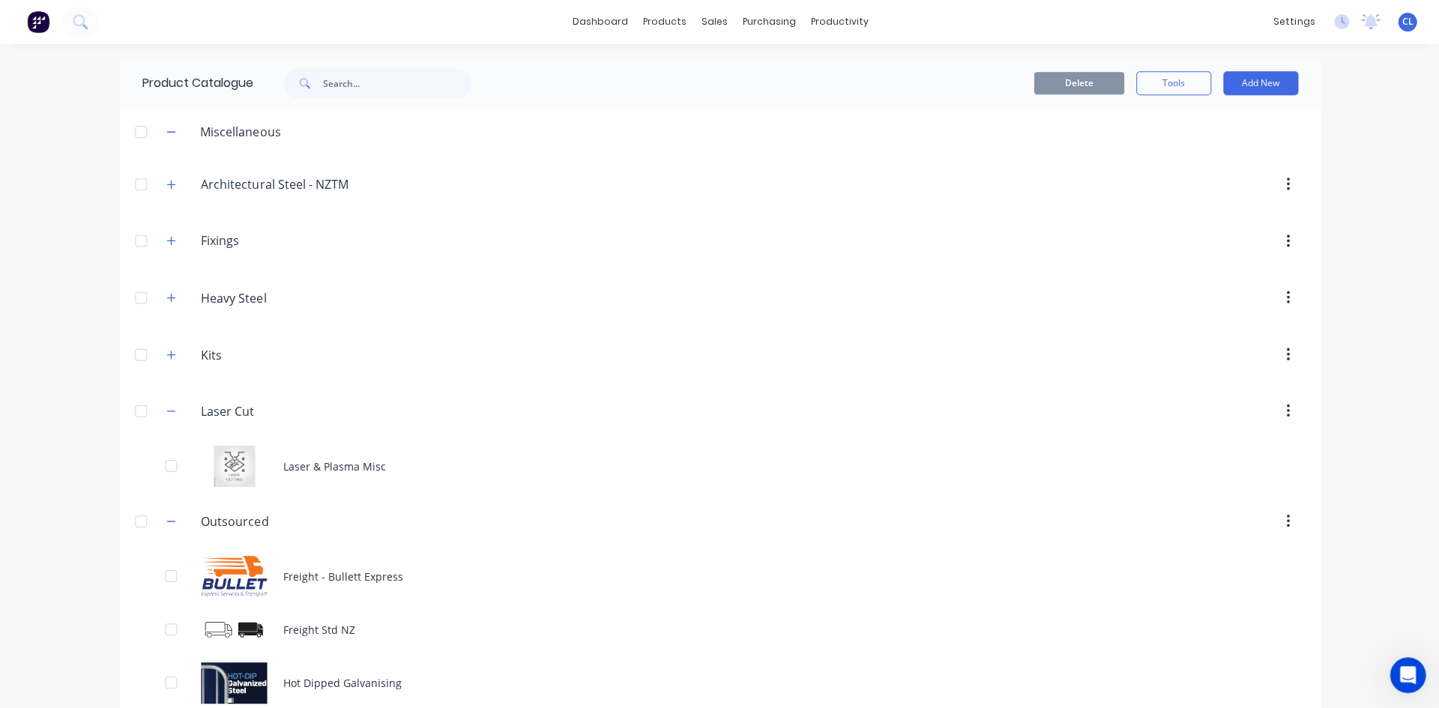
click at [166, 413] on icon "button" at bounding box center [170, 411] width 9 height 10
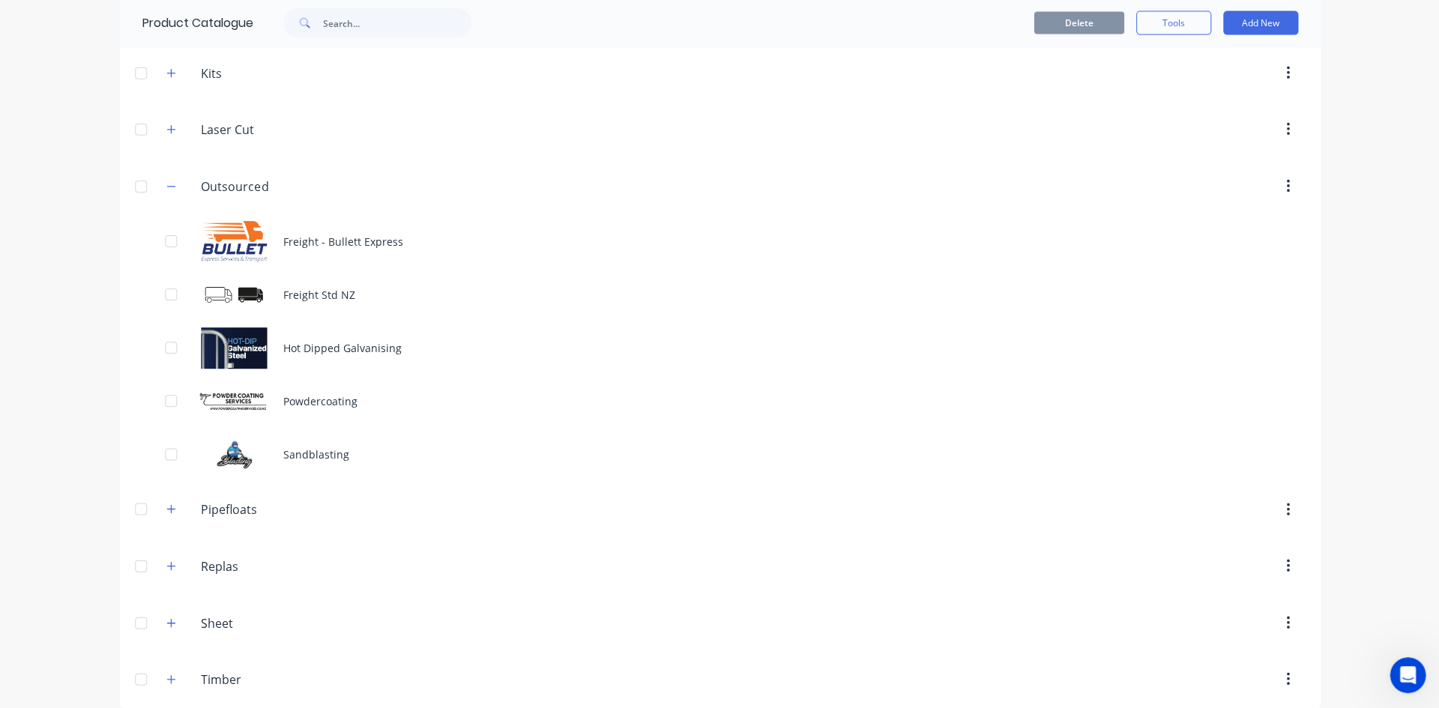
scroll to position [296, 0]
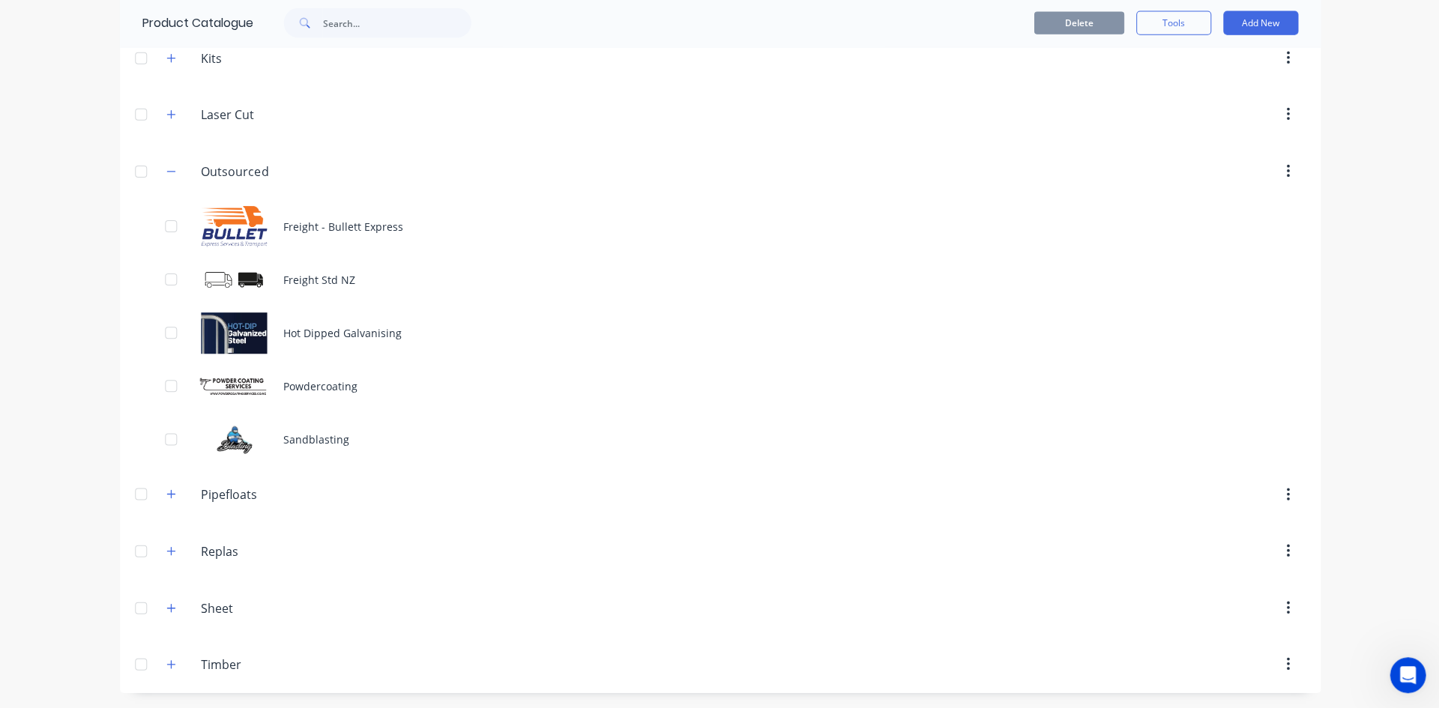
click at [300, 384] on div "Powdercoating" at bounding box center [719, 387] width 1199 height 53
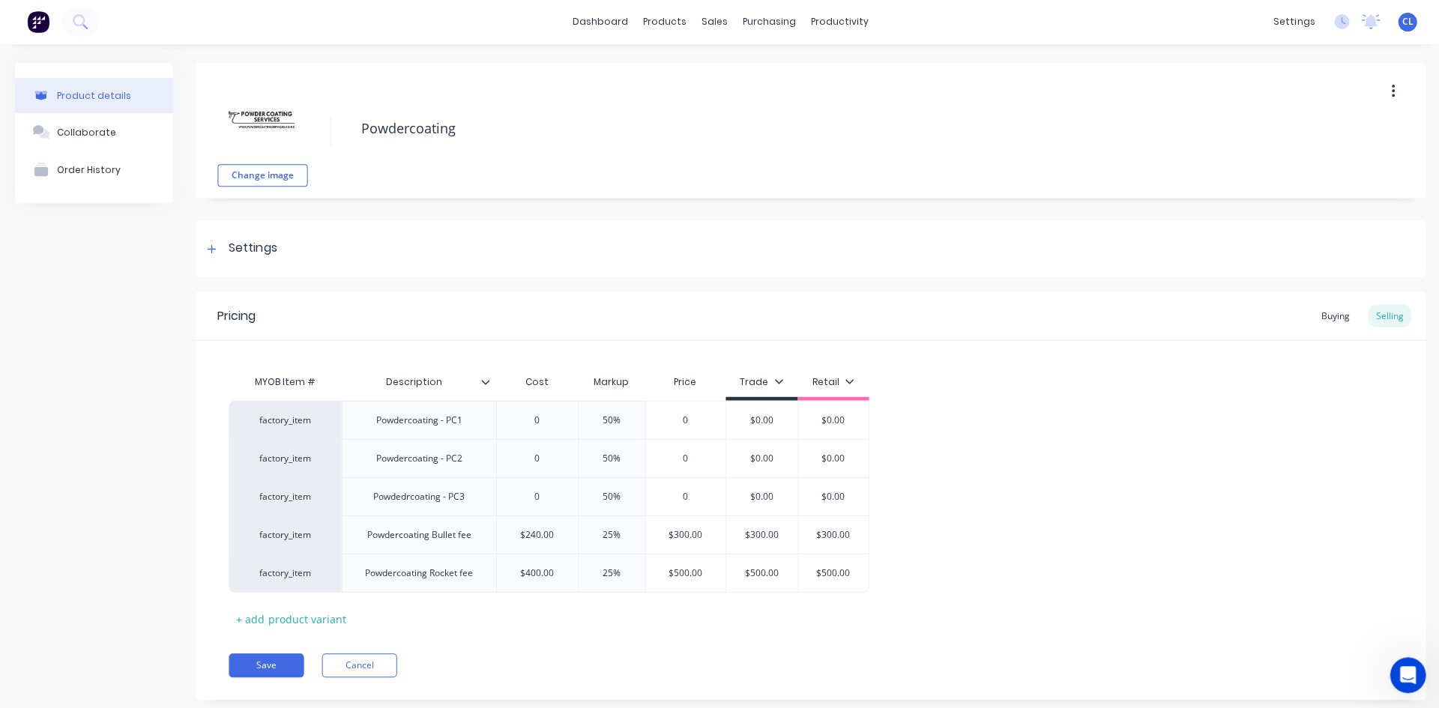
click at [290, 415] on div "factory_item" at bounding box center [285, 420] width 82 height 13
paste input "factory_powdercoating"
type input "factory_powdercoating"
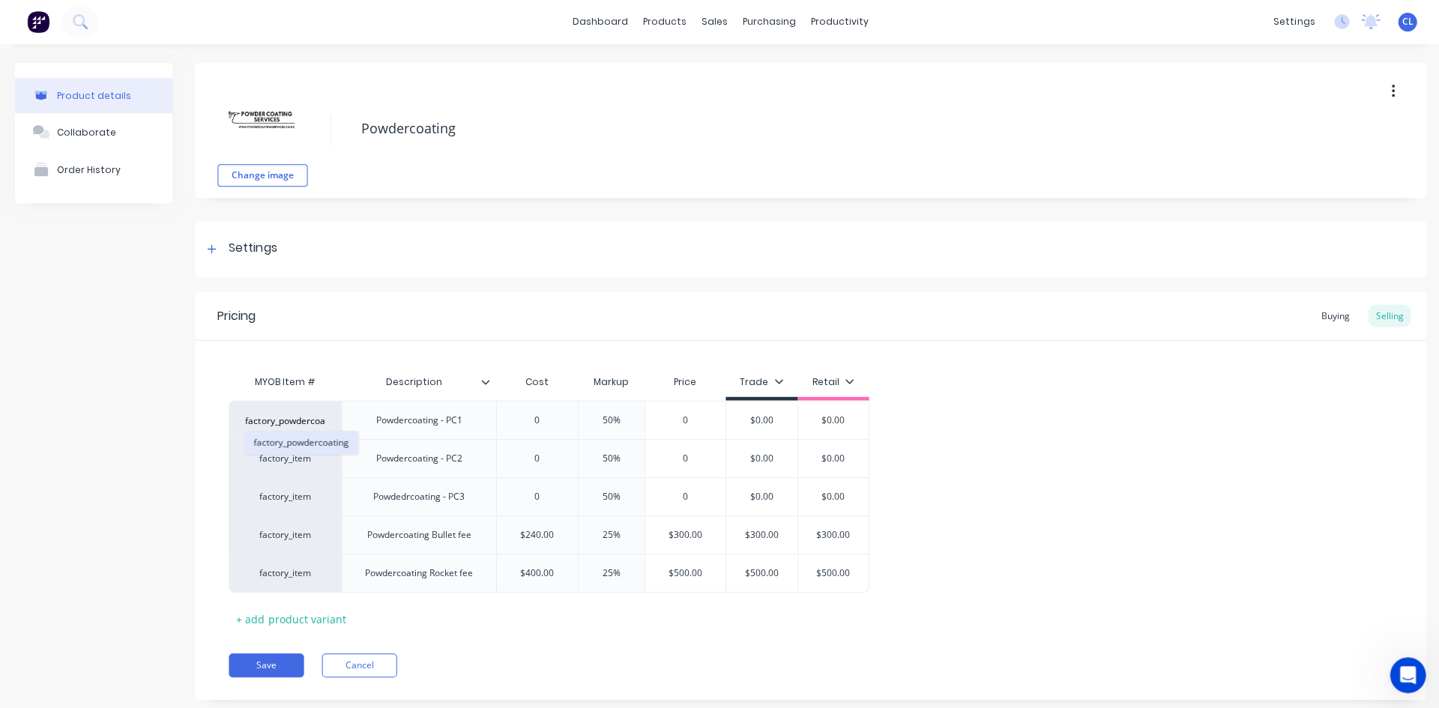
click at [296, 440] on button "factory_powdercoating" at bounding box center [300, 443] width 113 height 22
click at [304, 461] on div "factory_item" at bounding box center [285, 458] width 82 height 13
paste input "factory_powdercoating"
type input "factory_powdercoating"
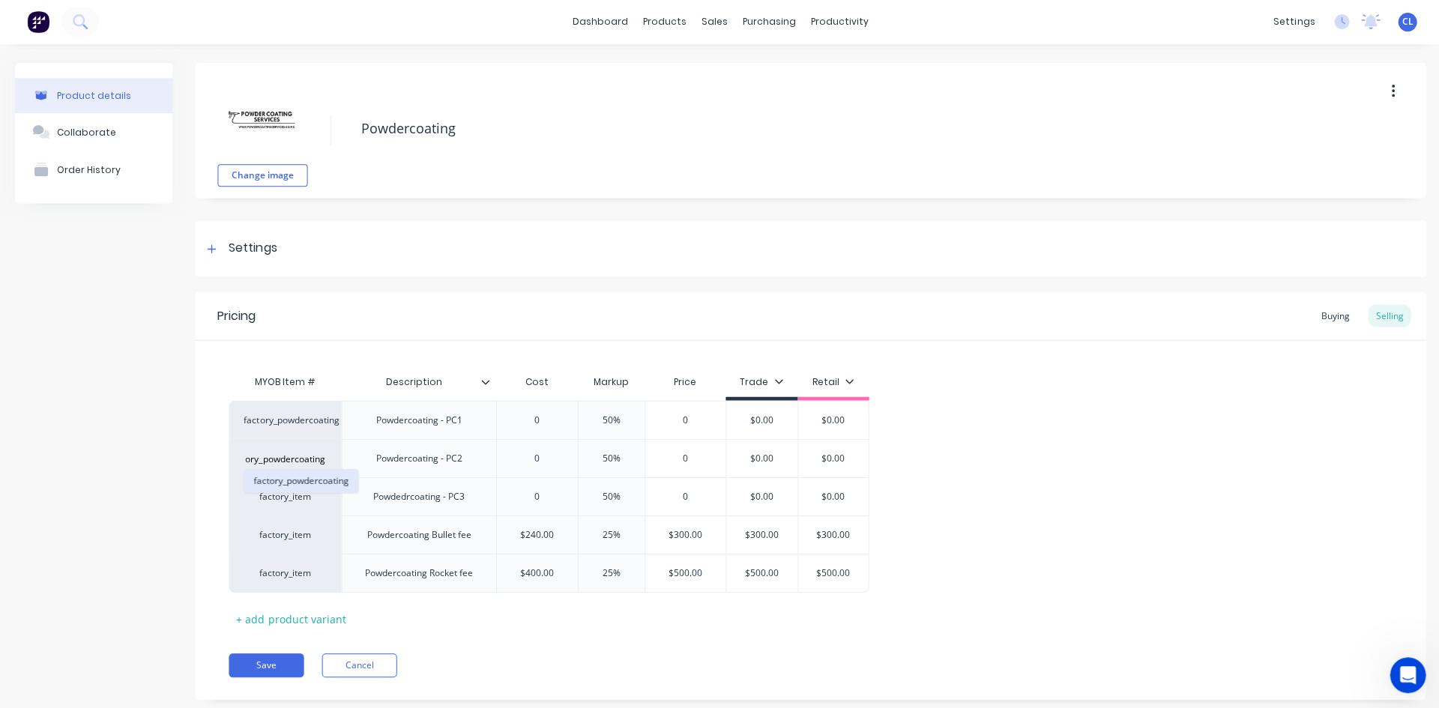
click at [303, 480] on button "factory_powdercoating" at bounding box center [300, 481] width 113 height 22
click at [307, 495] on div "factory_item" at bounding box center [285, 496] width 82 height 13
paste input "factory_powdercoating"
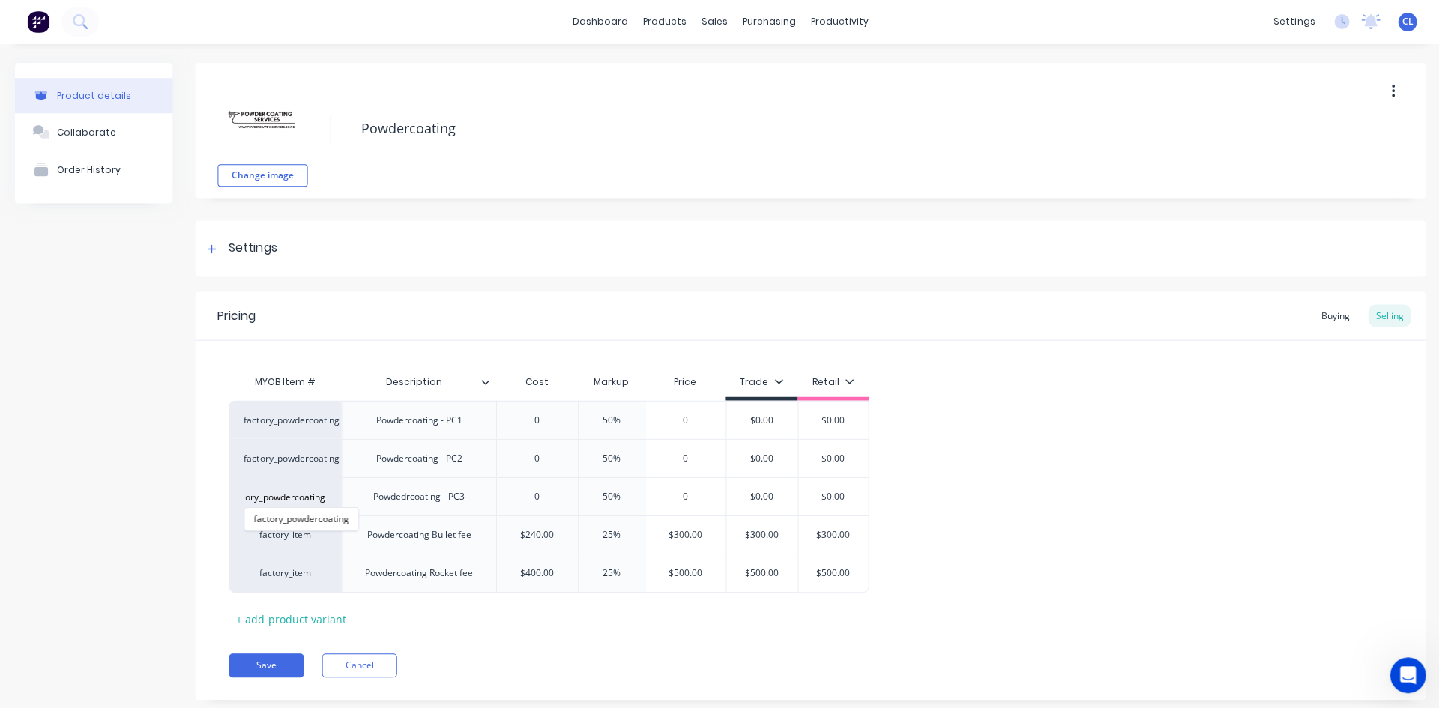
type input "factory_powdercoating"
click at [310, 518] on button "factory_powdercoating" at bounding box center [300, 519] width 113 height 22
click at [310, 532] on div "factory_item" at bounding box center [285, 535] width 82 height 13
paste input "factory_powdercoating"
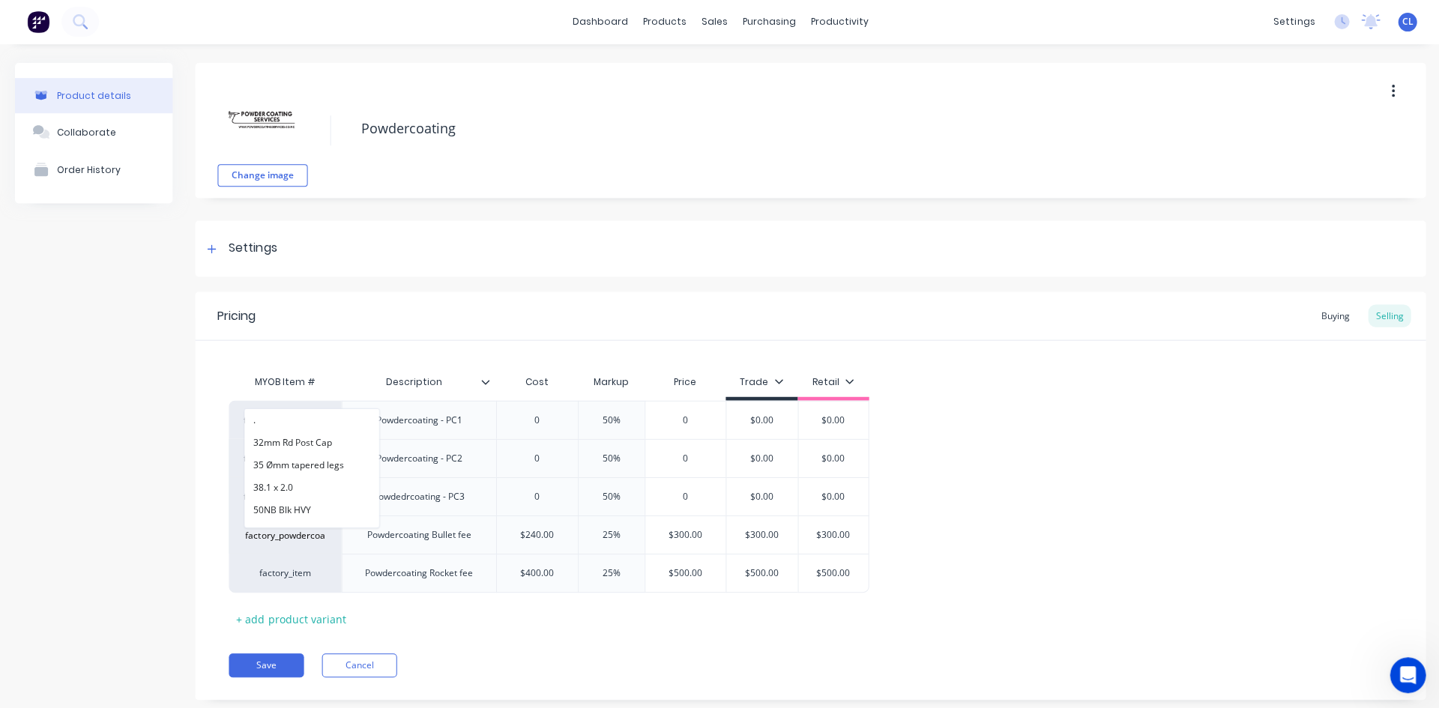
scroll to position [0, 16]
type input "factory_powdercoating"
click at [308, 418] on button "factory_powdercoating" at bounding box center [300, 420] width 113 height 22
click at [304, 570] on div "factory_item" at bounding box center [285, 573] width 82 height 13
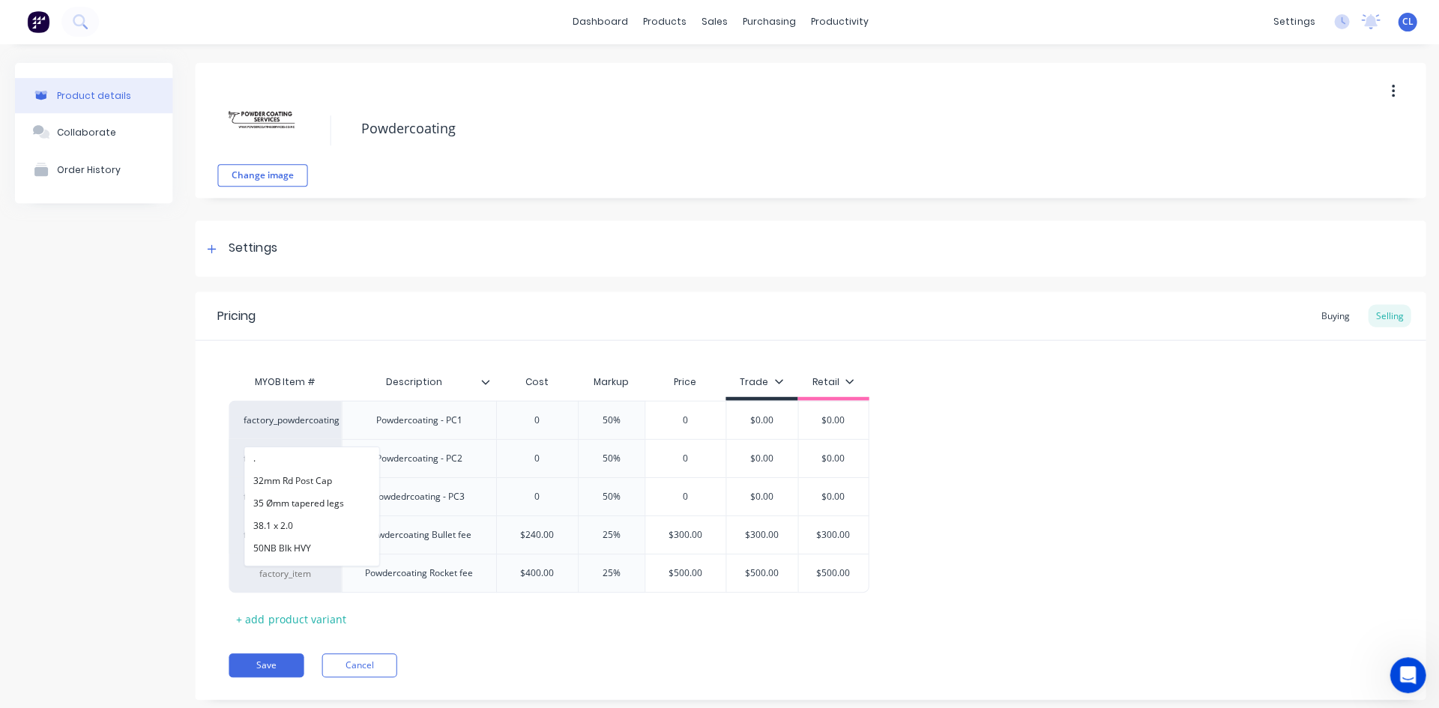
paste input "factory_powdercoating"
type input "factory_powdercoating"
click at [307, 457] on button "factory_powdercoating" at bounding box center [300, 459] width 113 height 22
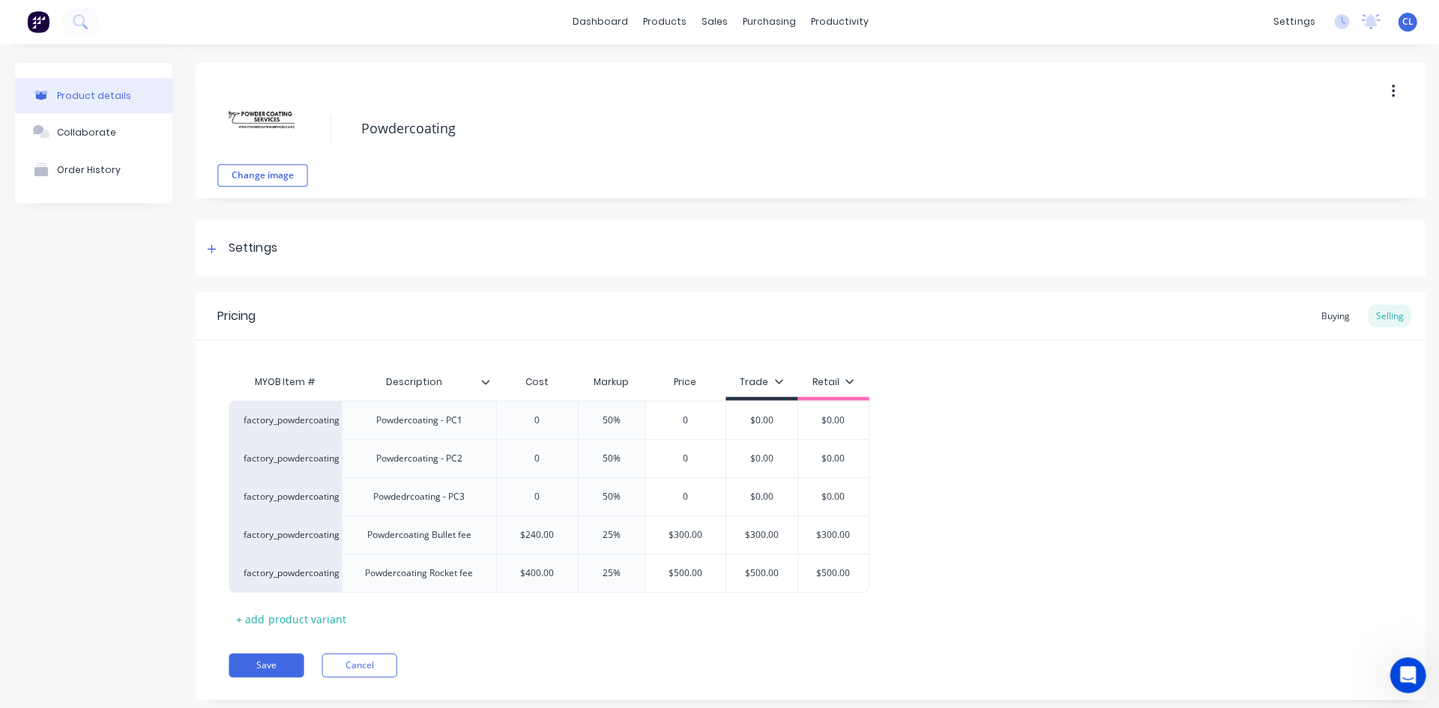
click at [275, 663] on button "Save" at bounding box center [266, 666] width 75 height 24
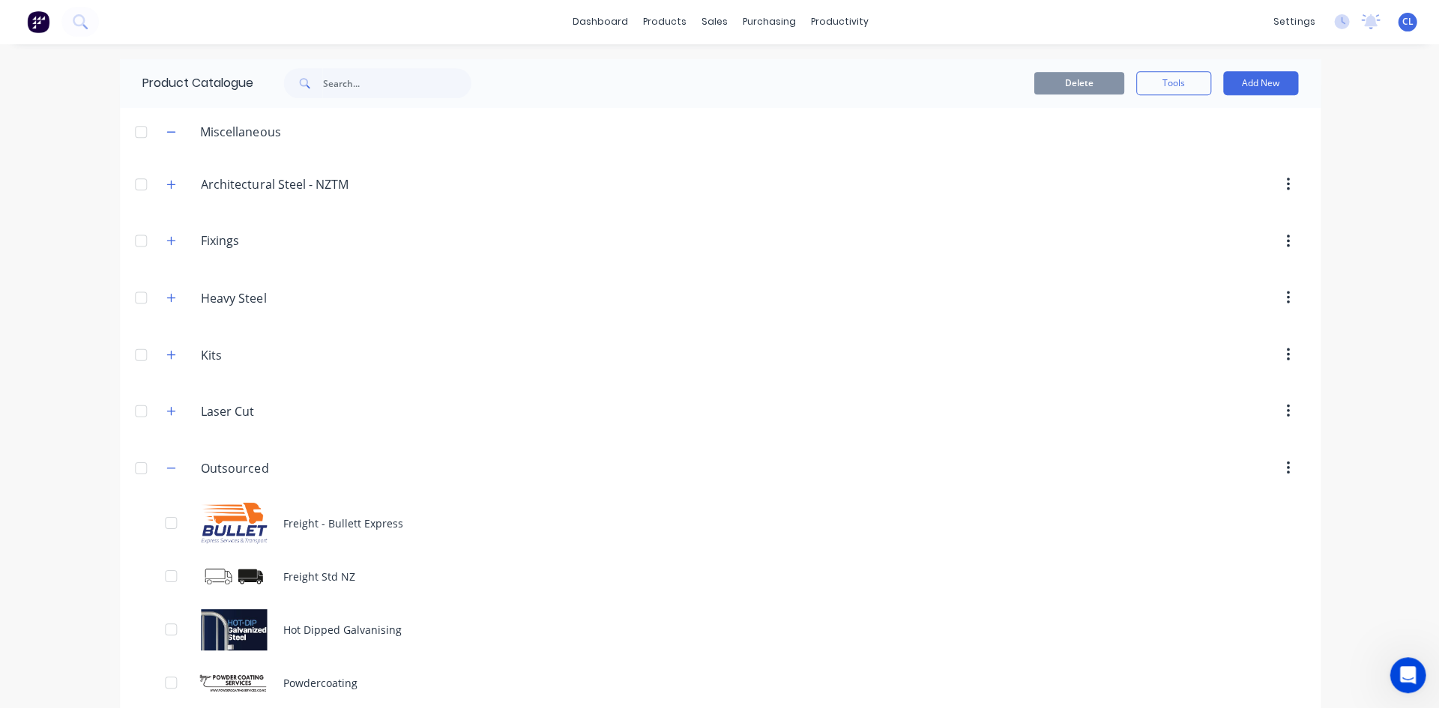
click at [334, 629] on div "Hot Dipped Galvanising" at bounding box center [719, 629] width 1199 height 53
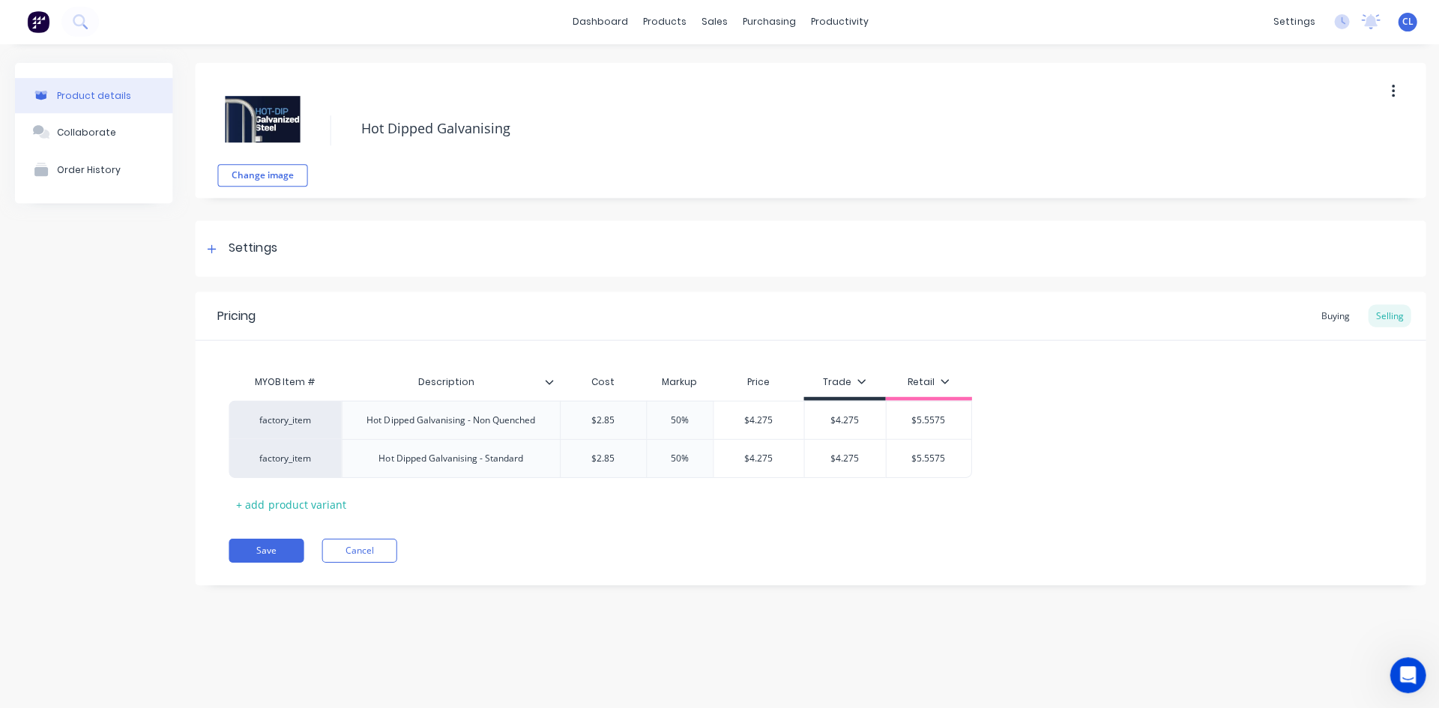
click at [289, 421] on div "factory_item" at bounding box center [285, 420] width 82 height 13
paste input "factory_hdg"
type input "factory_hdg"
click at [297, 355] on button "factory_hdg" at bounding box center [291, 360] width 94 height 22
click at [288, 466] on div "factory_item" at bounding box center [285, 458] width 112 height 39
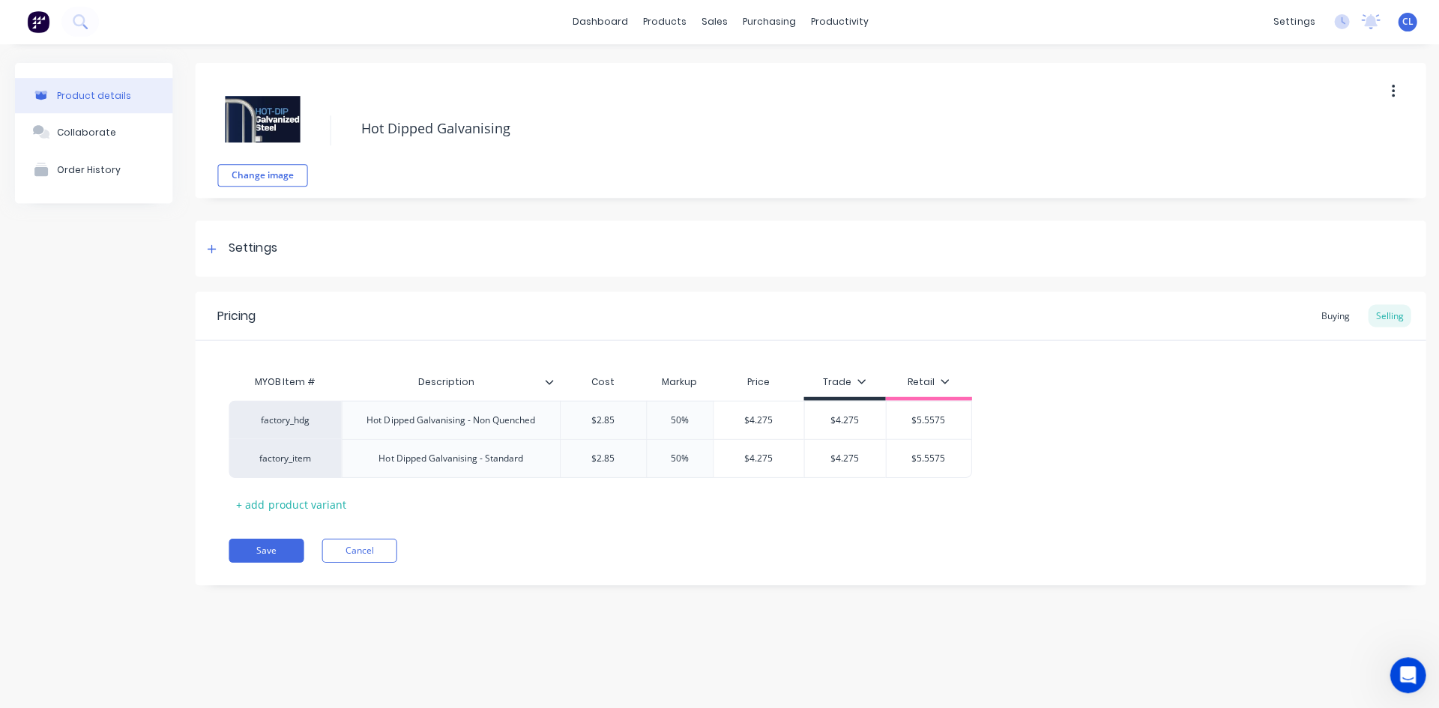
click at [292, 458] on div "factory_item" at bounding box center [285, 458] width 82 height 13
paste input "factory_hdg"
type input "factory_hdg"
click at [295, 361] on button "factory_hdg" at bounding box center [291, 360] width 94 height 22
click at [275, 557] on button "Save" at bounding box center [266, 551] width 75 height 24
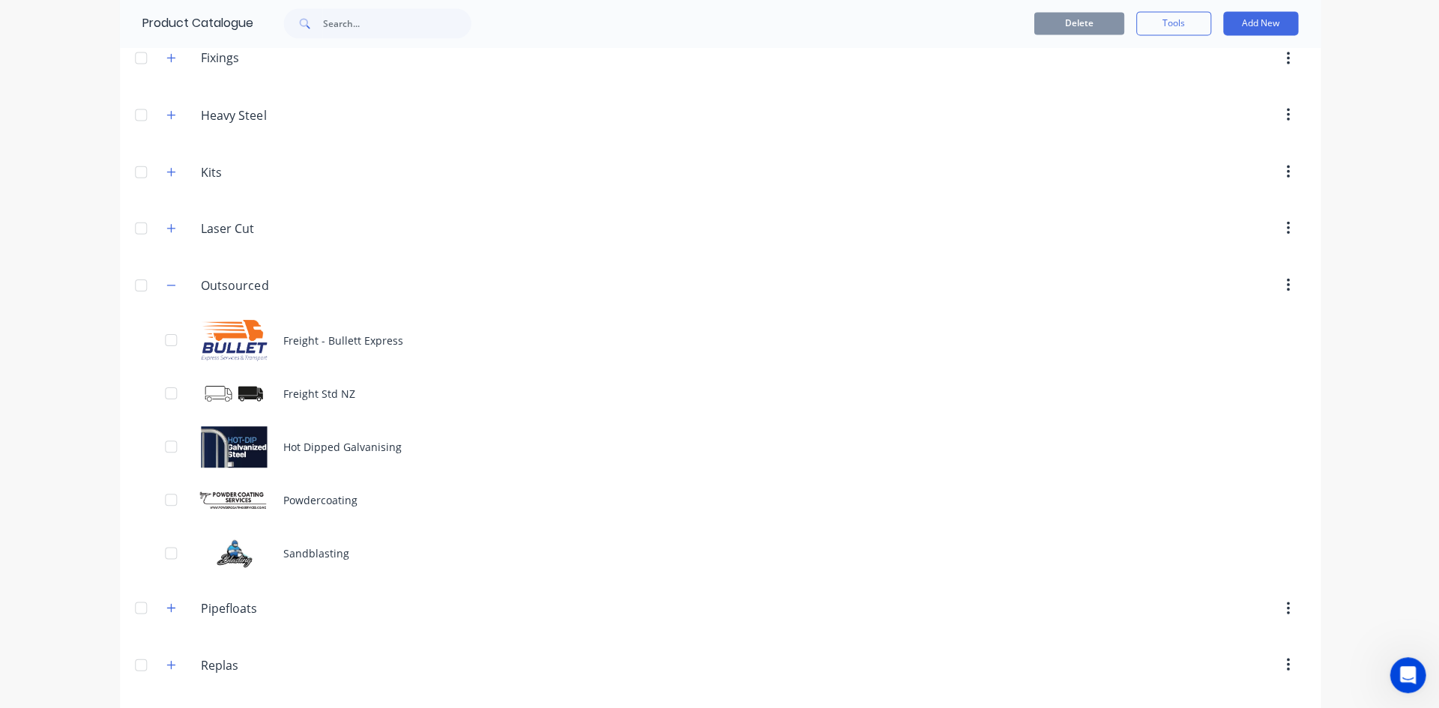
scroll to position [296, 0]
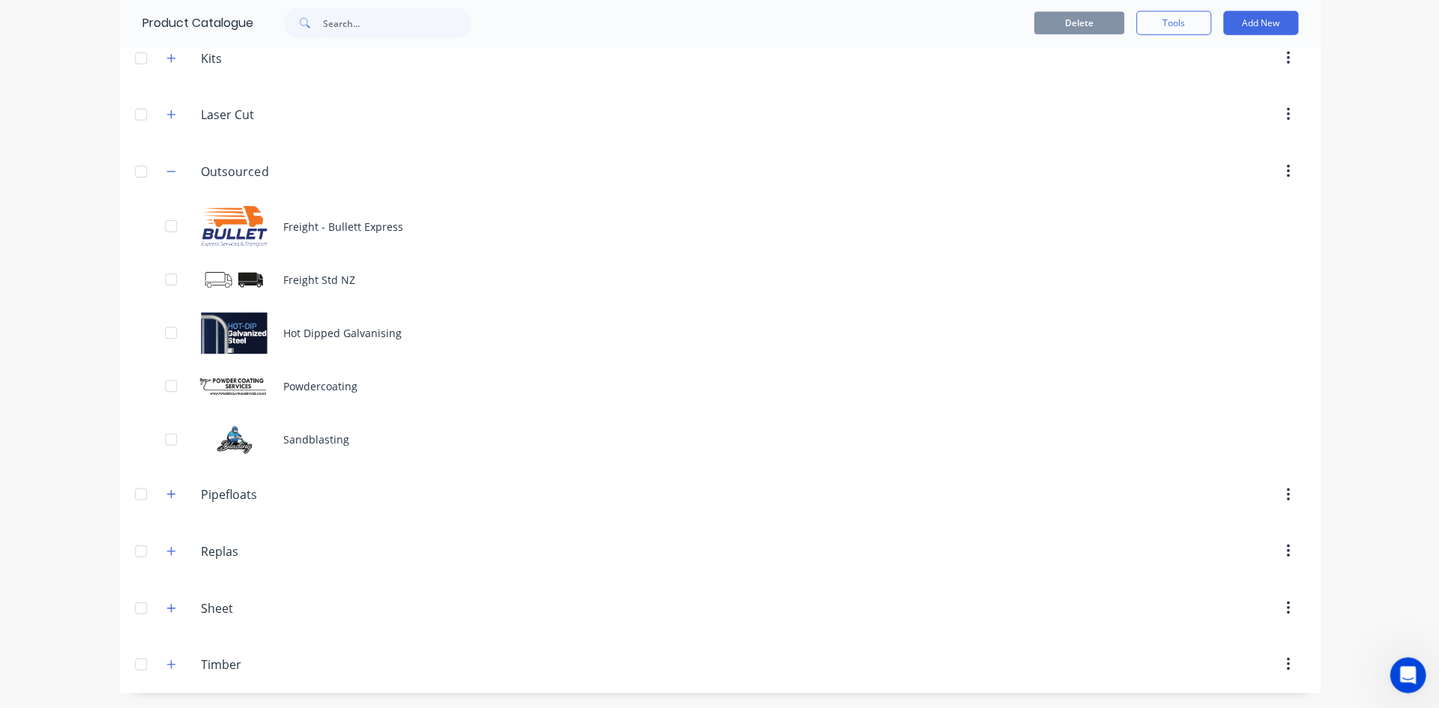
click at [323, 329] on div "Hot Dipped Galvanising" at bounding box center [719, 333] width 1199 height 53
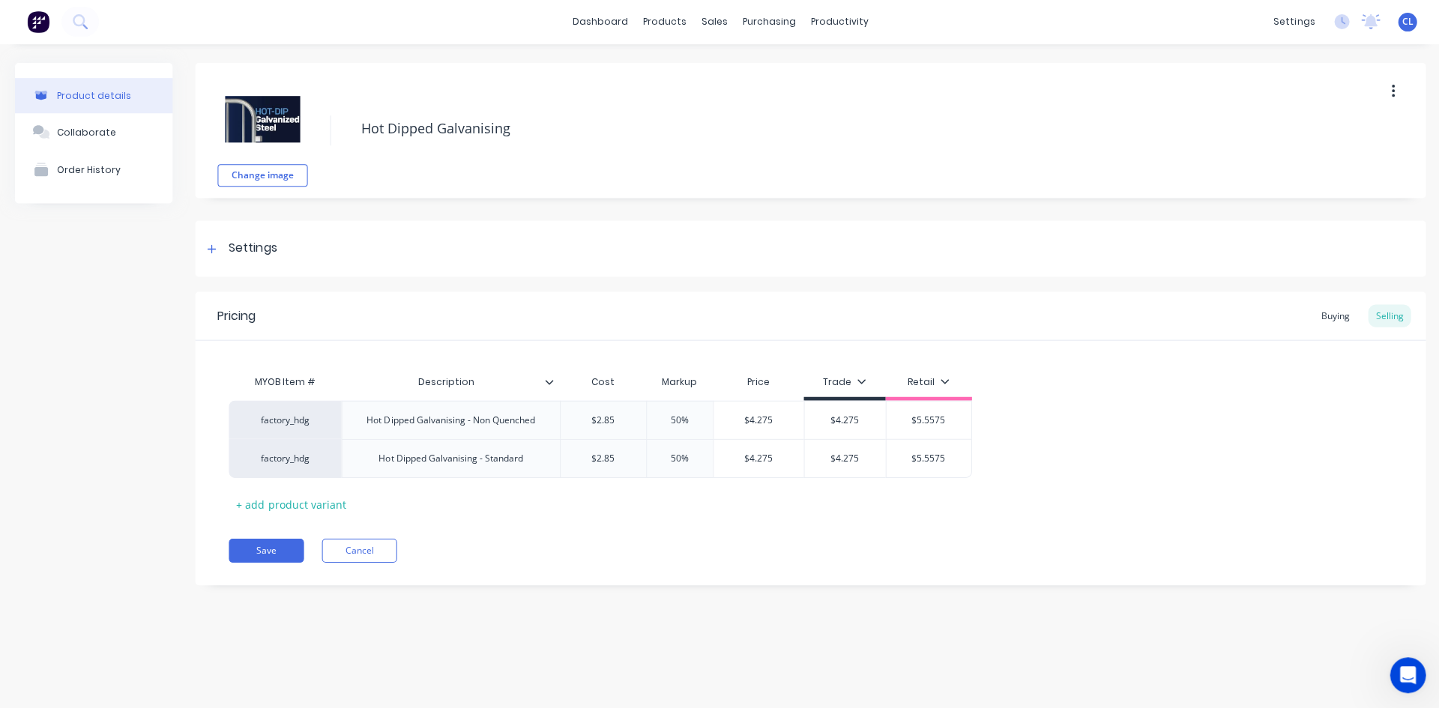
click at [245, 247] on div "Settings" at bounding box center [253, 249] width 48 height 19
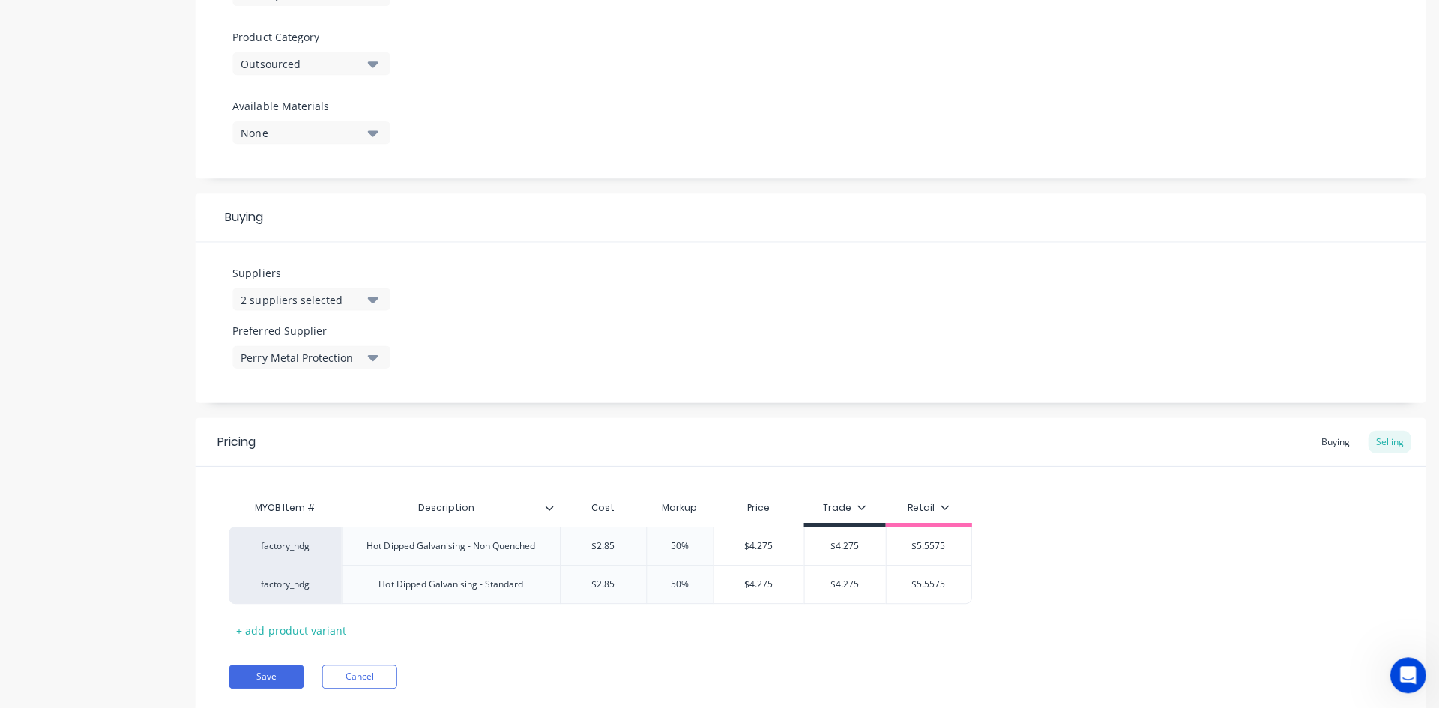
scroll to position [555, 0]
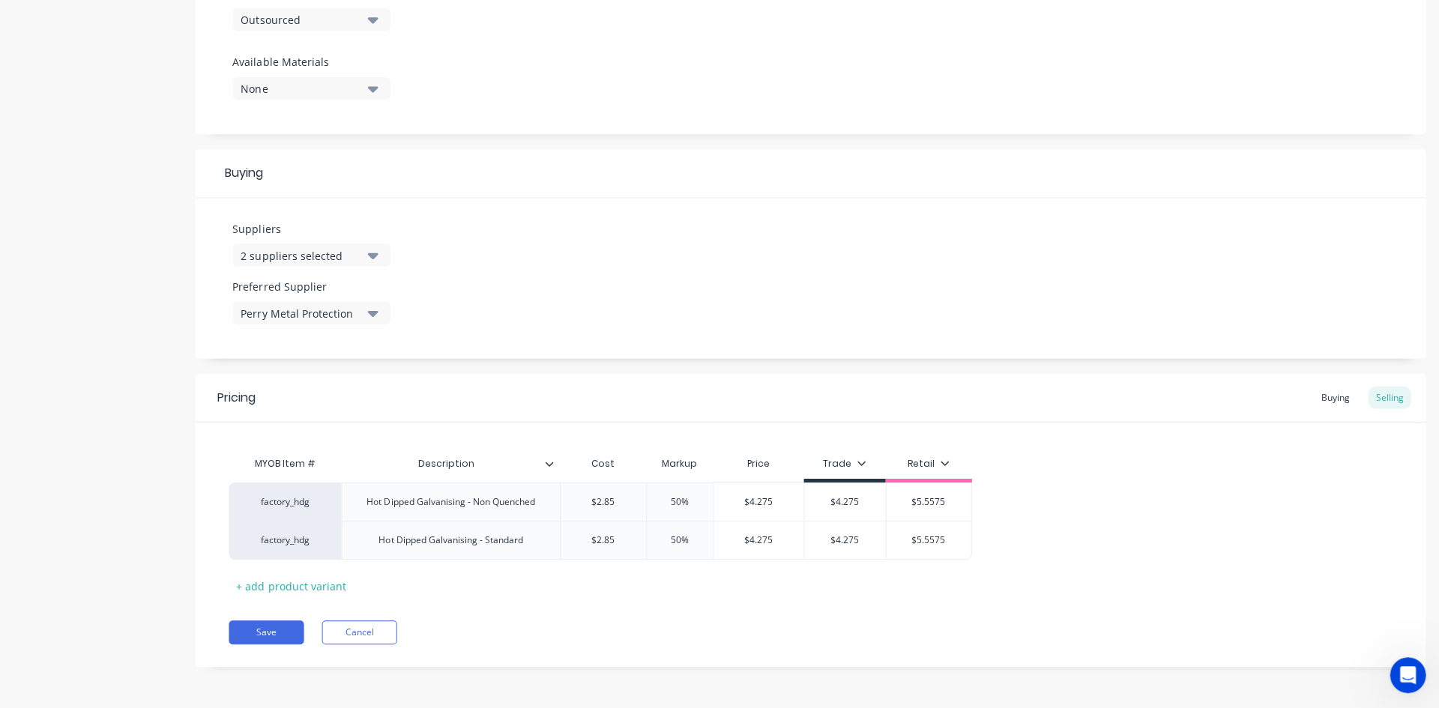
click at [1323, 396] on div "Buying" at bounding box center [1333, 398] width 43 height 22
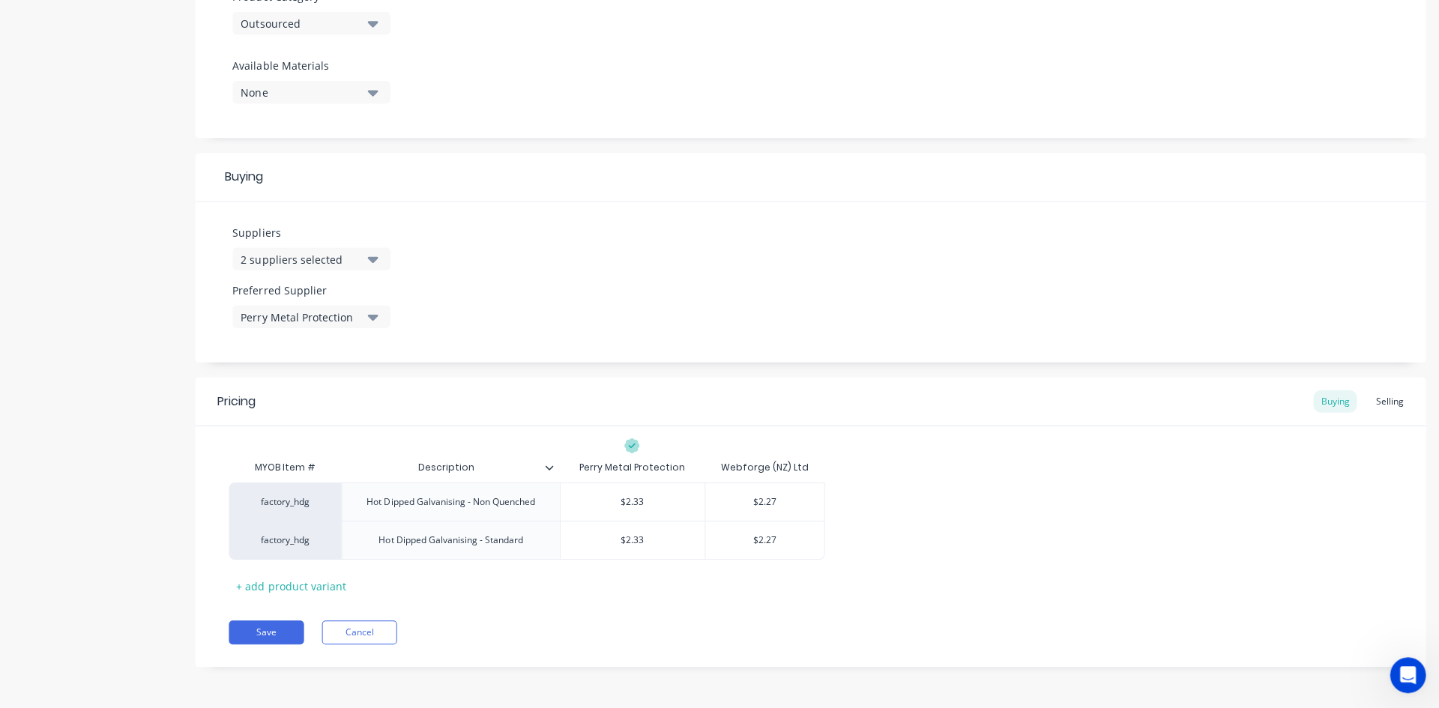
scroll to position [551, 0]
click at [267, 630] on button "Save" at bounding box center [266, 633] width 75 height 24
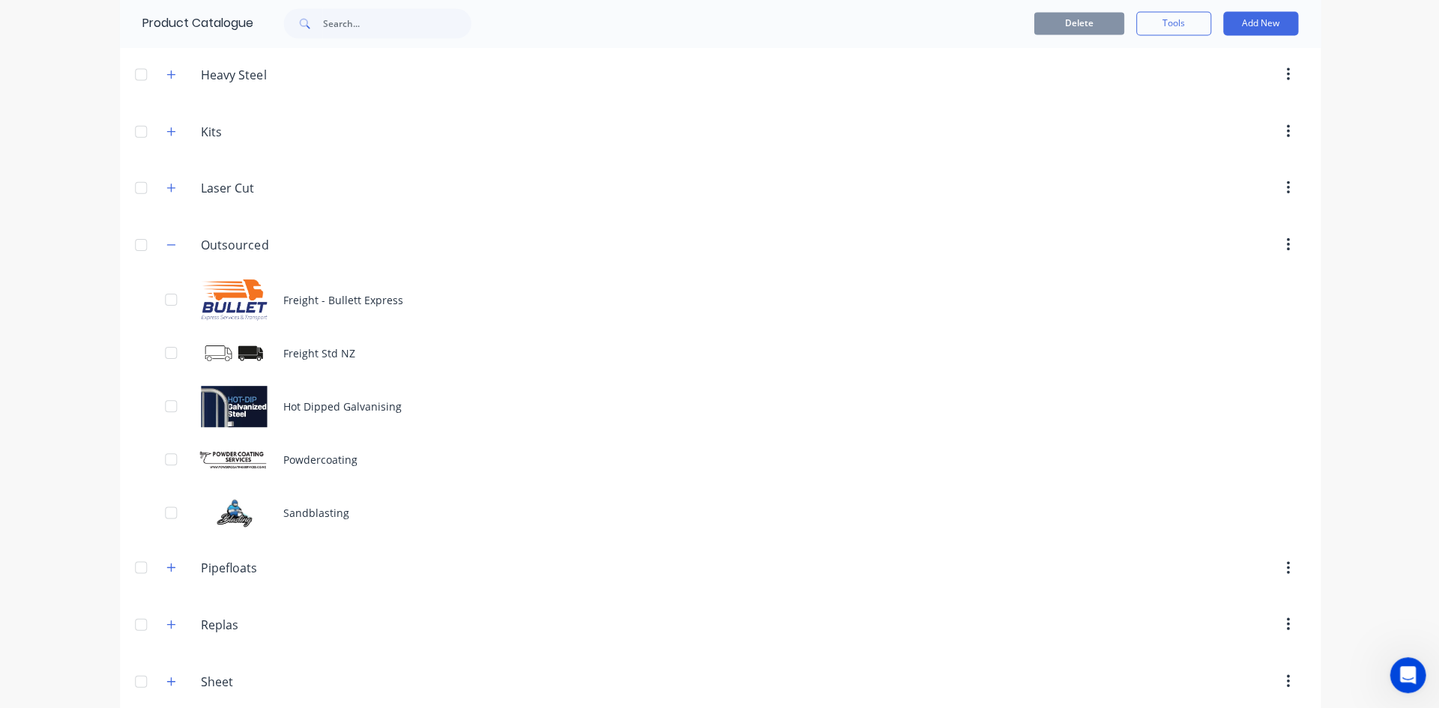
scroll to position [225, 0]
click at [306, 506] on div "Sandblasting" at bounding box center [719, 511] width 1199 height 53
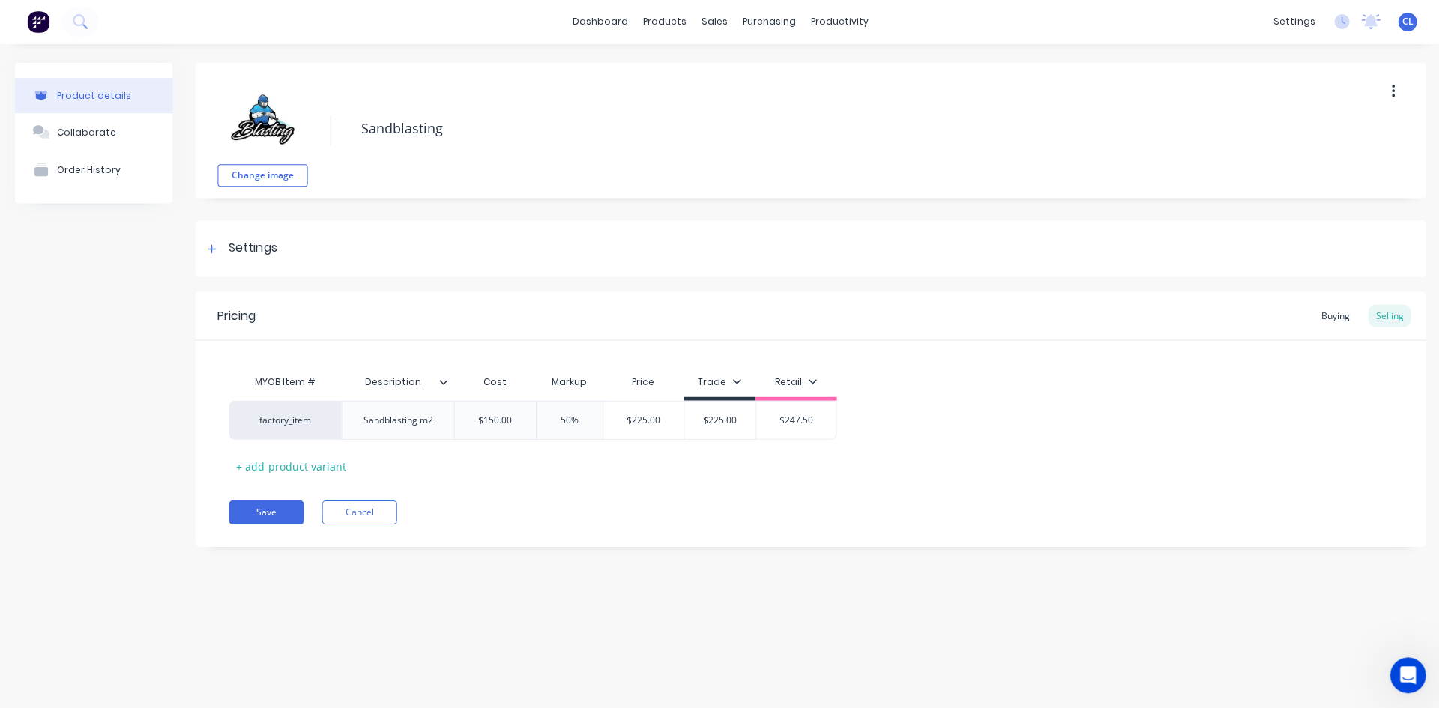
click at [290, 418] on div "factory_item" at bounding box center [285, 420] width 82 height 13
paste input "factory_sub_other"
type input "factory_sub_other"
click at [312, 342] on div "MYOB Item # Description Cost Markup Price Trade Retail factory_item factory_sub…" at bounding box center [809, 409] width 1229 height 137
click at [310, 422] on div "factory_item" at bounding box center [285, 420] width 82 height 13
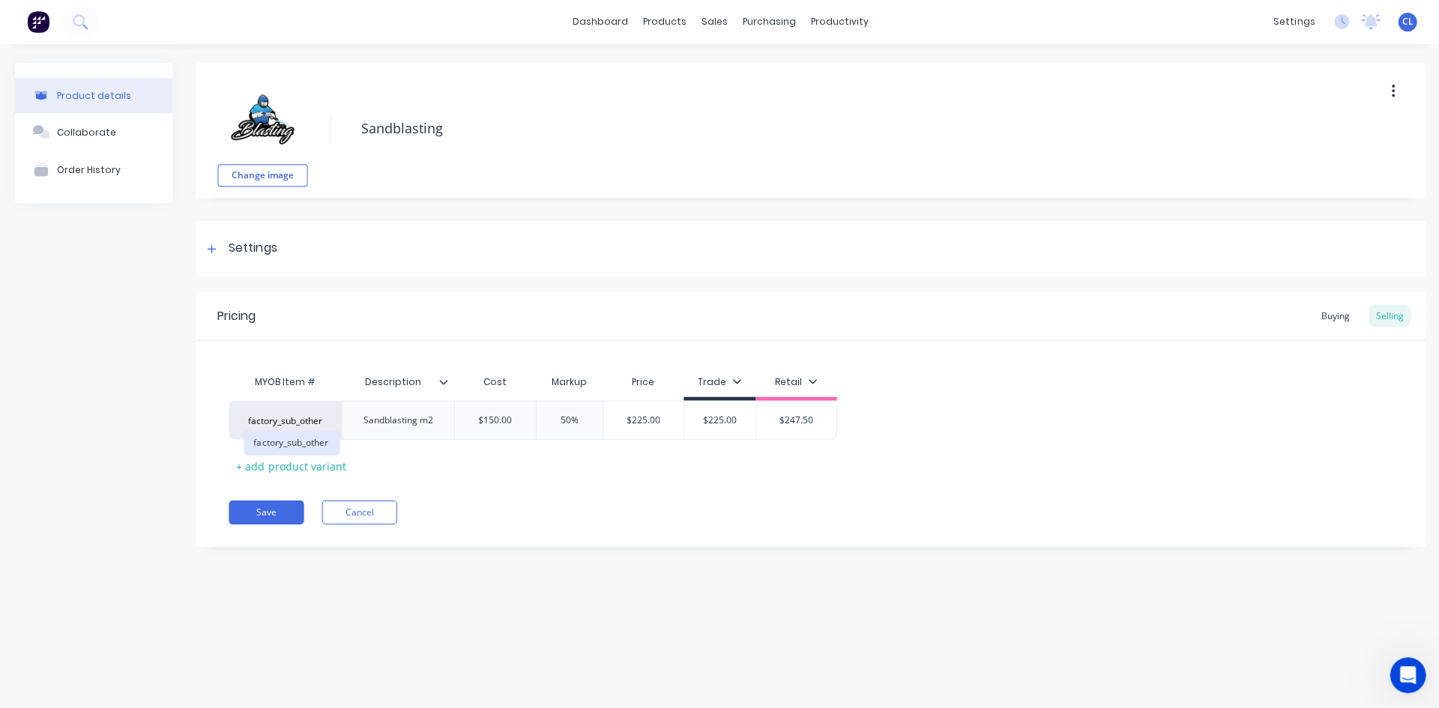
click at [315, 442] on button "factory_sub_other" at bounding box center [291, 443] width 94 height 22
click at [268, 517] on button "Save" at bounding box center [266, 513] width 75 height 24
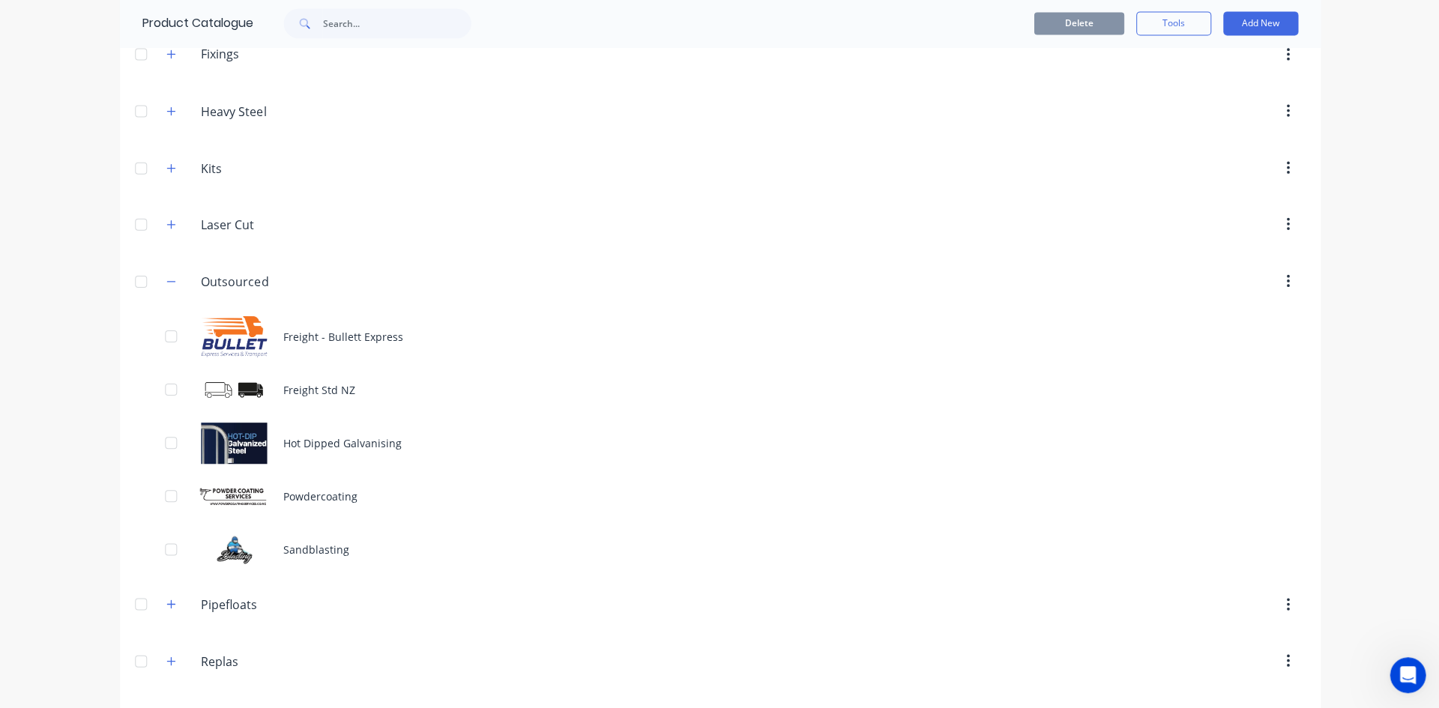
scroll to position [71, 0]
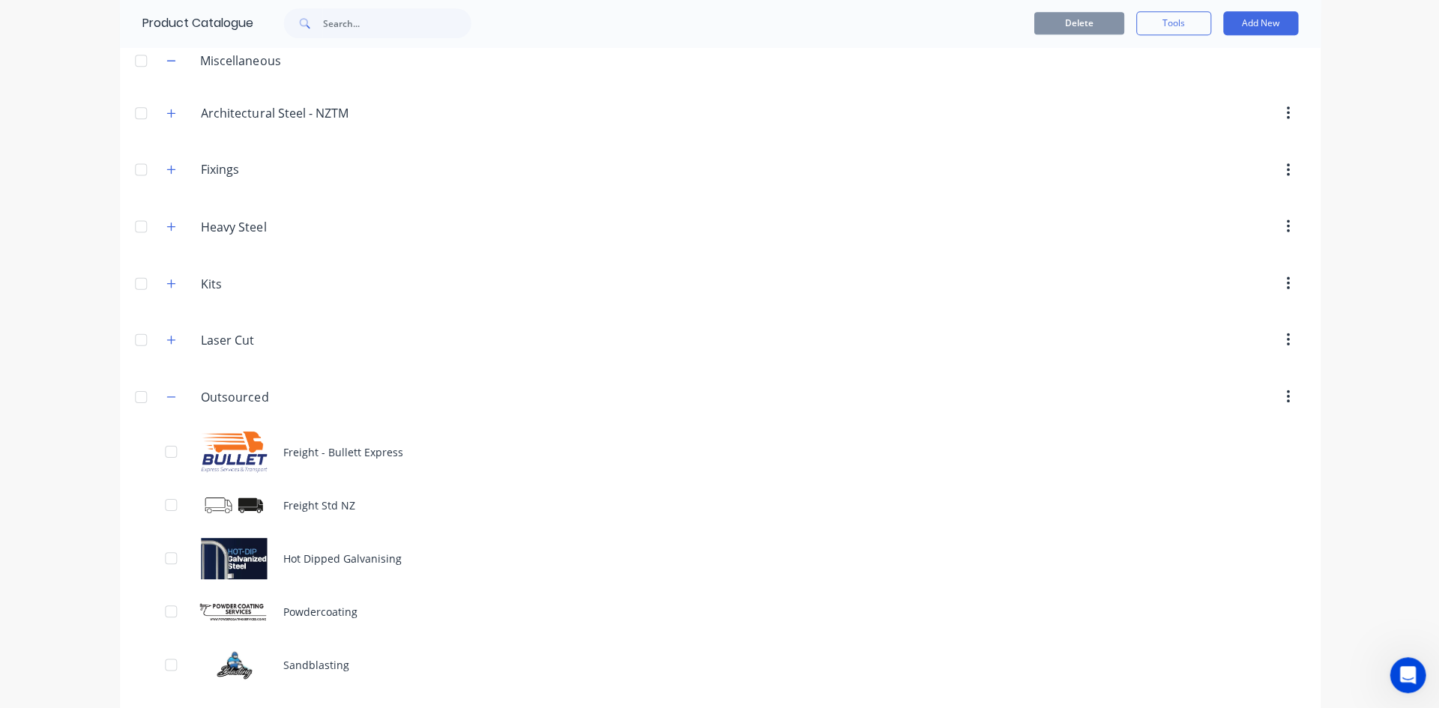
click at [167, 340] on icon "button" at bounding box center [171, 340] width 8 height 8
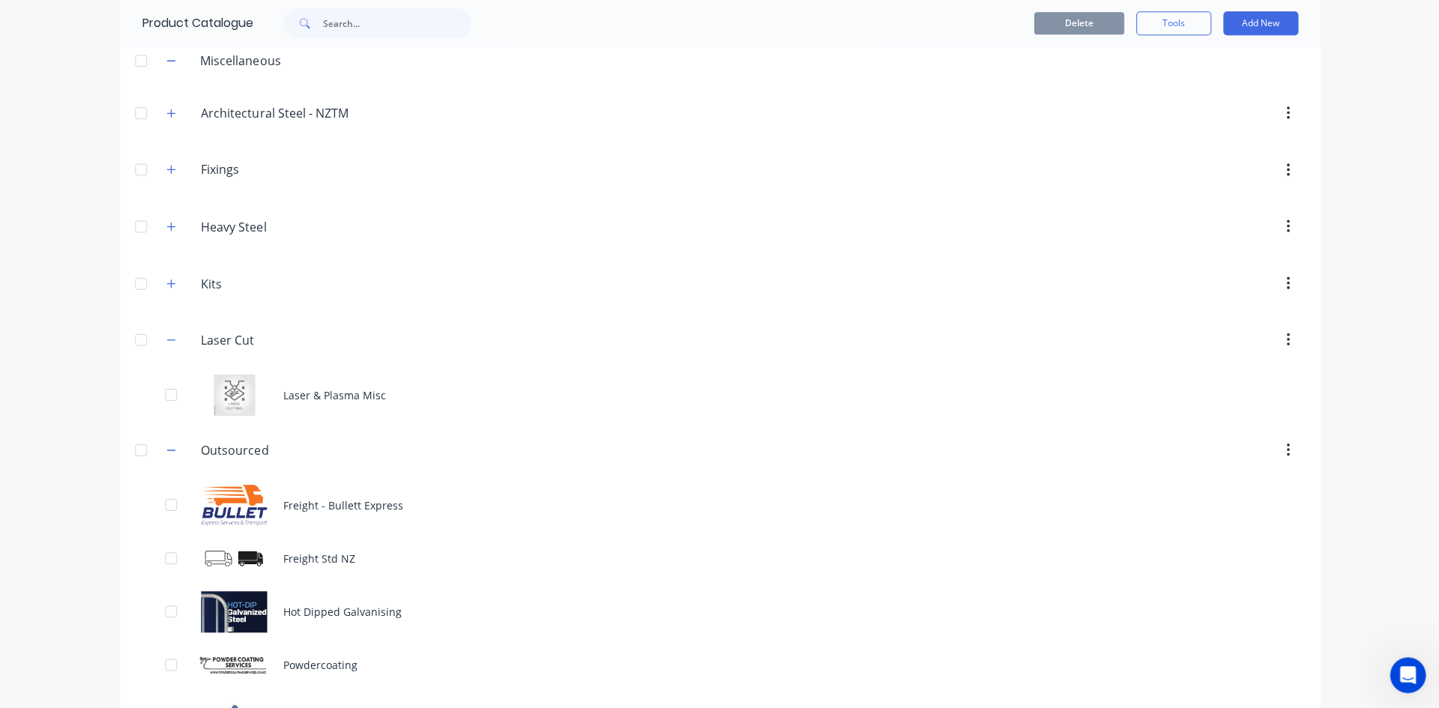
click at [166, 338] on icon "button" at bounding box center [170, 340] width 9 height 10
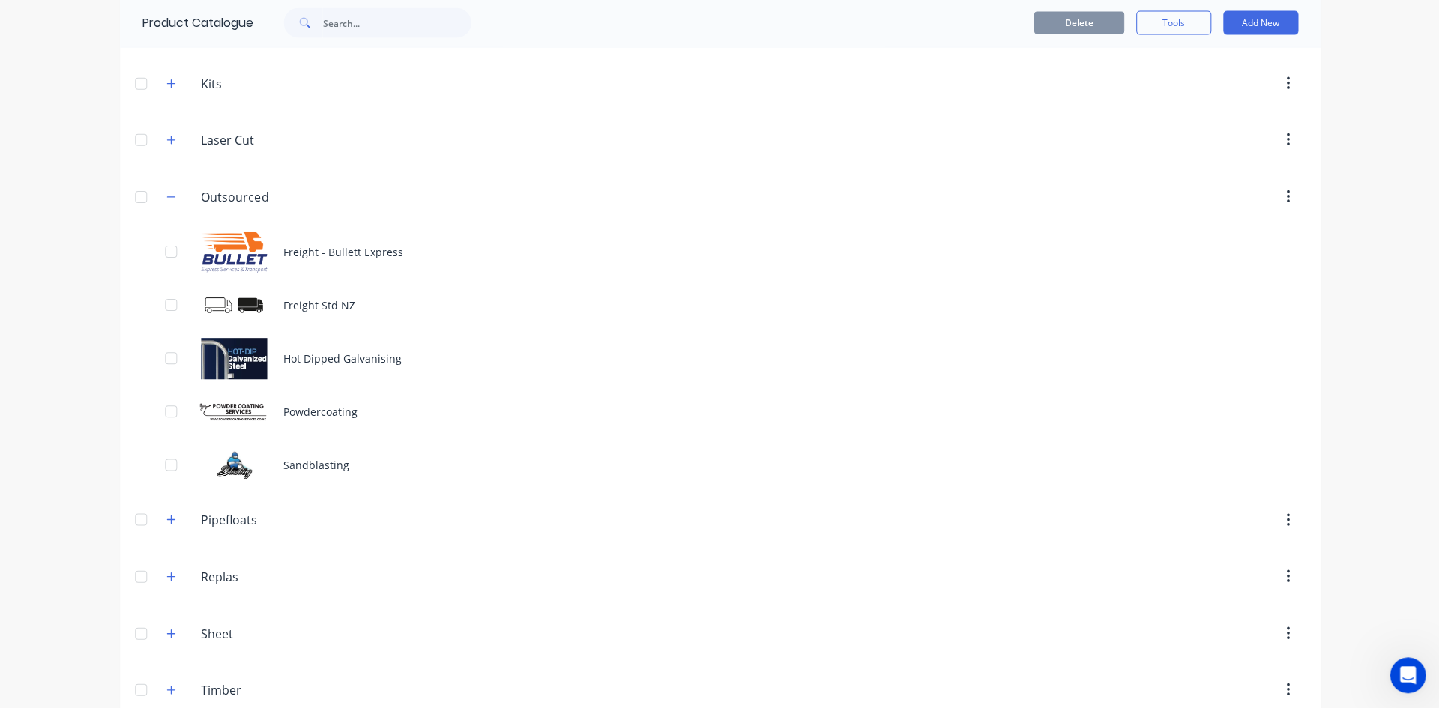
scroll to position [296, 0]
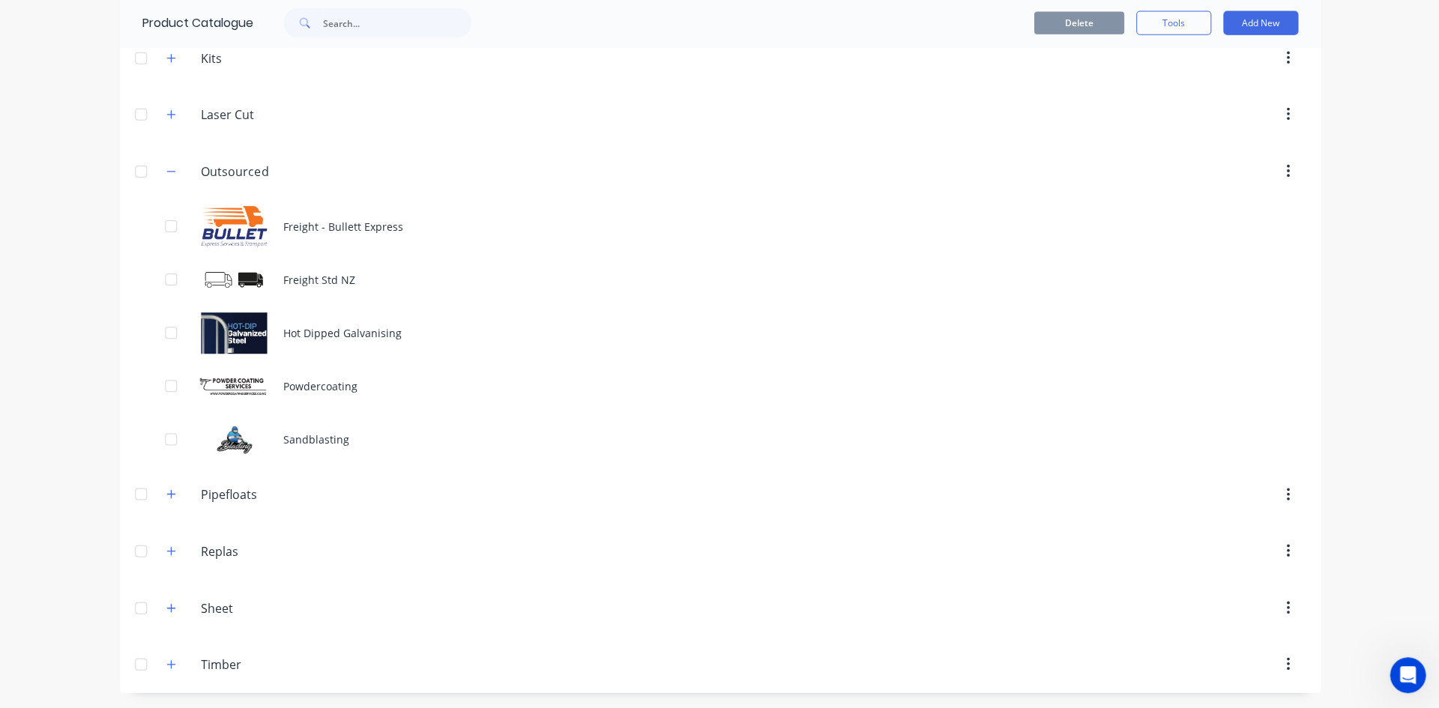
click at [166, 173] on icon "button" at bounding box center [170, 172] width 9 height 10
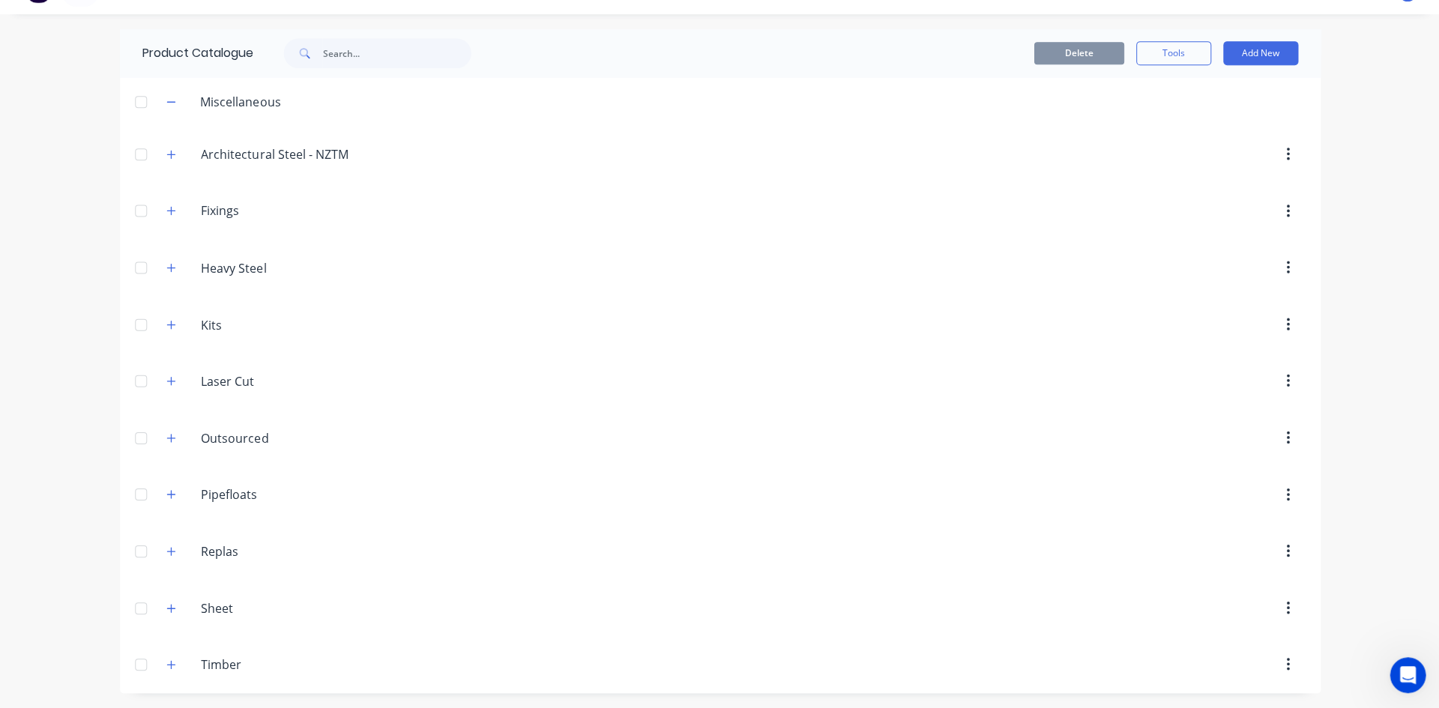
scroll to position [30, 0]
click at [168, 152] on icon "button" at bounding box center [170, 155] width 9 height 10
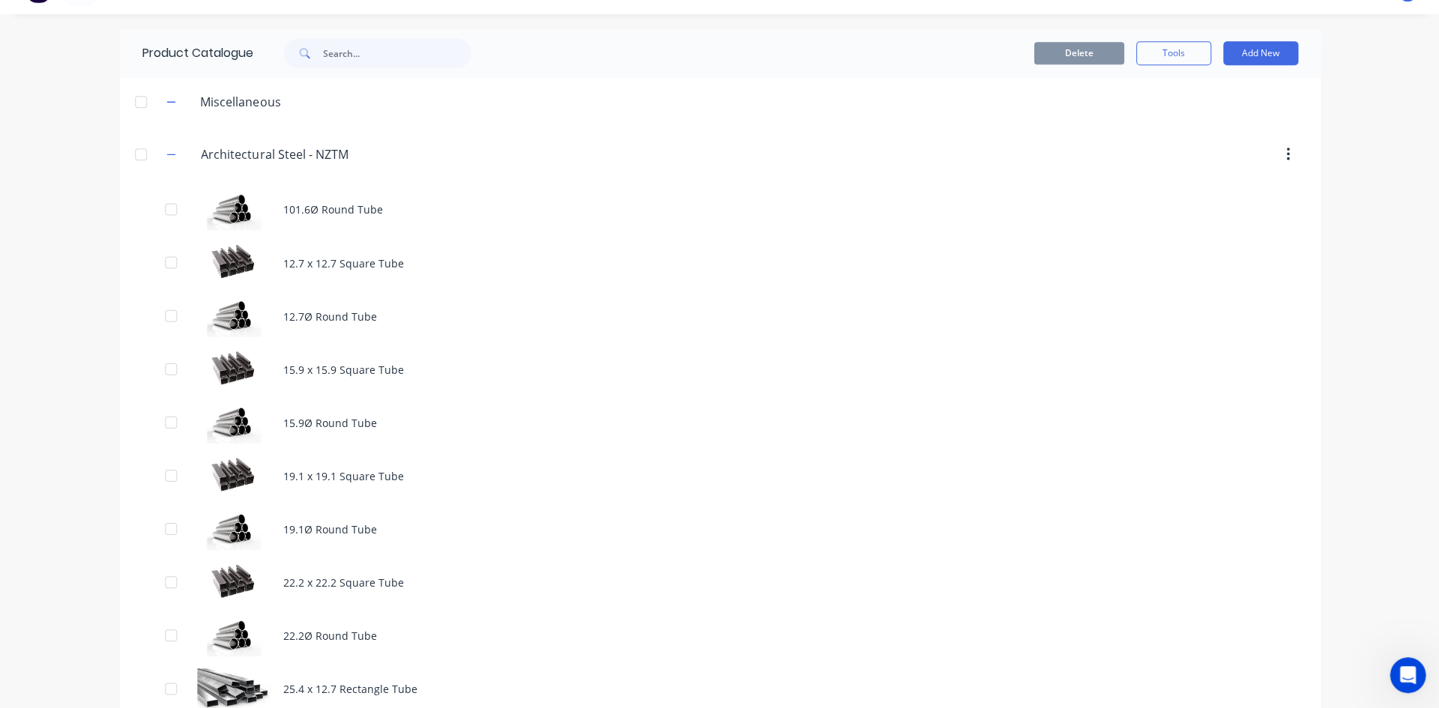
click at [168, 152] on icon "button" at bounding box center [170, 155] width 9 height 10
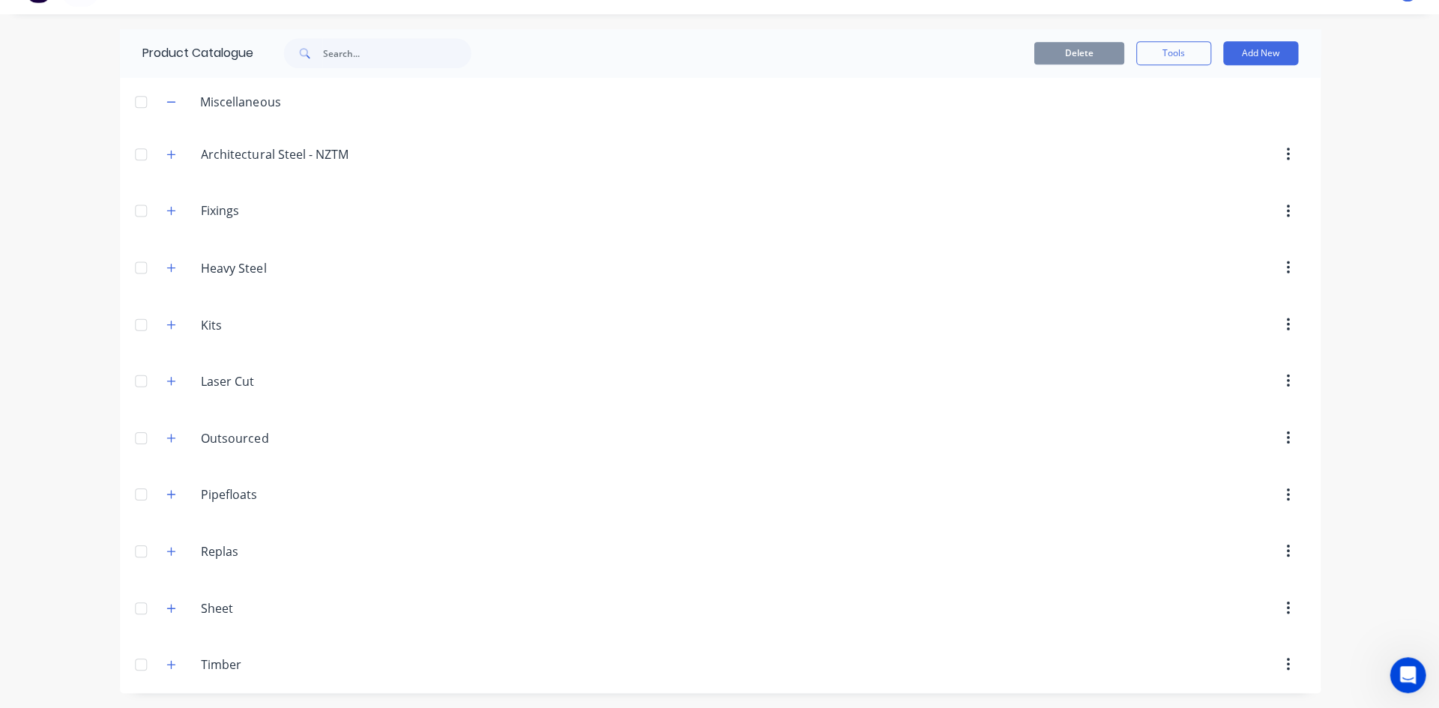
click at [166, 442] on icon "button" at bounding box center [170, 438] width 9 height 10
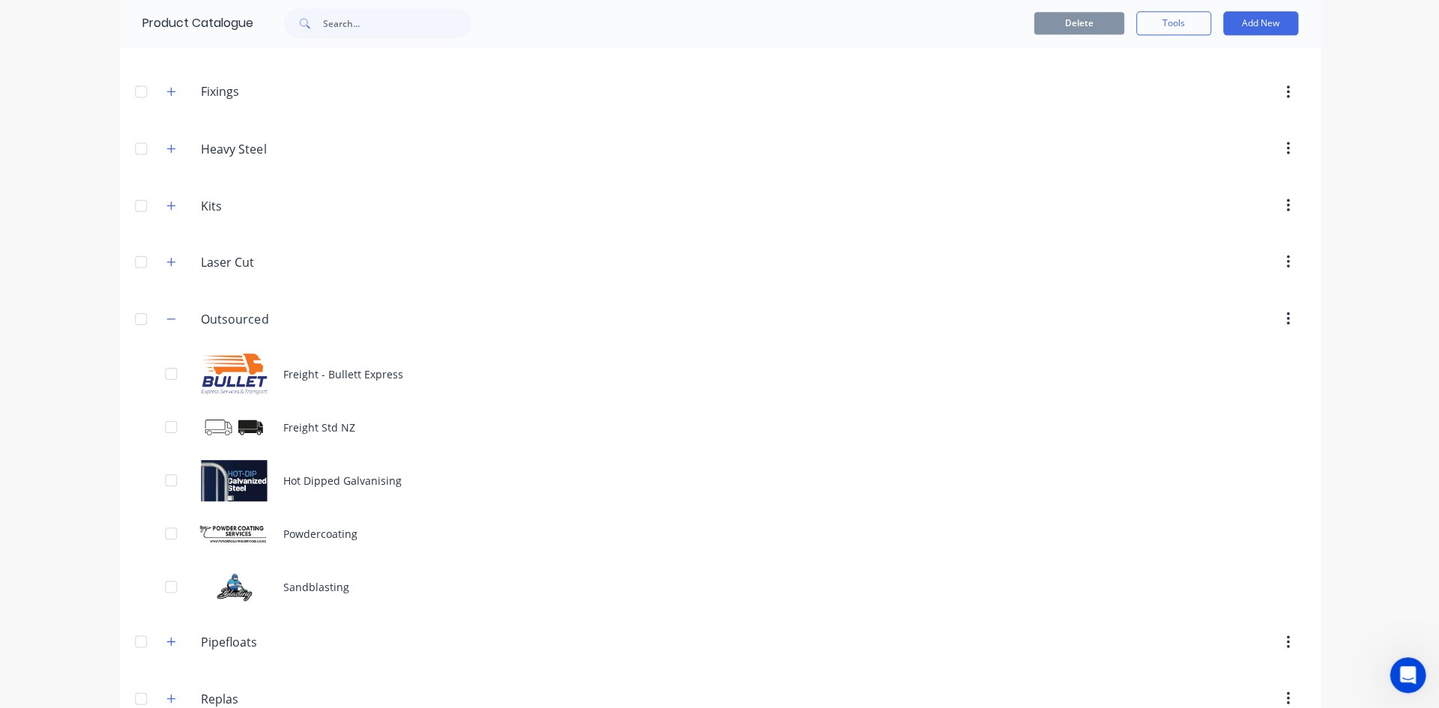
scroll to position [255, 0]
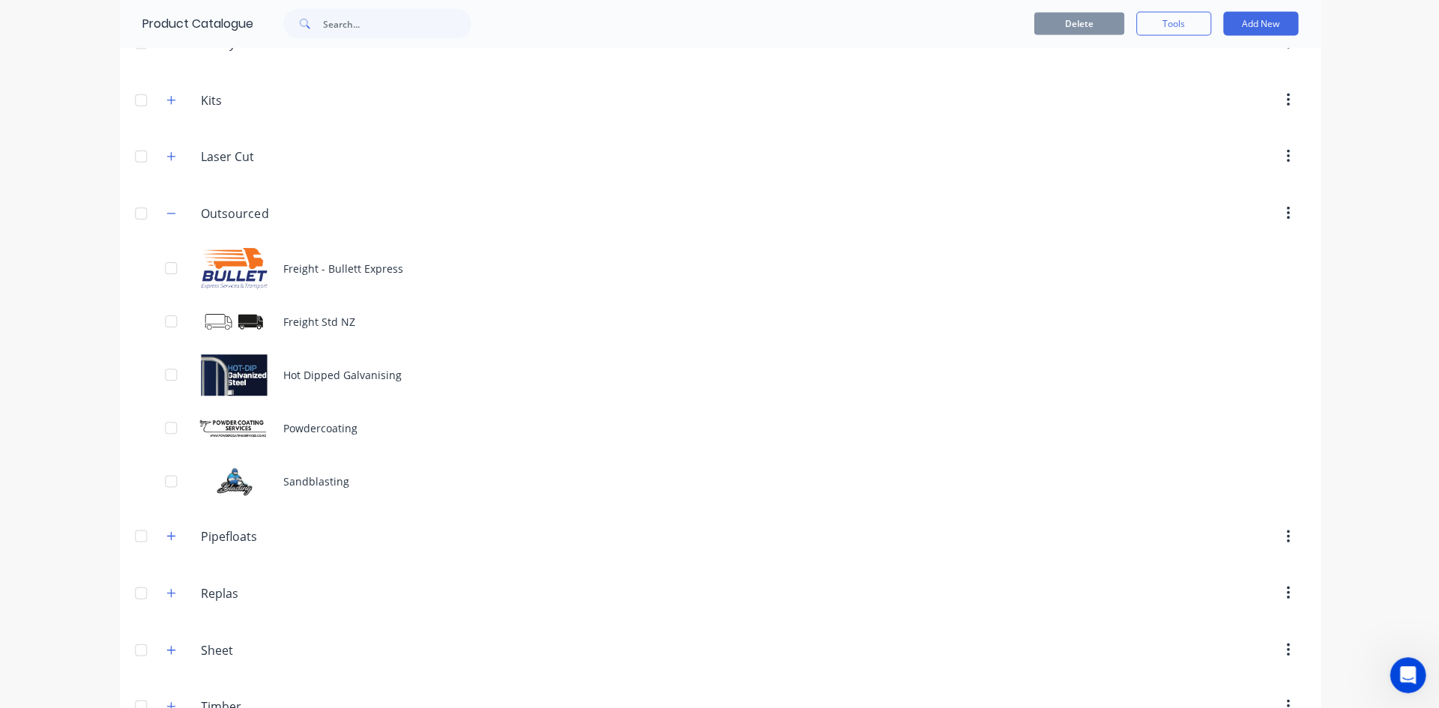
click at [311, 318] on div "Freight Std NZ" at bounding box center [719, 321] width 1199 height 53
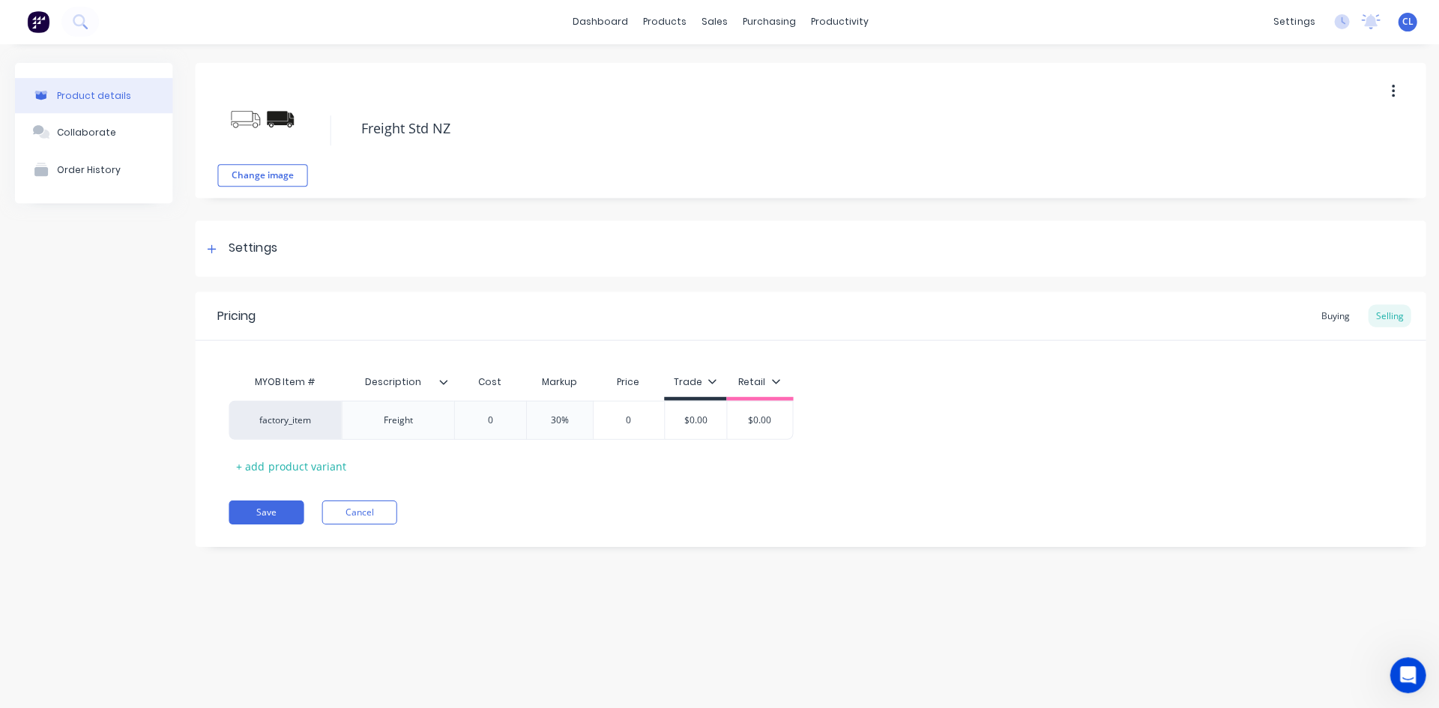
click at [271, 410] on div "factory_item" at bounding box center [285, 420] width 112 height 39
click at [285, 420] on div "factory_item" at bounding box center [285, 420] width 82 height 13
paste input "factory_freight"
type input "factory_freight"
click at [292, 361] on button "factory_freight" at bounding box center [291, 360] width 94 height 22
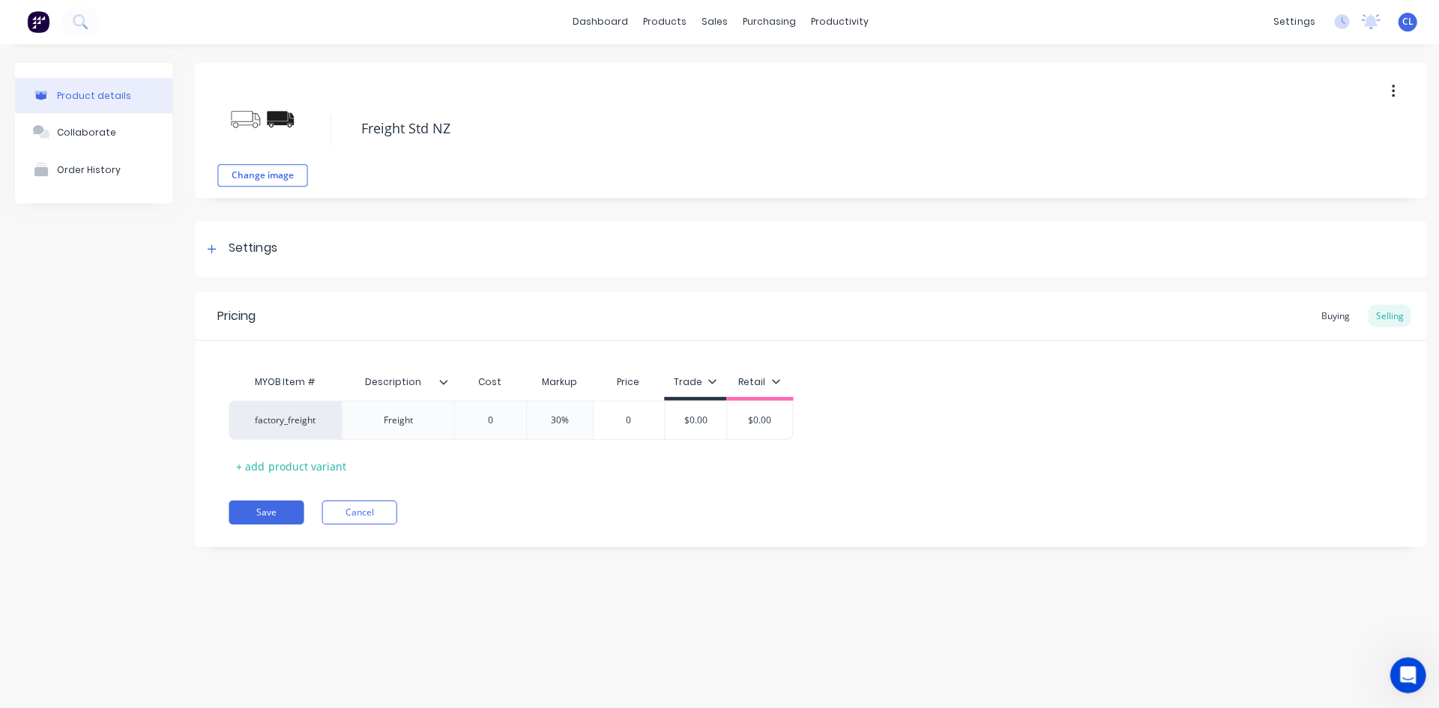
click at [277, 514] on button "Save" at bounding box center [266, 513] width 75 height 24
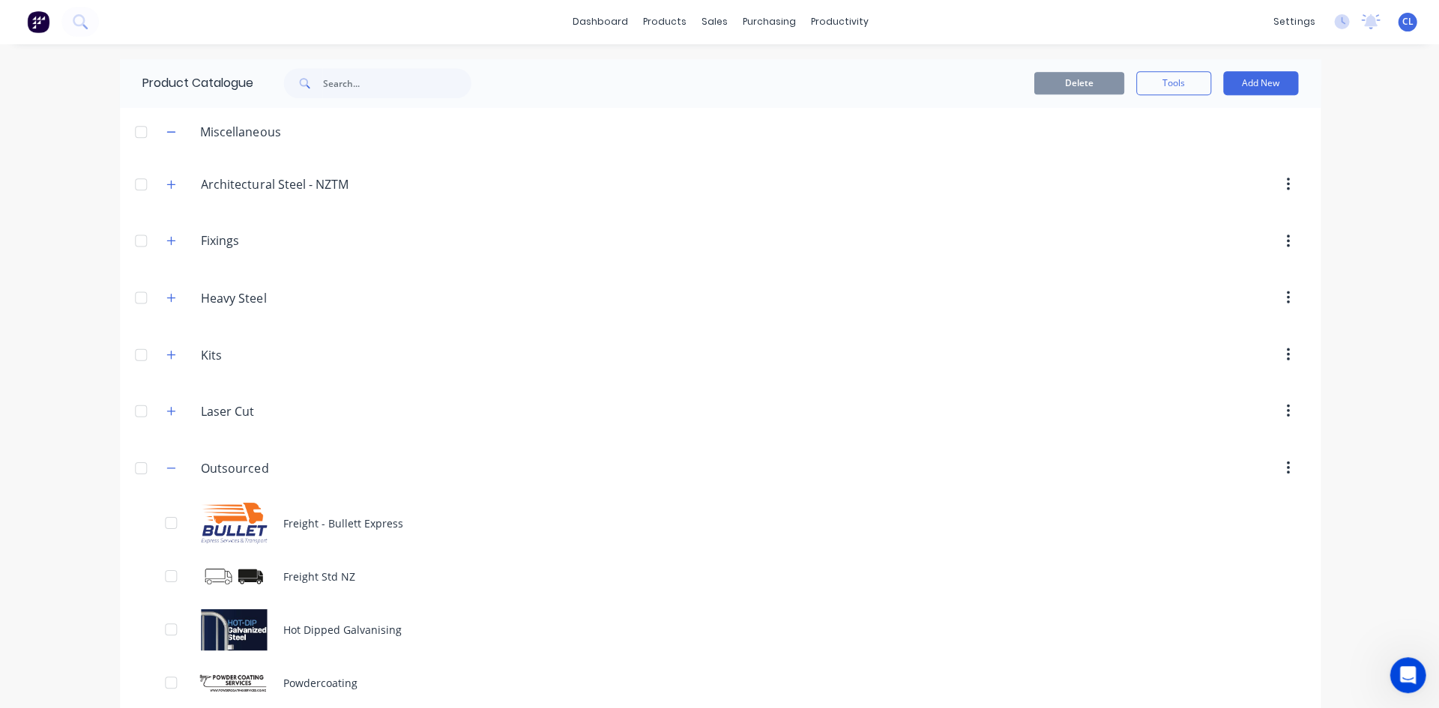
click at [331, 527] on div "Freight - Bullett Express" at bounding box center [719, 523] width 1199 height 53
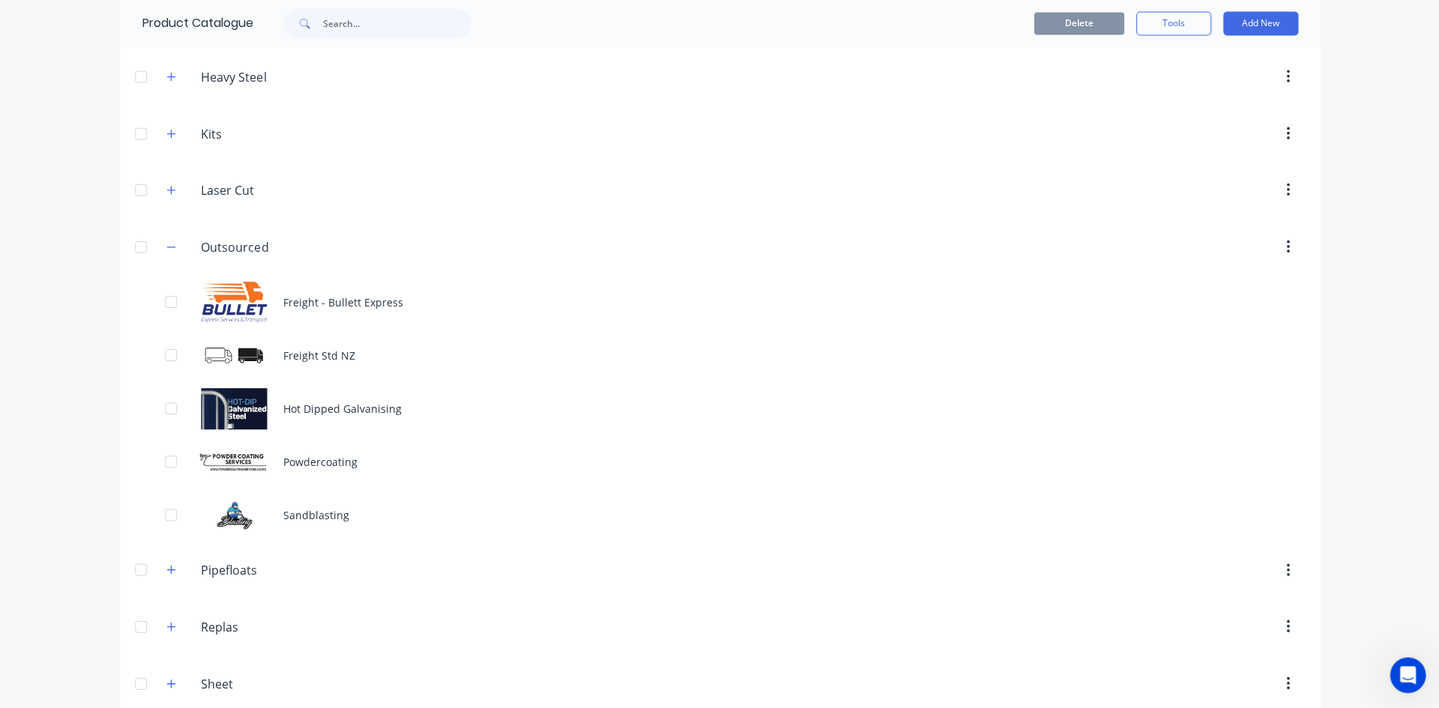
scroll to position [225, 0]
click at [309, 354] on div "Freight Std NZ" at bounding box center [719, 351] width 1199 height 53
click at [323, 402] on div "Hot Dipped Galvanising" at bounding box center [719, 405] width 1199 height 53
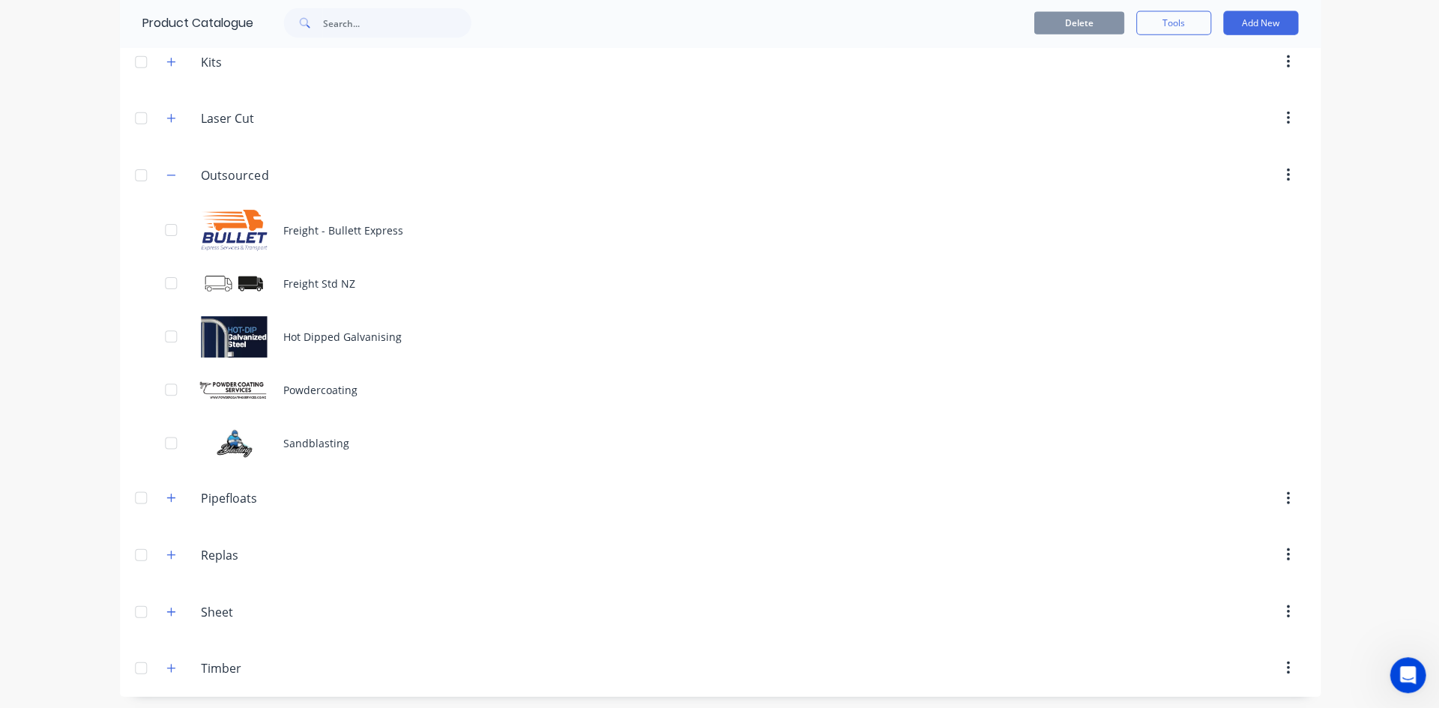
scroll to position [296, 0]
click at [323, 385] on div "Powdercoating" at bounding box center [719, 387] width 1199 height 53
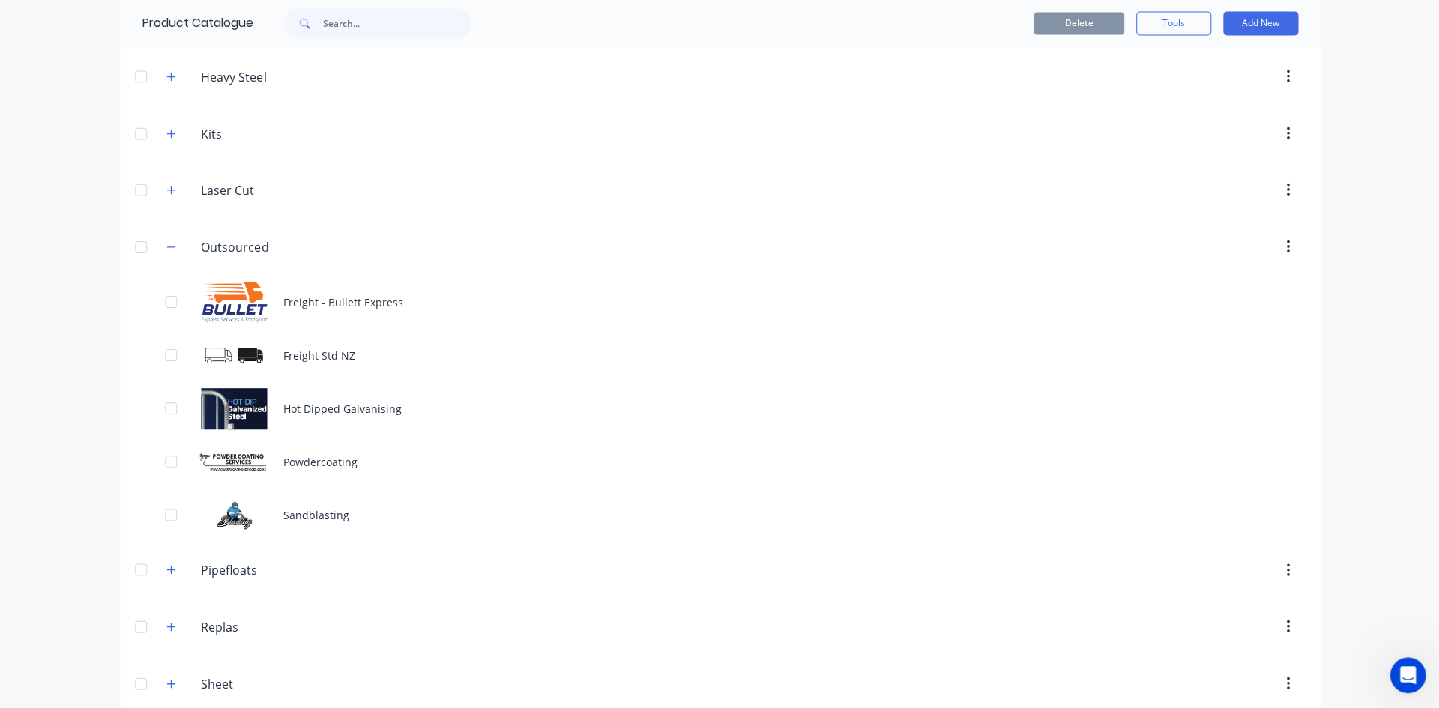
scroll to position [296, 0]
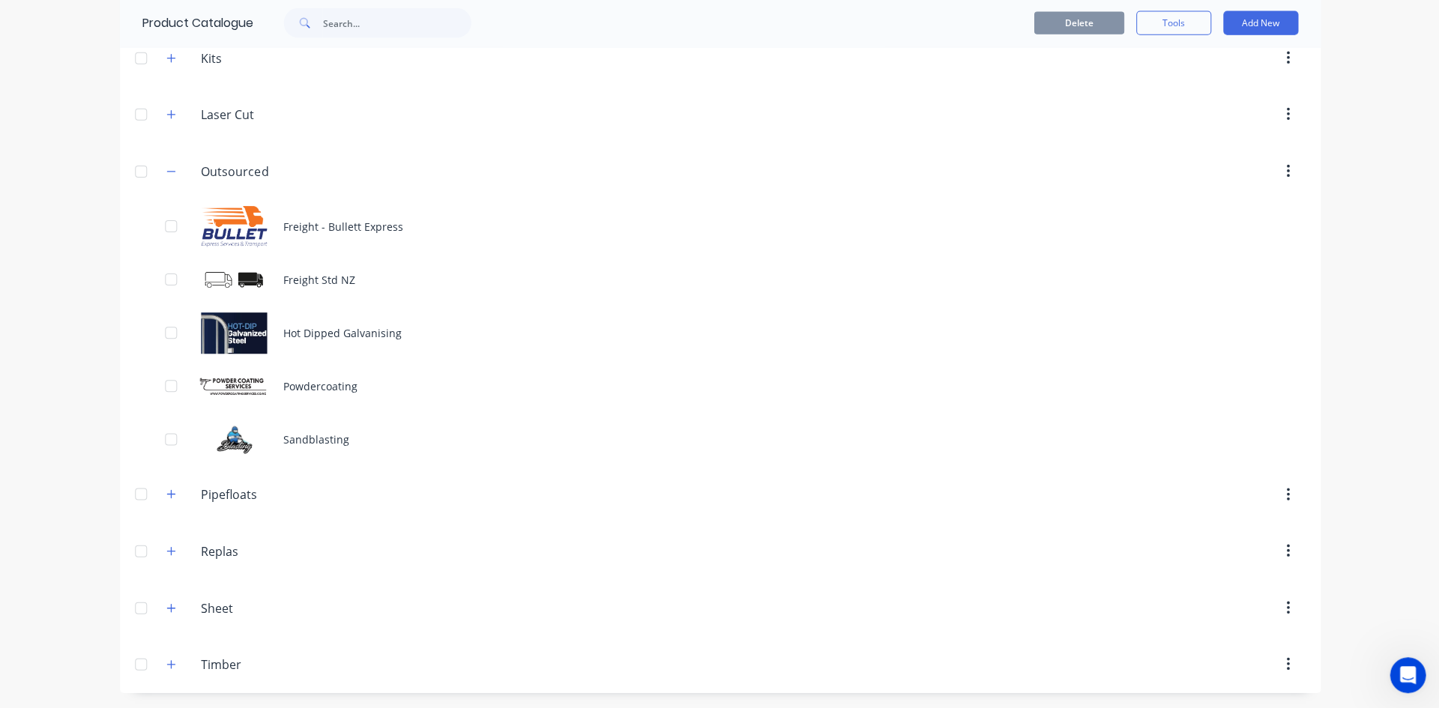
click at [314, 439] on div "Sandblasting" at bounding box center [719, 440] width 1199 height 53
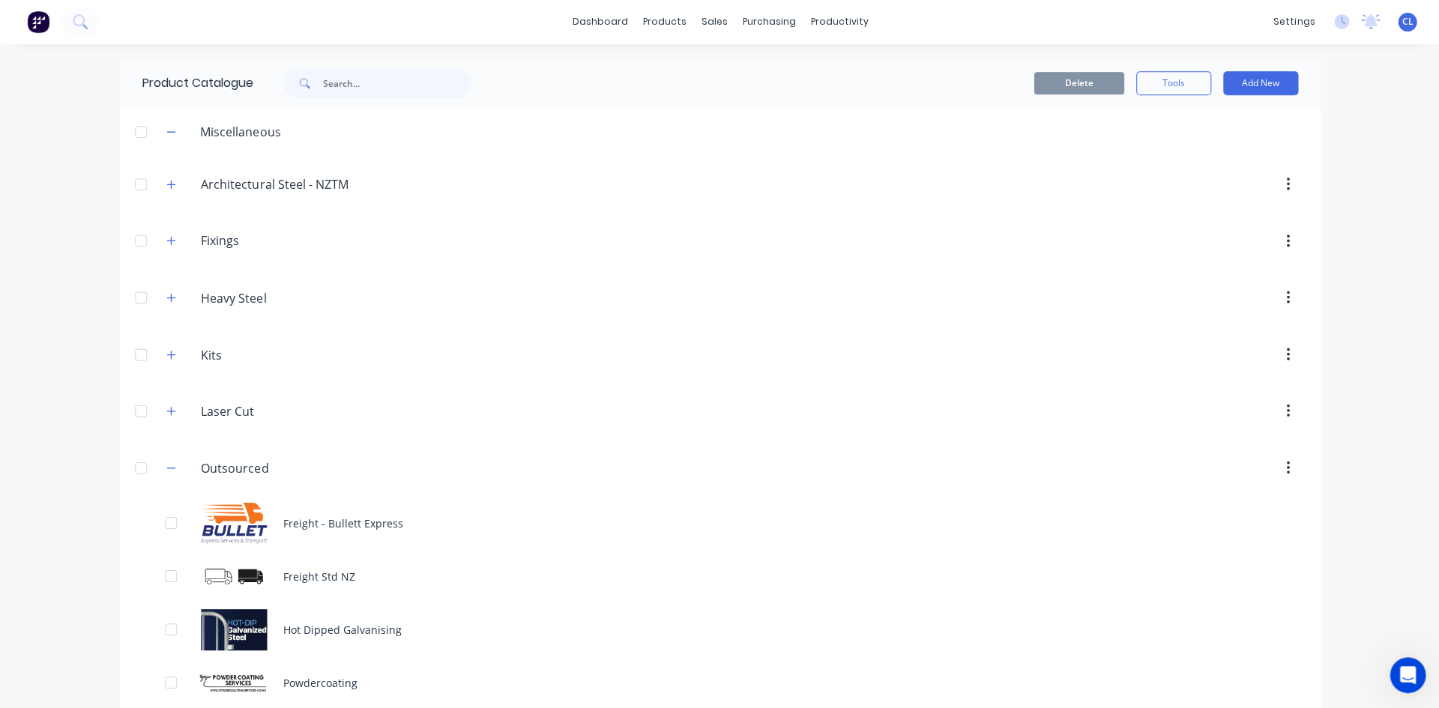
click at [169, 463] on icon "button" at bounding box center [170, 468] width 9 height 10
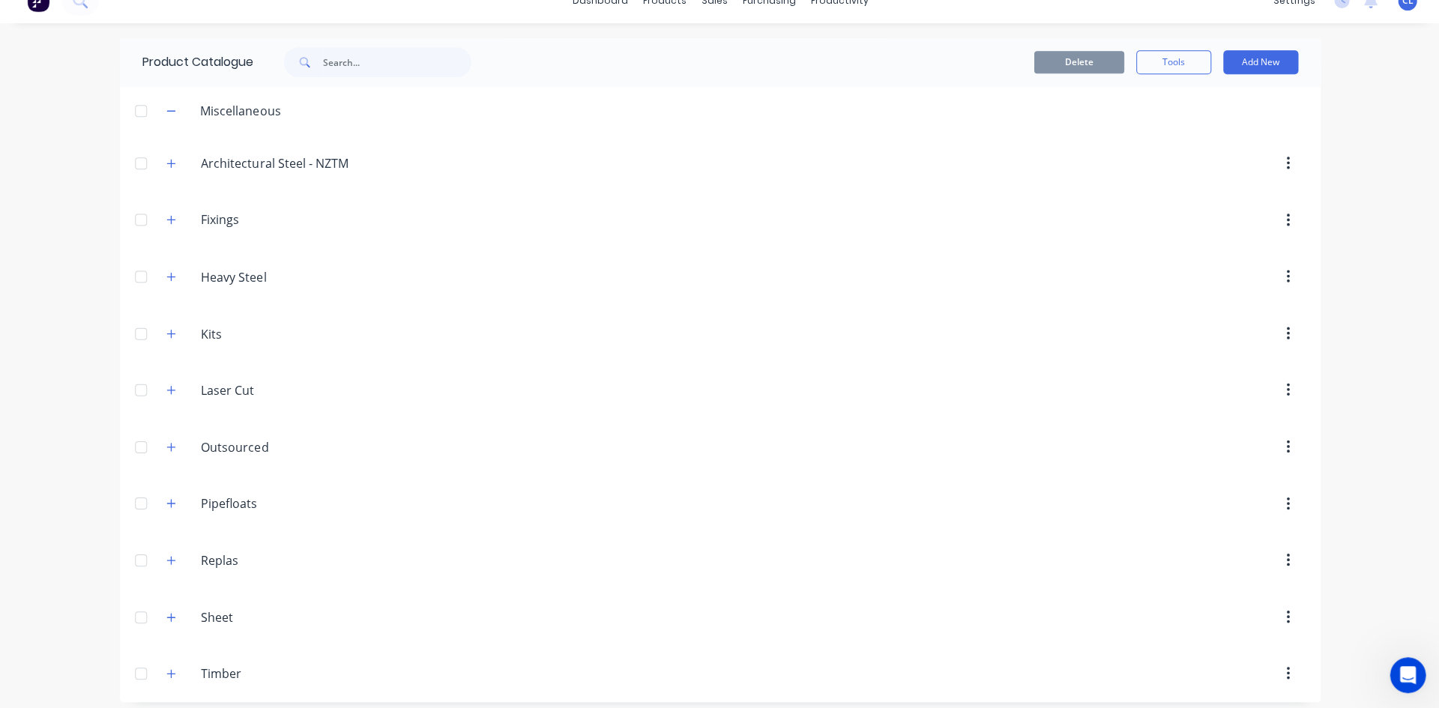
scroll to position [30, 0]
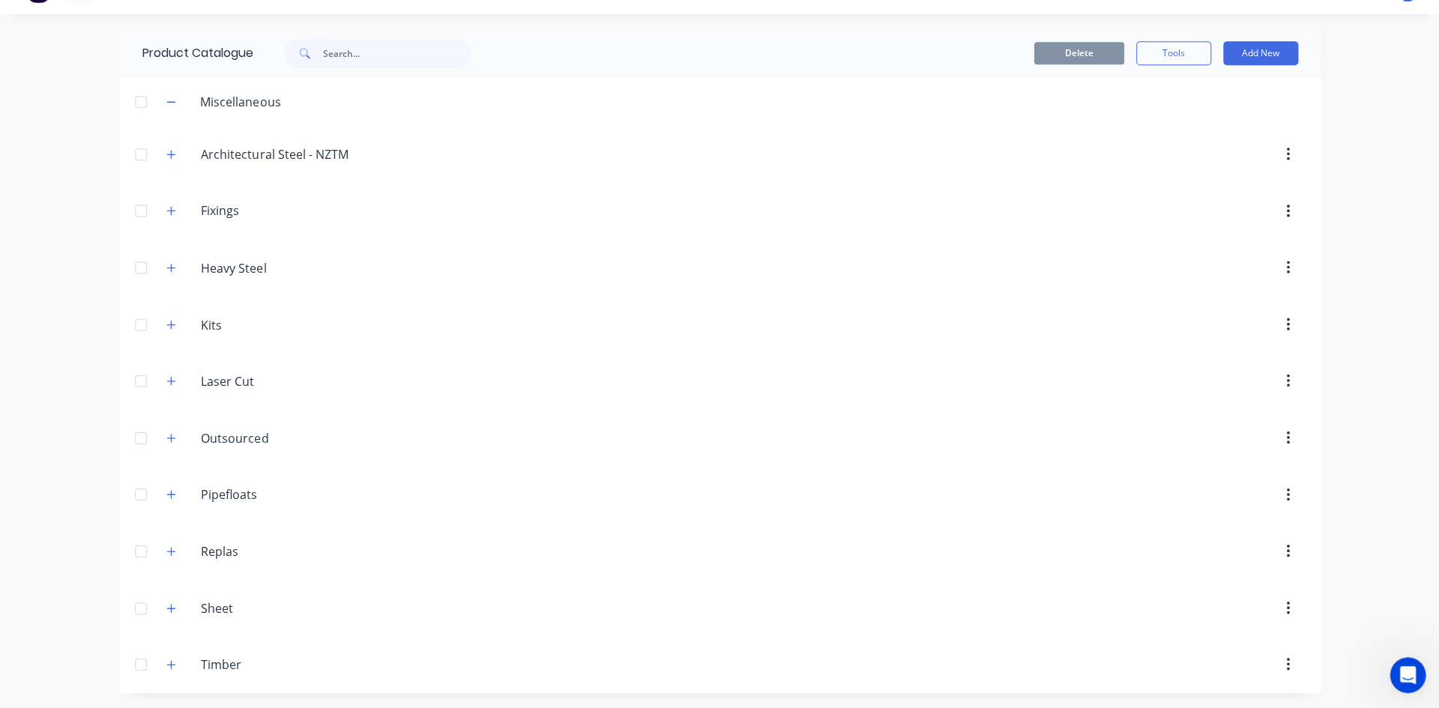
click at [162, 381] on button "button" at bounding box center [171, 382] width 19 height 19
click at [331, 430] on div "Laser & Plasma Misc" at bounding box center [719, 436] width 1199 height 53
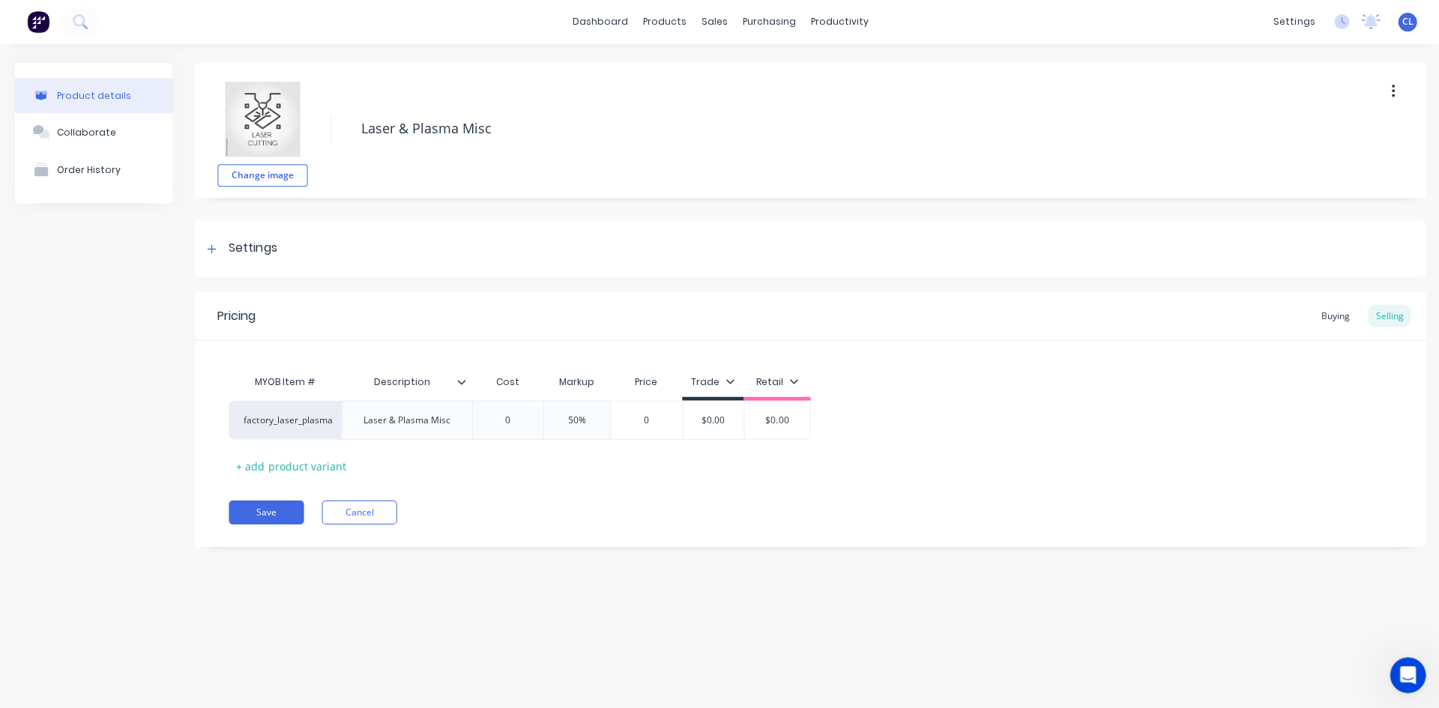
click at [272, 506] on button "Save" at bounding box center [266, 513] width 75 height 24
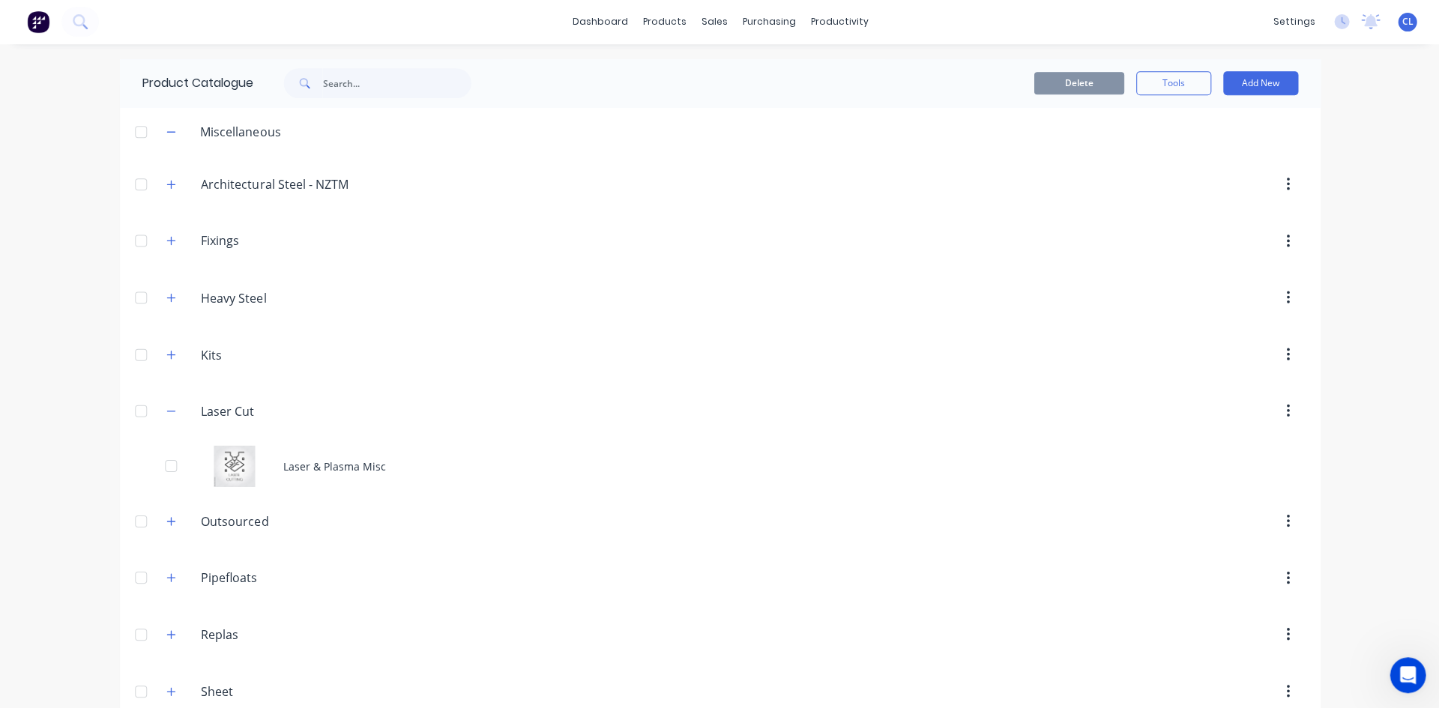
click at [166, 412] on icon "button" at bounding box center [170, 411] width 9 height 10
click at [1285, 525] on icon "button" at bounding box center [1286, 525] width 3 height 13
click at [233, 524] on input "Pipefloats" at bounding box center [290, 525] width 178 height 18
click at [226, 579] on input "Replas" at bounding box center [290, 582] width 178 height 18
click at [354, 544] on header "Pipefloats Pipefloats" at bounding box center [719, 525] width 1199 height 57
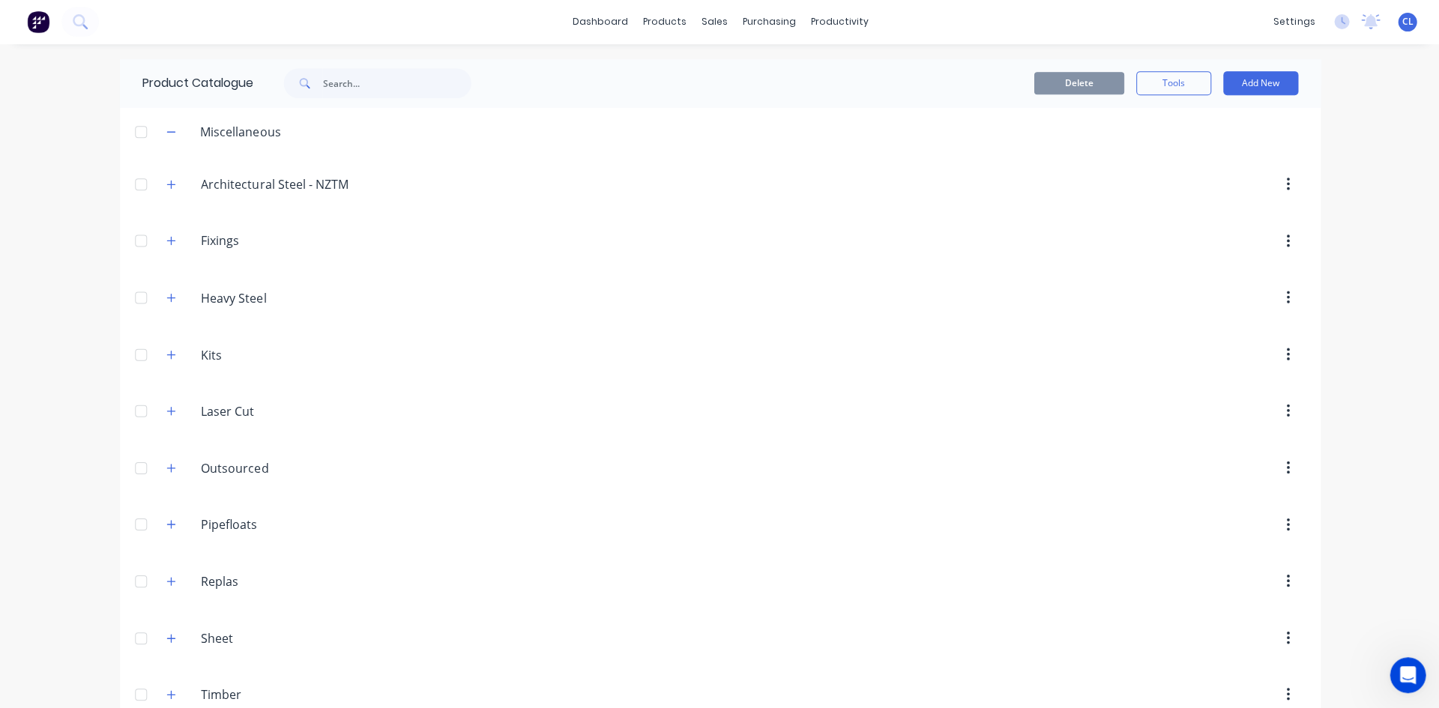
click at [193, 638] on div "Sheet Sheet" at bounding box center [289, 638] width 202 height 19
click at [517, 598] on header "Replas Replas" at bounding box center [719, 581] width 1199 height 57
click at [247, 687] on input "Timber" at bounding box center [290, 695] width 178 height 18
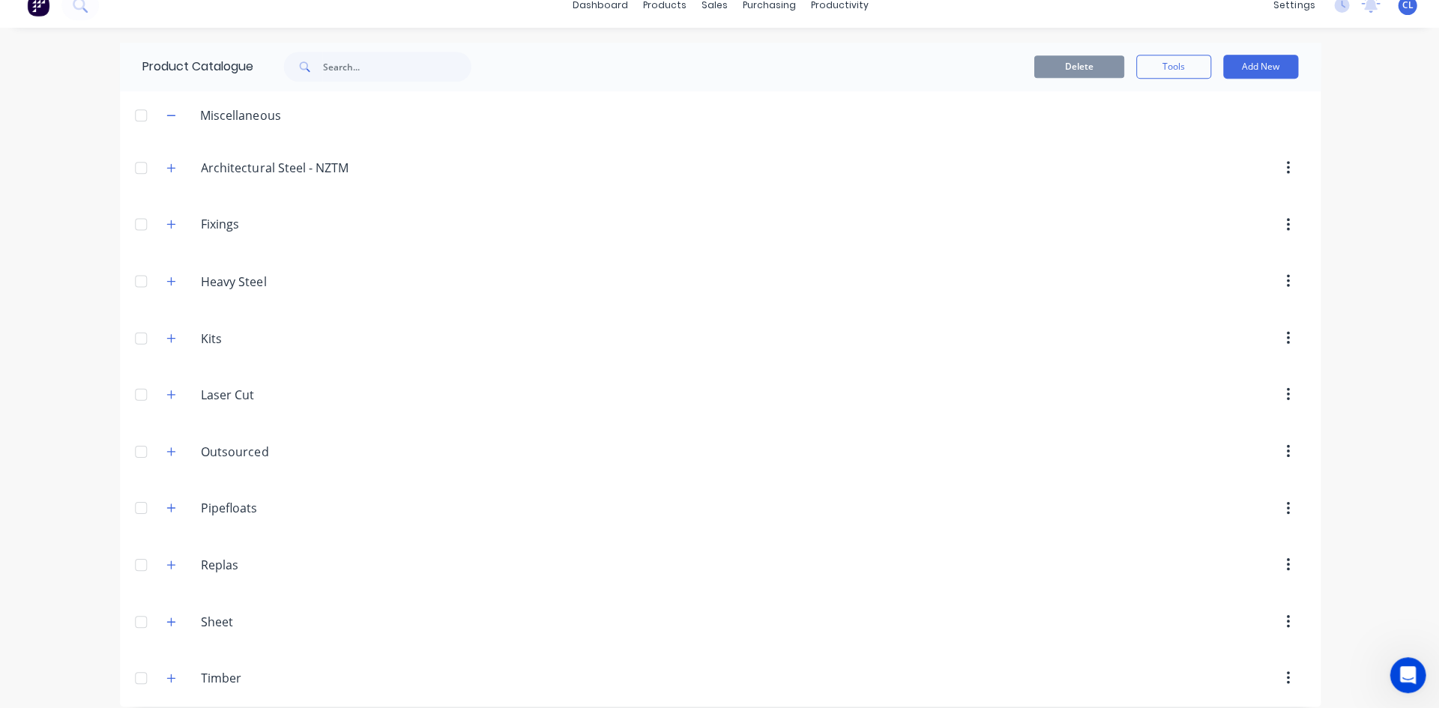
scroll to position [30, 0]
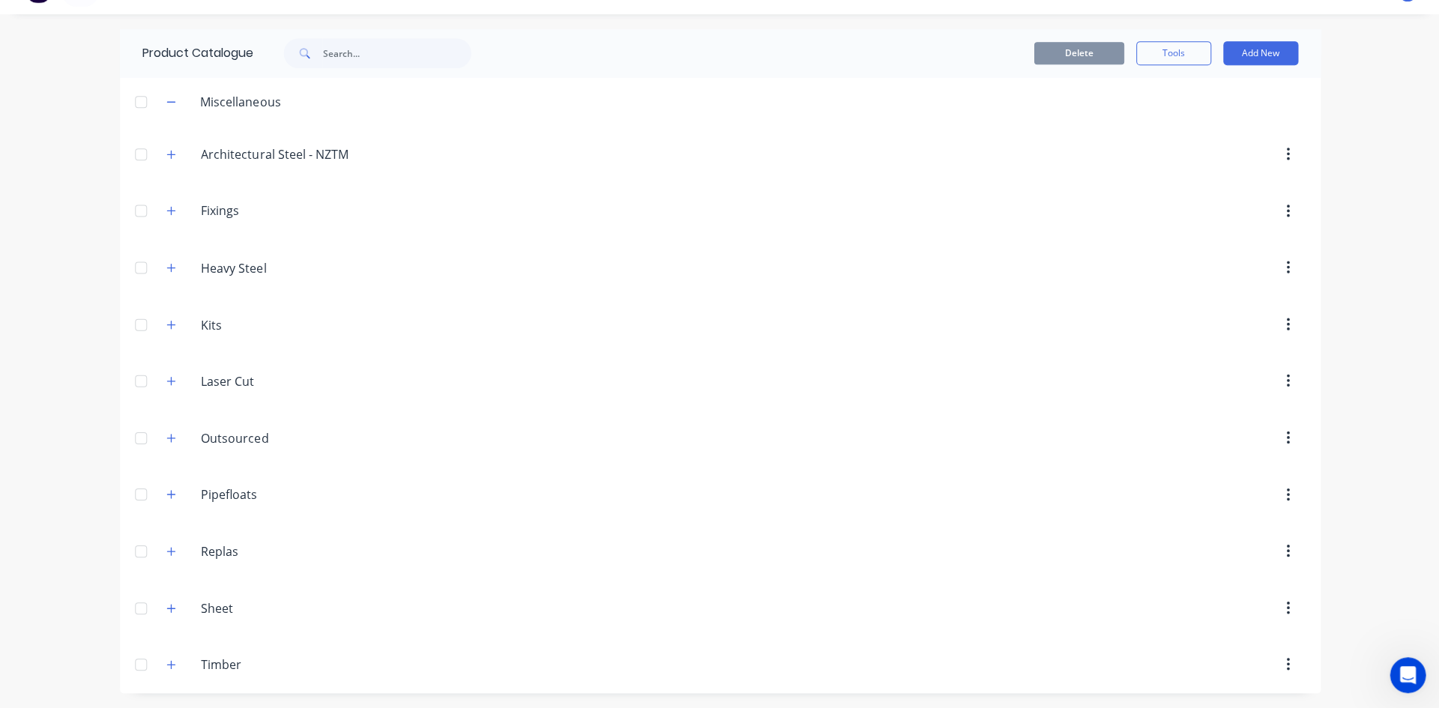
click at [167, 664] on icon "button" at bounding box center [171, 664] width 8 height 8
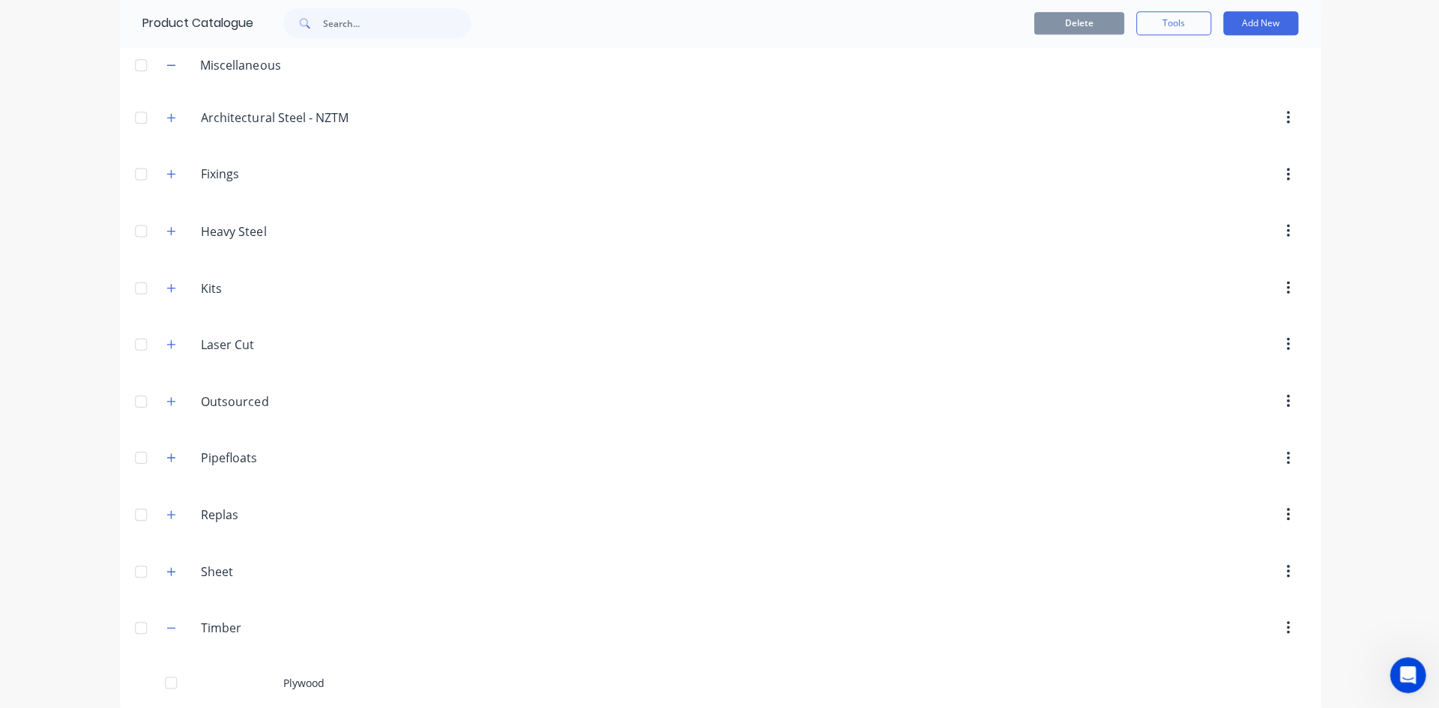
scroll to position [83, 0]
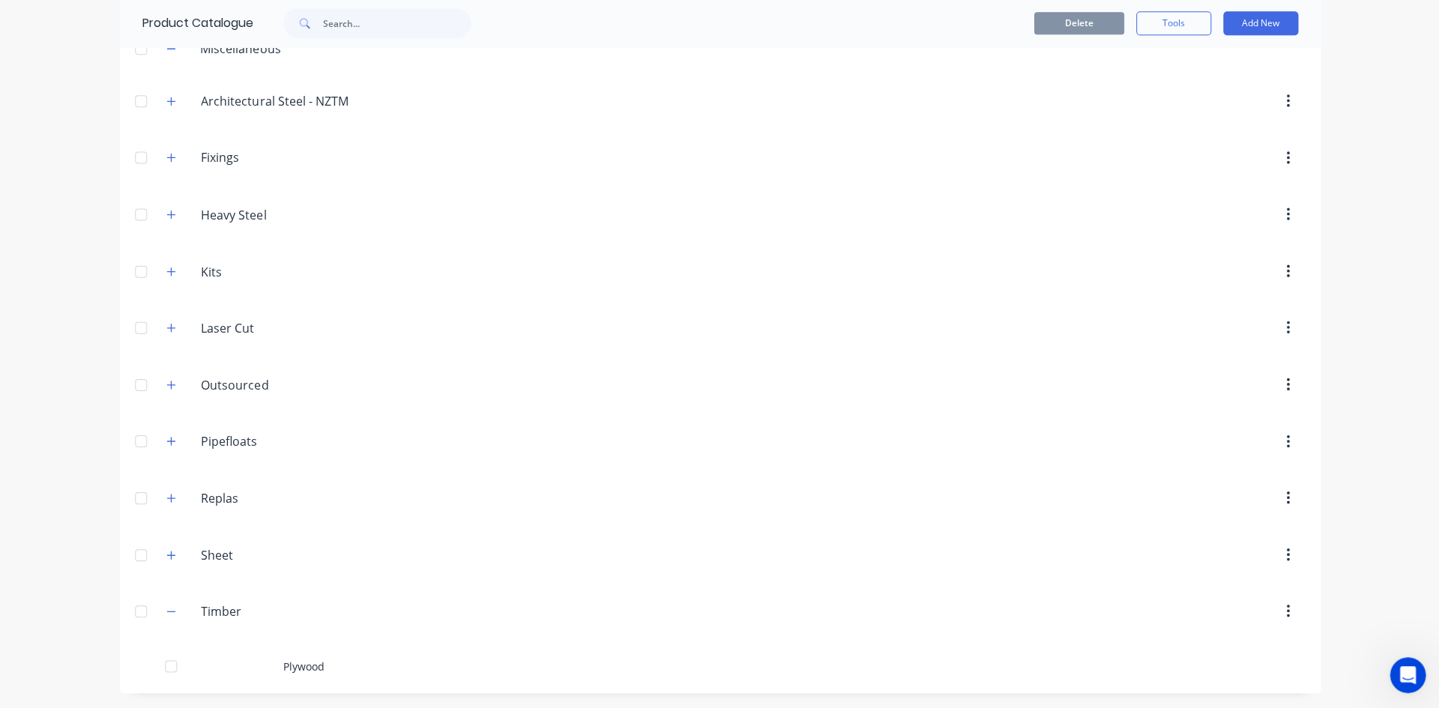
click at [310, 664] on div "Plywood" at bounding box center [719, 666] width 1199 height 53
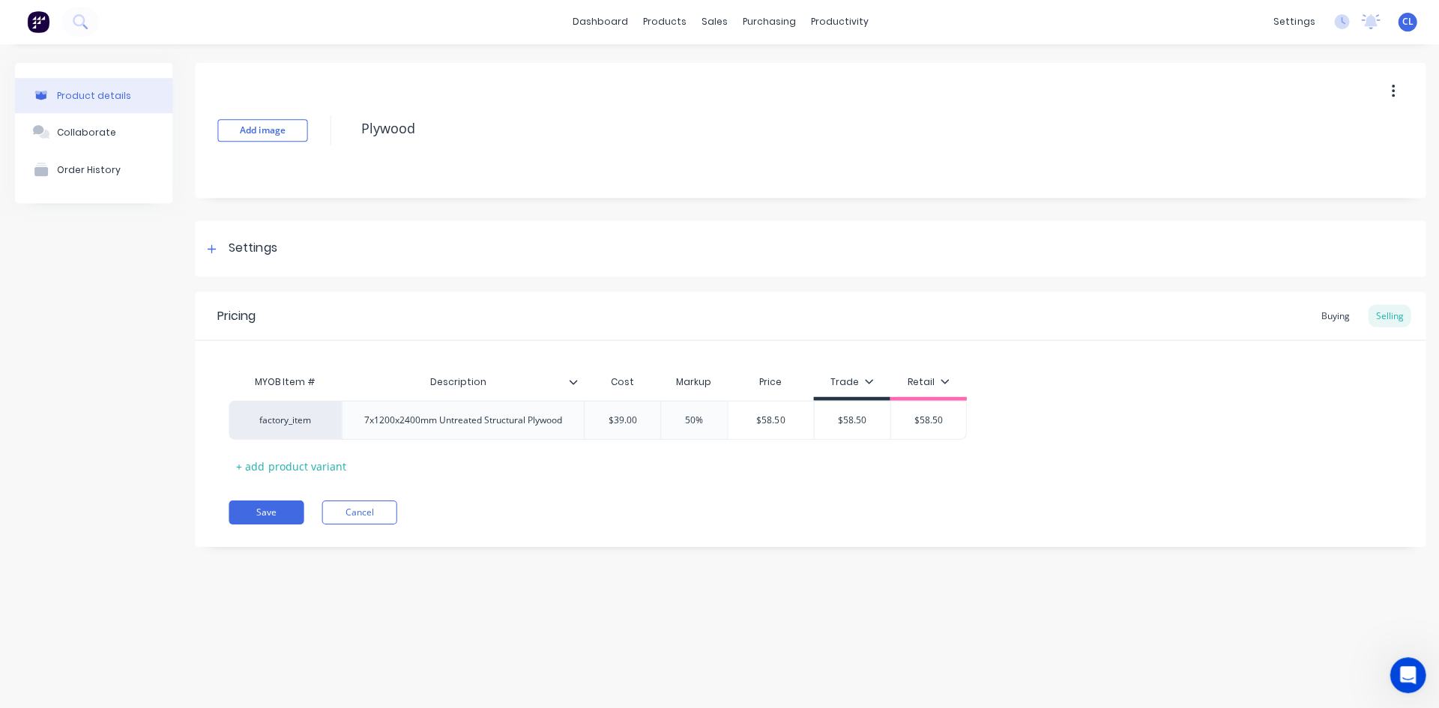
click at [261, 514] on button "Save" at bounding box center [266, 513] width 75 height 24
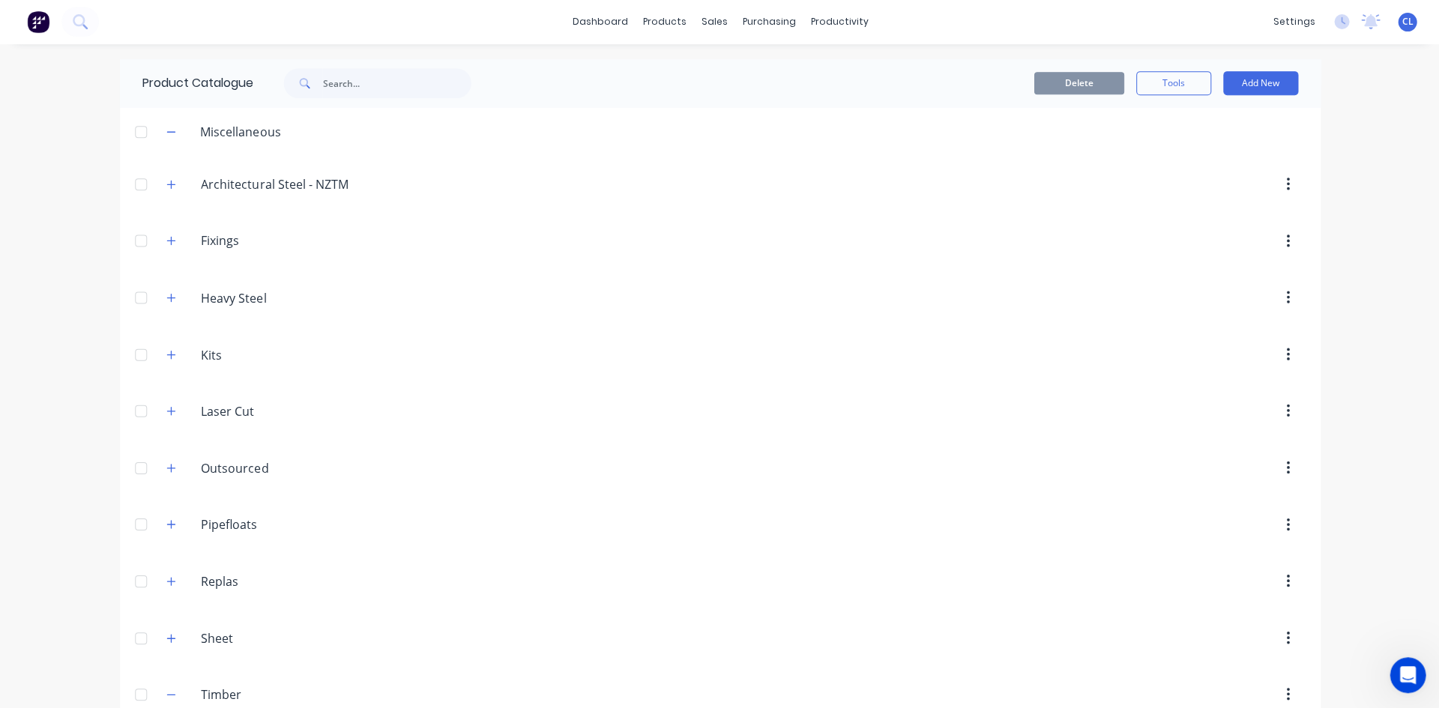
click at [535, 381] on header "Kits Kits" at bounding box center [719, 355] width 1199 height 57
click at [226, 188] on input "Architectural Steel - NZTM" at bounding box center [290, 185] width 178 height 18
click at [167, 182] on icon "button" at bounding box center [171, 185] width 8 height 8
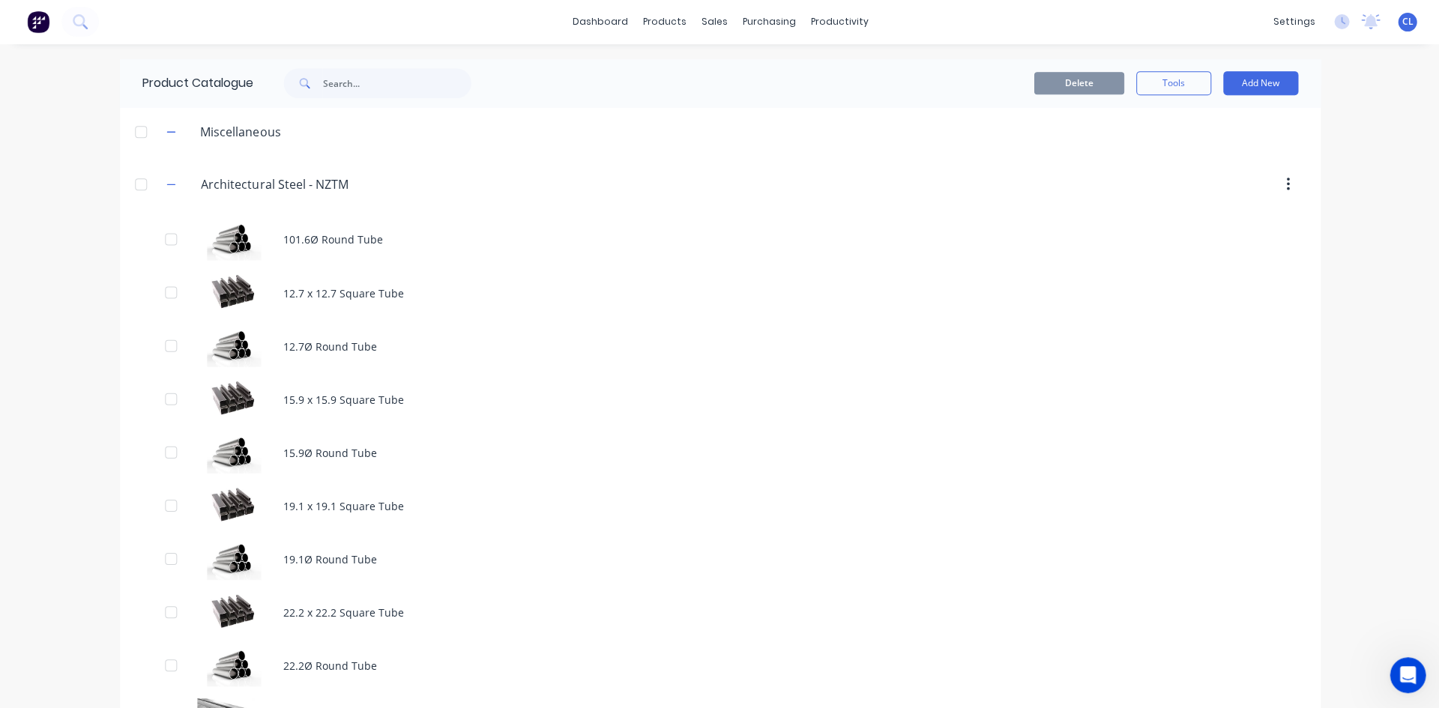
click at [235, 244] on div "101.6Ø Round Tube" at bounding box center [719, 240] width 1199 height 53
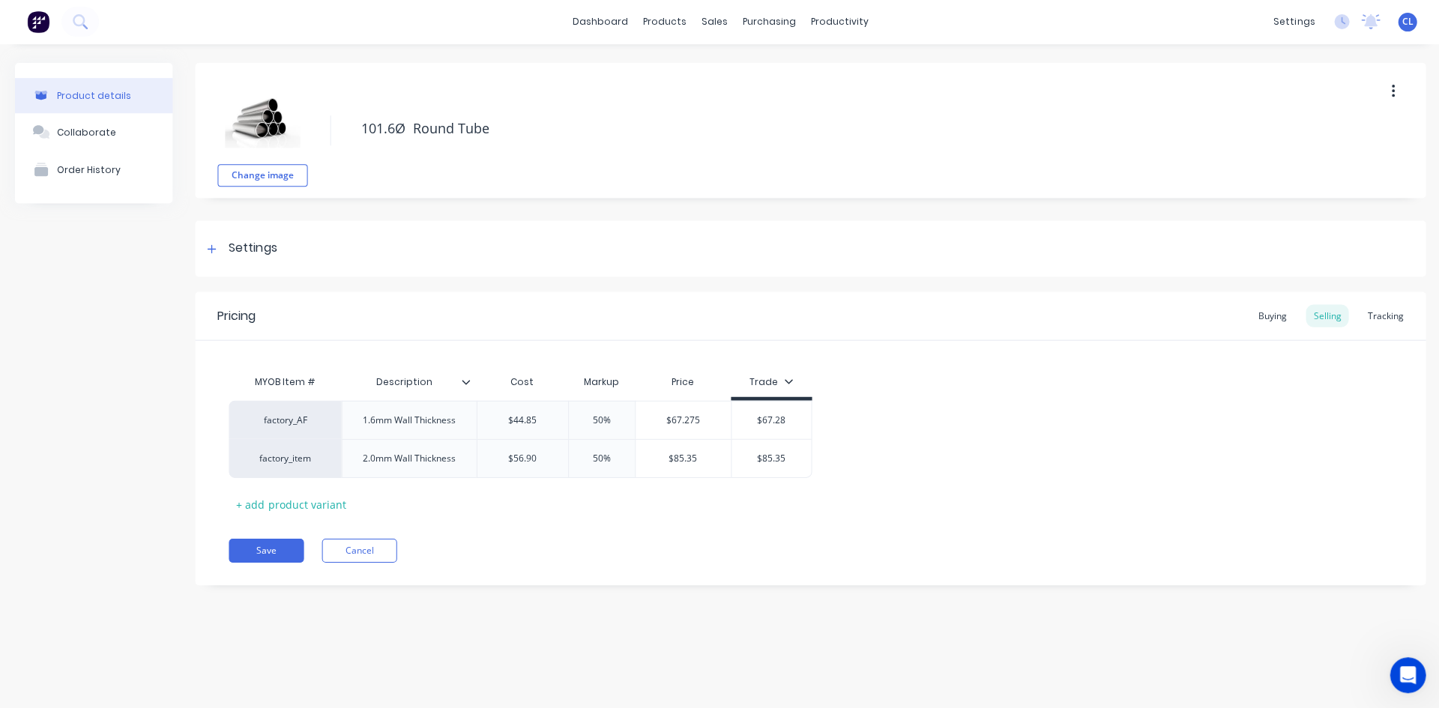
click at [398, 351] on div "MYOB Item # Description Cost Markup Price Trade factory_AF 1.6mm Wall Thickness…" at bounding box center [809, 428] width 1229 height 175
click at [274, 546] on button "Save" at bounding box center [266, 551] width 75 height 24
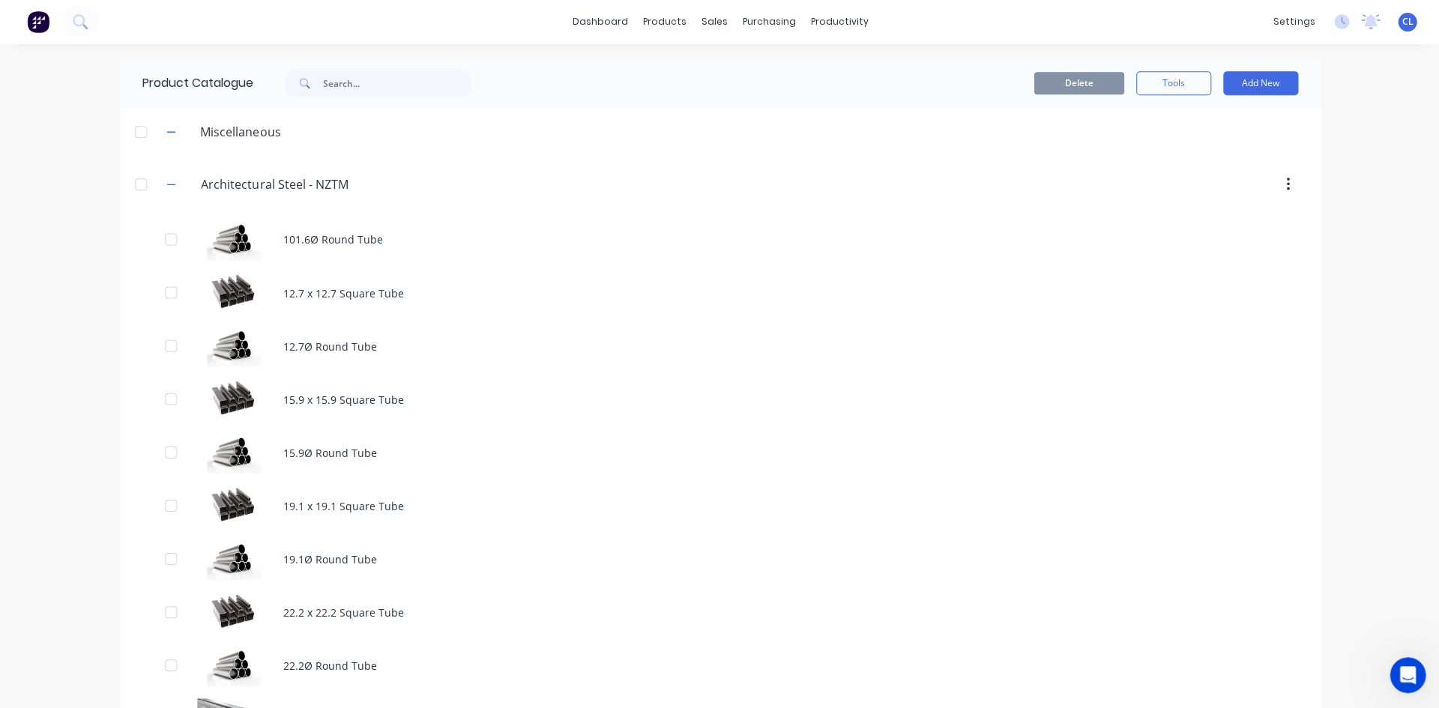
click at [166, 185] on icon "button" at bounding box center [170, 185] width 9 height 10
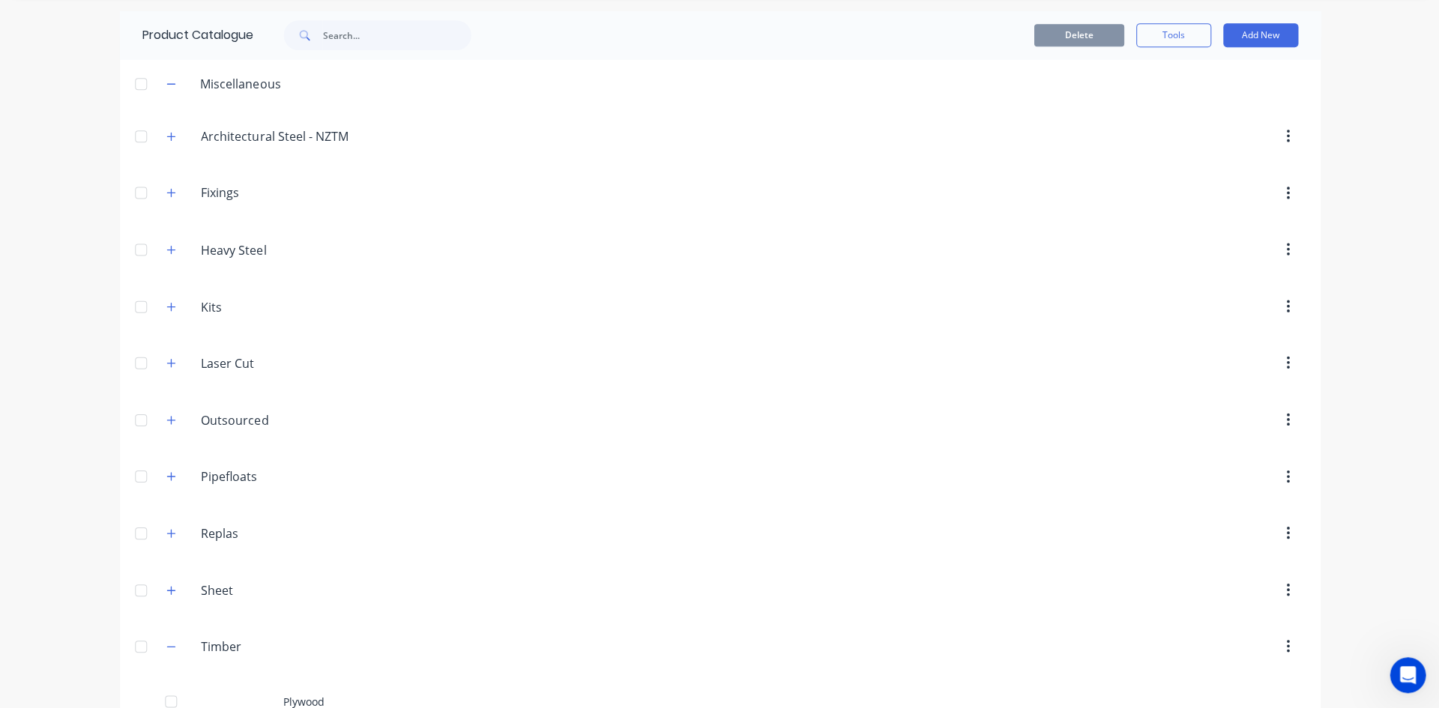
scroll to position [83, 0]
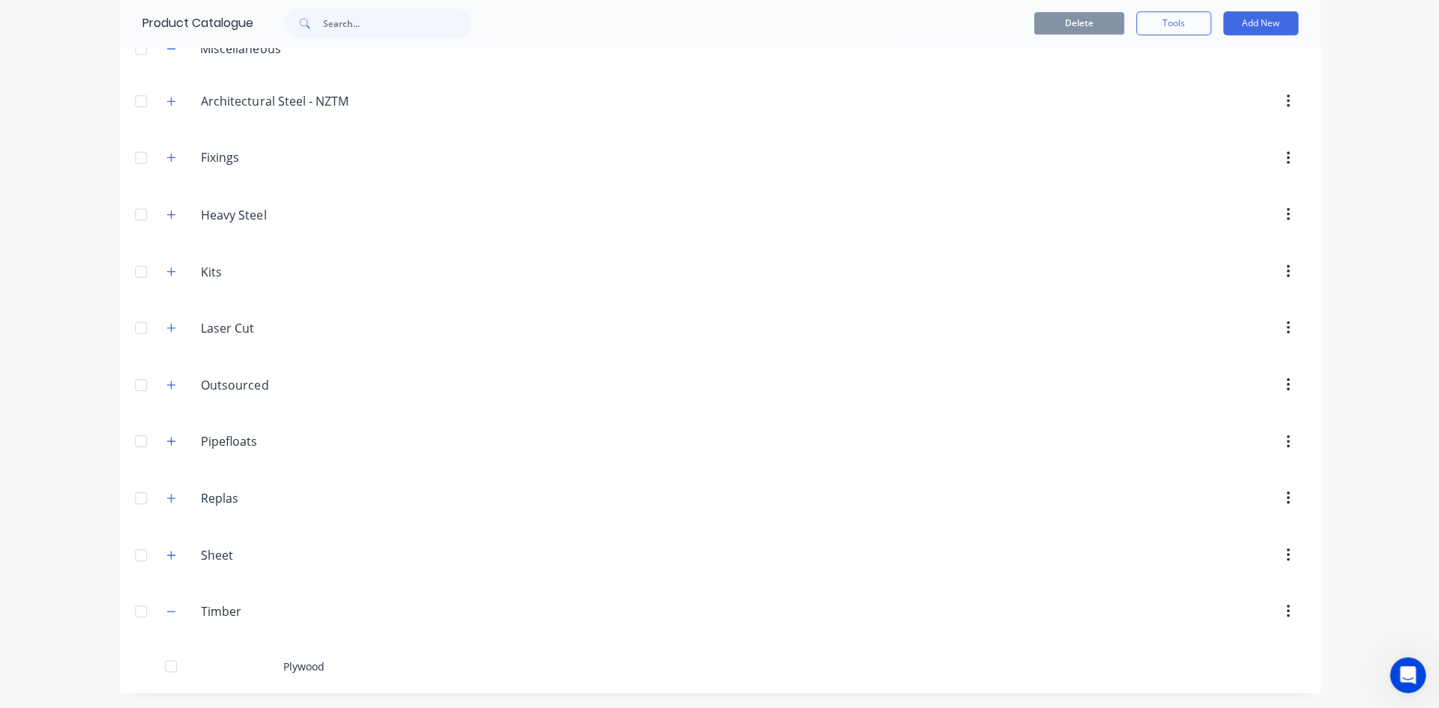
click at [166, 329] on icon "button" at bounding box center [170, 328] width 9 height 10
click at [217, 612] on input "Timber" at bounding box center [290, 612] width 178 height 18
click at [301, 662] on div "Plywood" at bounding box center [719, 666] width 1199 height 53
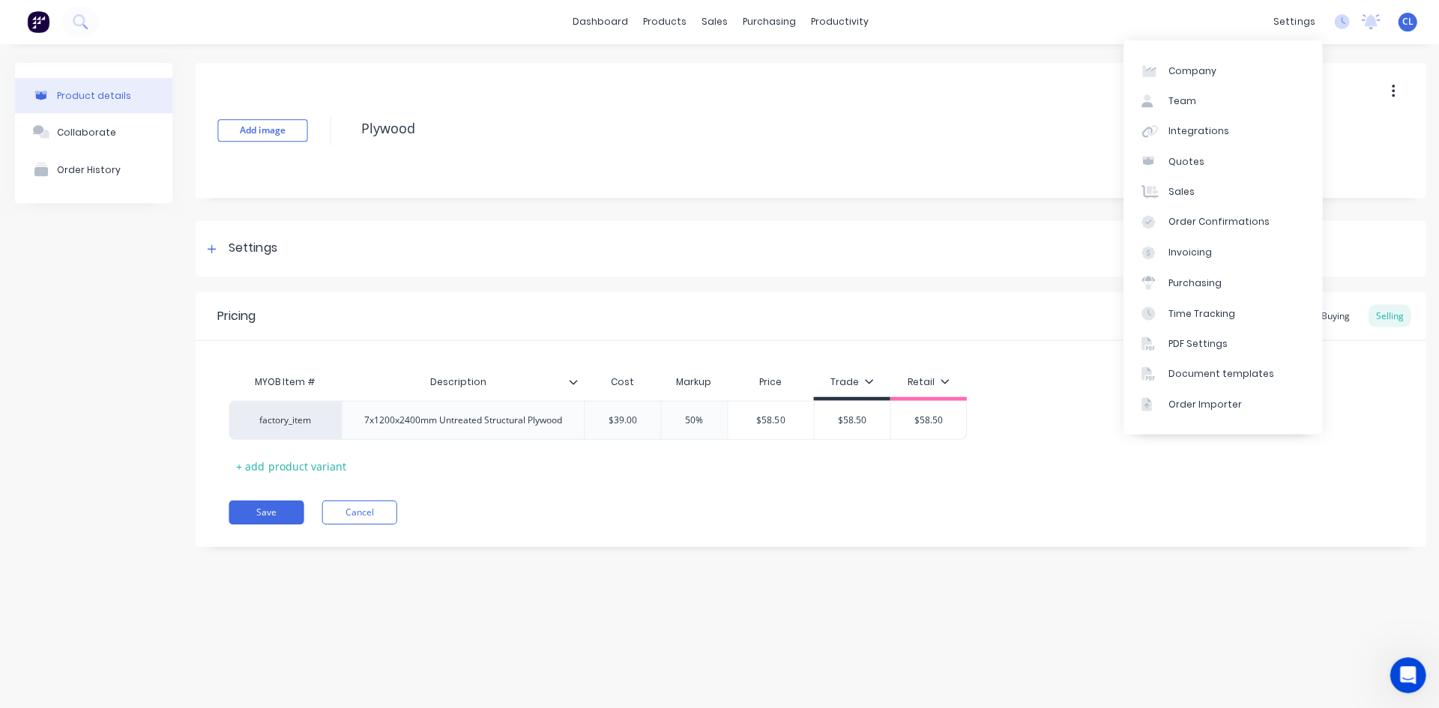
click at [1298, 20] on div "settings" at bounding box center [1293, 22] width 56 height 22
click at [1189, 127] on div "Integrations" at bounding box center [1197, 131] width 61 height 13
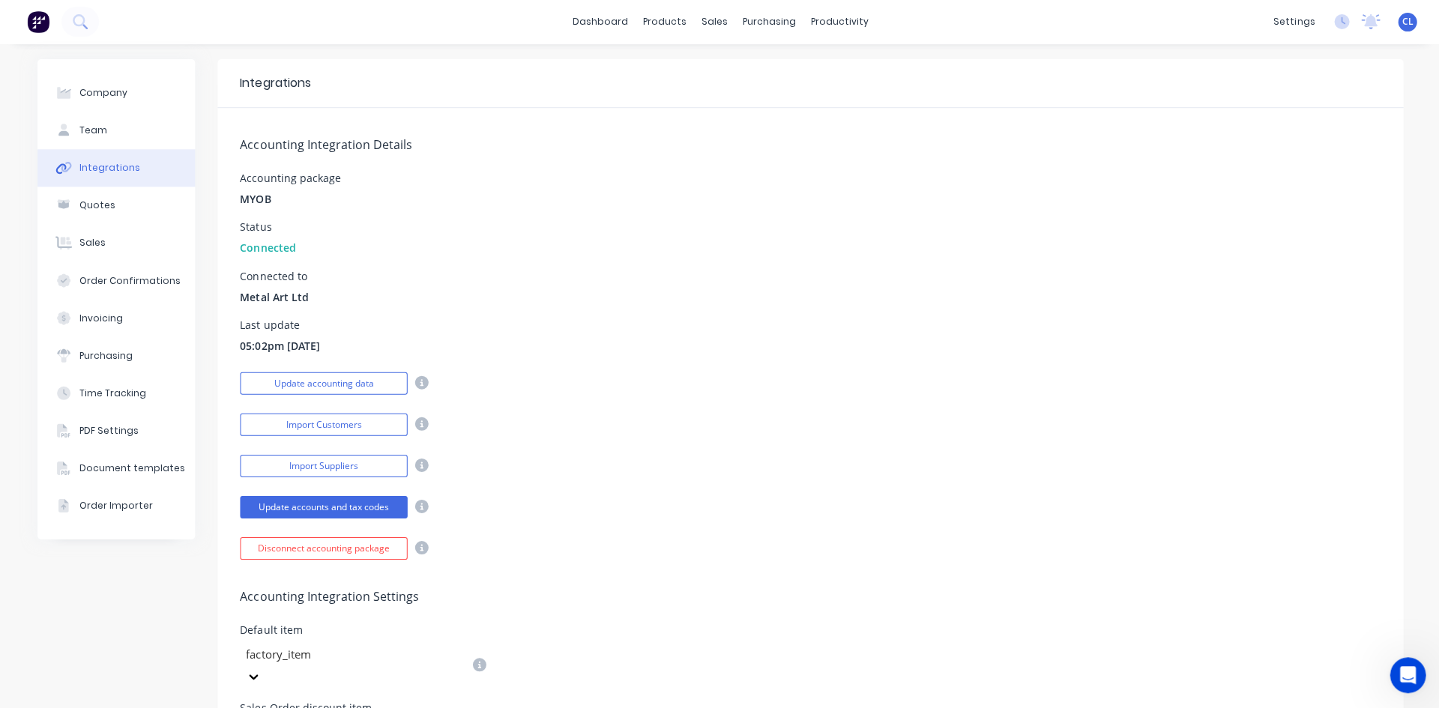
click at [361, 380] on button "Update accounting data" at bounding box center [323, 384] width 167 height 22
click at [700, 62] on link "Product Catalogue" at bounding box center [732, 71] width 199 height 30
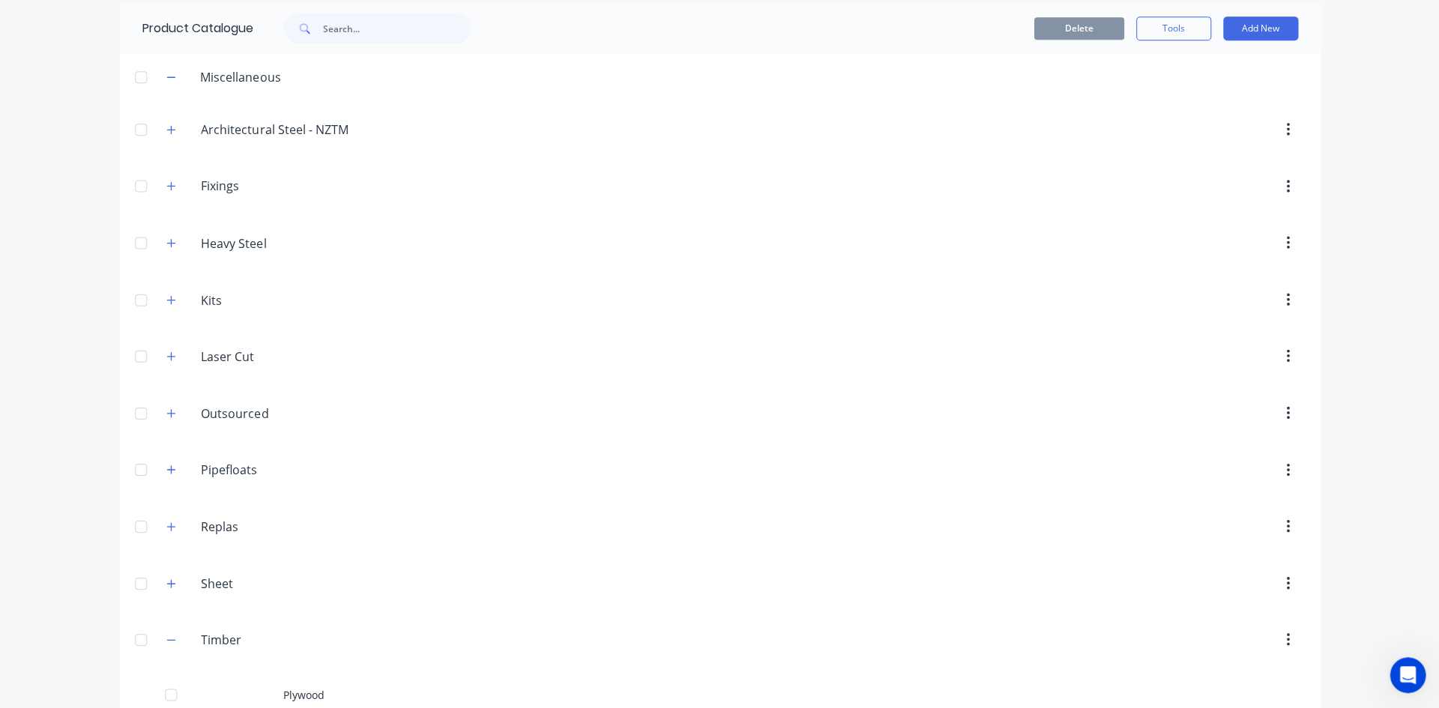
scroll to position [83, 0]
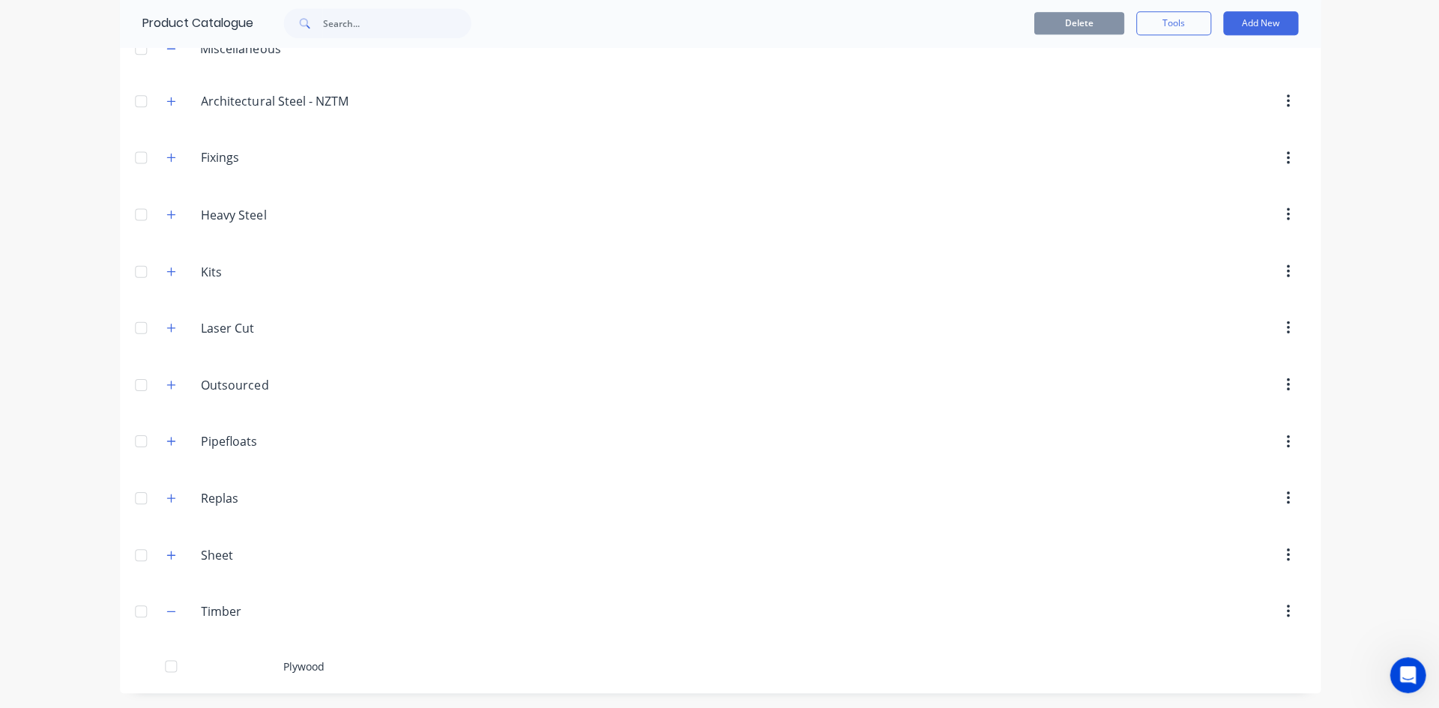
click at [300, 666] on div "Plywood" at bounding box center [719, 666] width 1199 height 53
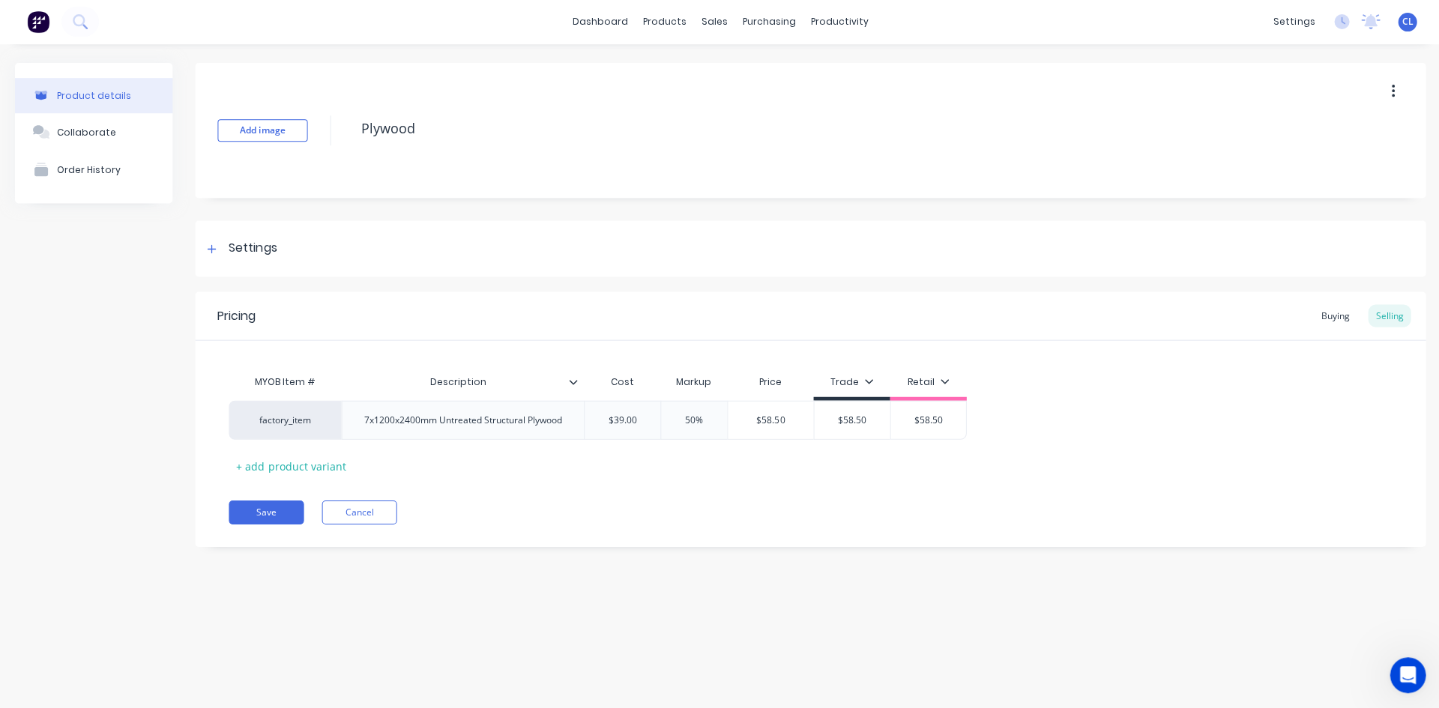
click at [295, 416] on div "factory_item" at bounding box center [285, 420] width 82 height 13
type input "Factory_t"
click at [290, 359] on button "factory_timber" at bounding box center [291, 360] width 94 height 22
click at [273, 508] on button "Save" at bounding box center [266, 513] width 75 height 24
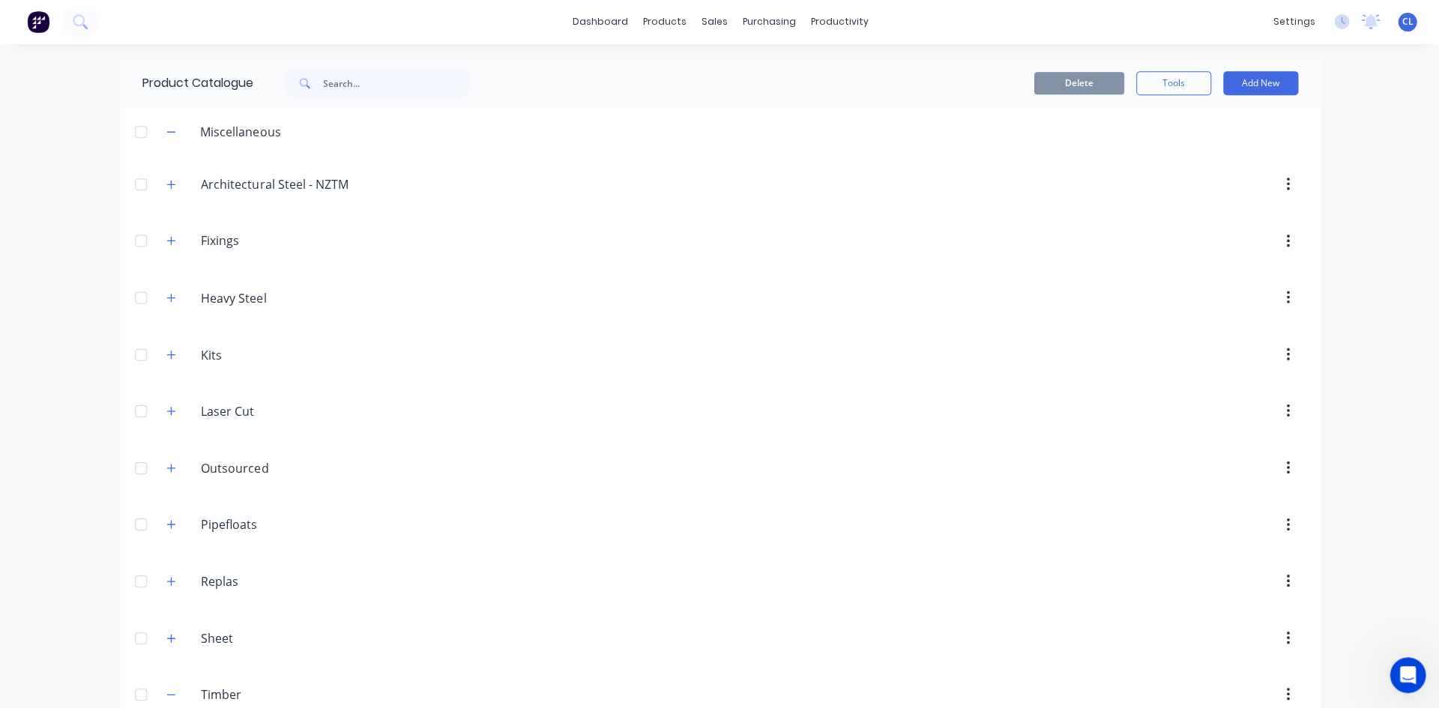
click at [167, 692] on icon "button" at bounding box center [170, 695] width 9 height 10
click at [167, 129] on icon "button" at bounding box center [170, 132] width 9 height 10
click at [166, 359] on icon "button" at bounding box center [170, 355] width 9 height 10
click at [166, 409] on icon "button" at bounding box center [170, 411] width 9 height 10
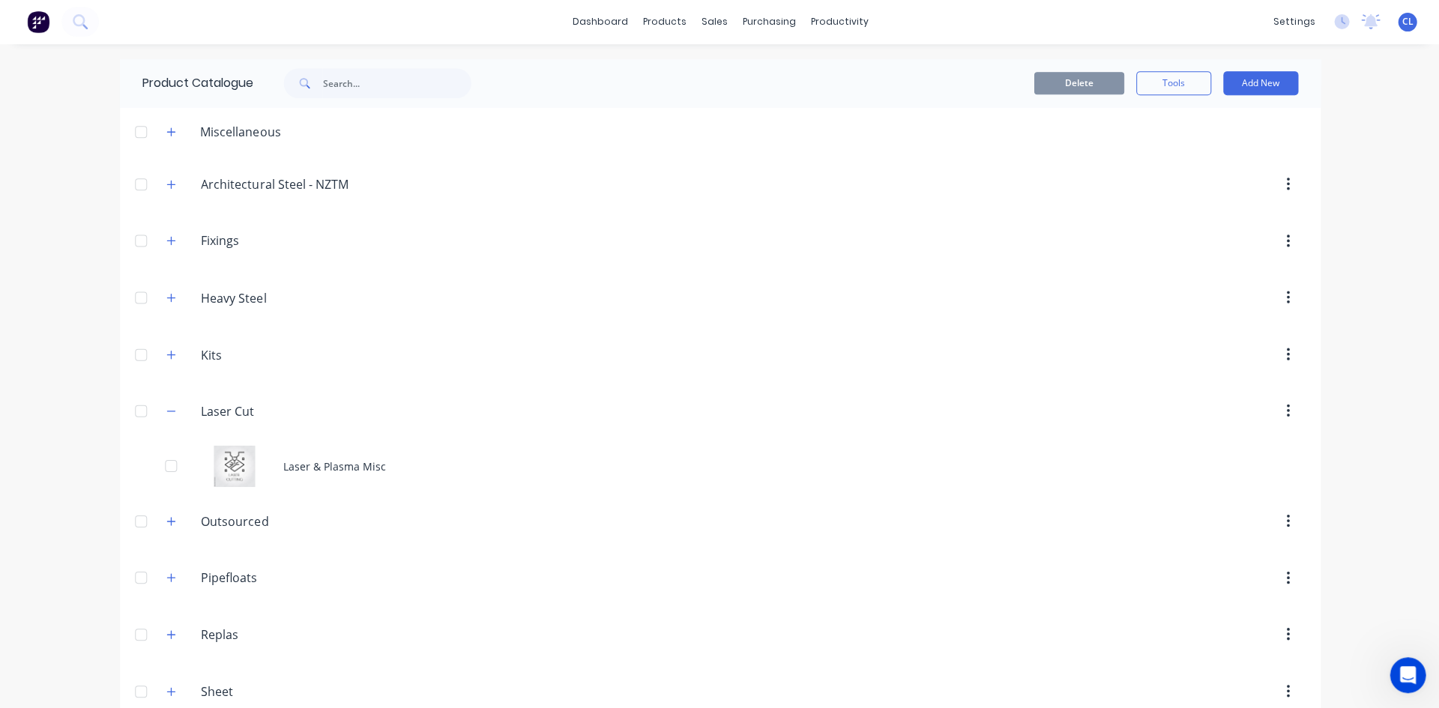
click at [310, 465] on div "Laser & Plasma Misc" at bounding box center [719, 466] width 1199 height 53
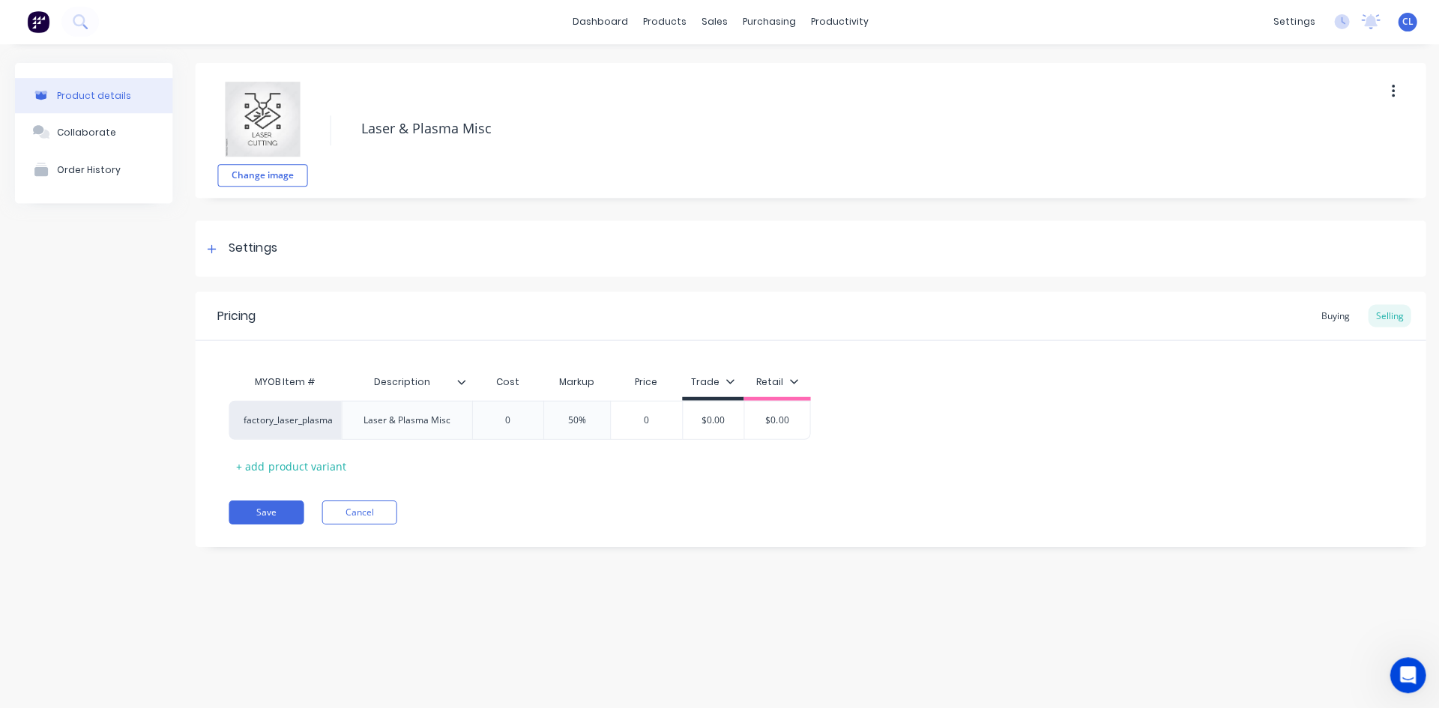
click at [274, 514] on button "Save" at bounding box center [266, 513] width 75 height 24
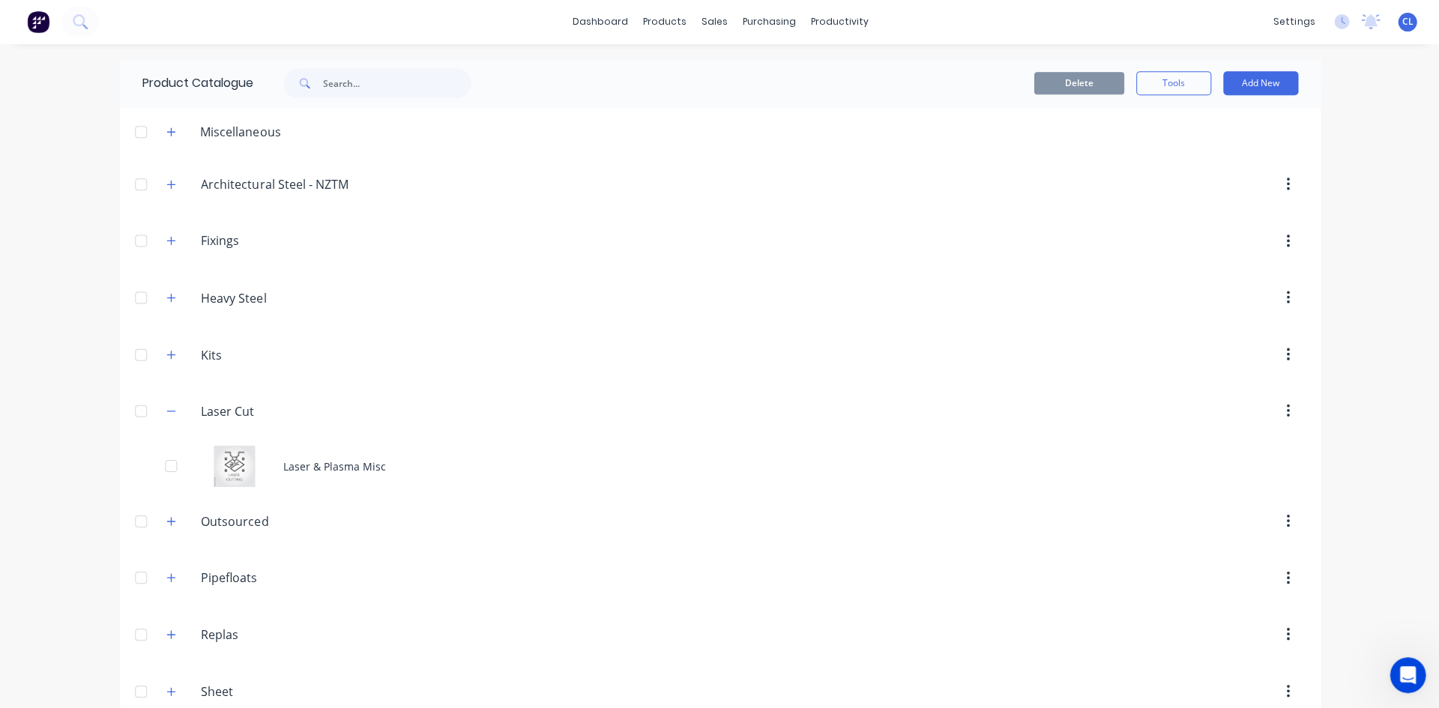
click at [162, 408] on button "button" at bounding box center [171, 412] width 19 height 19
click at [168, 583] on icon "button" at bounding box center [170, 581] width 9 height 10
click at [584, 21] on link "dashboard" at bounding box center [599, 22] width 70 height 22
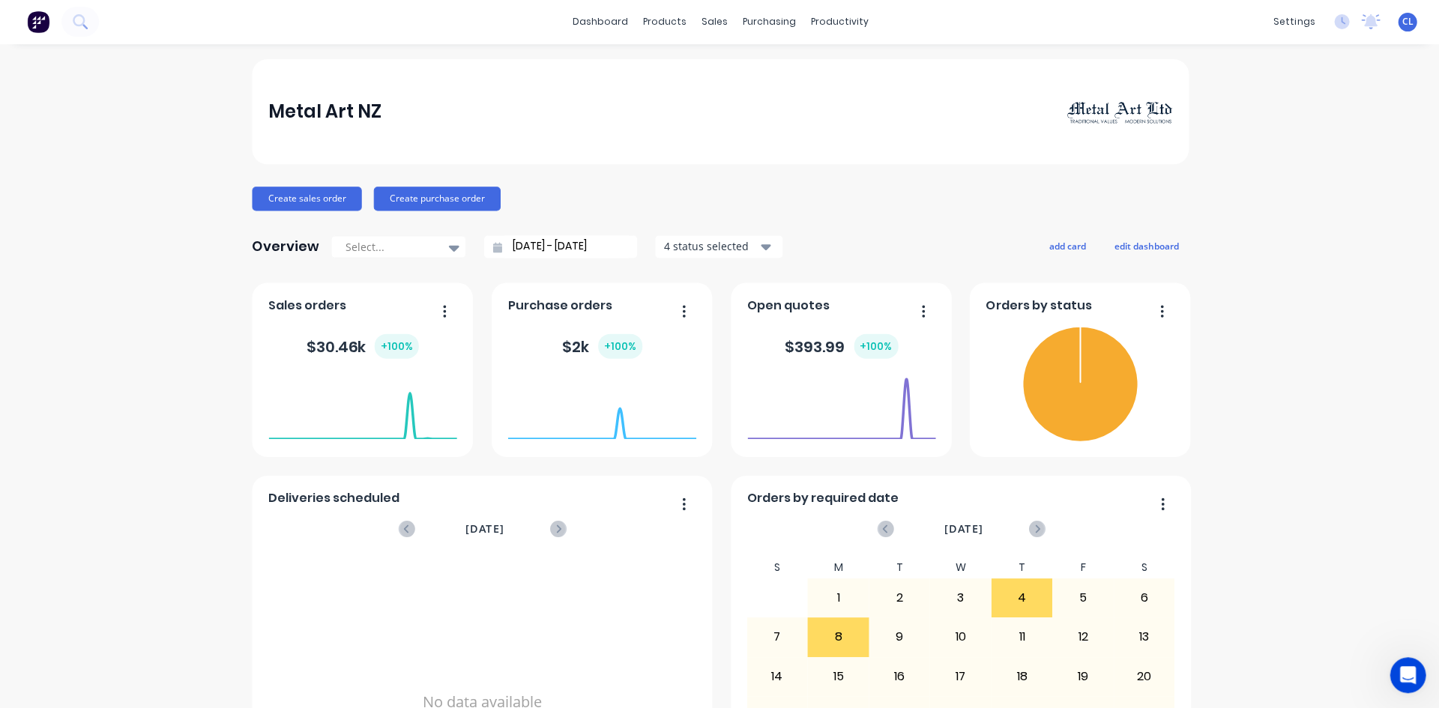
drag, startPoint x: 1353, startPoint y: 167, endPoint x: 1214, endPoint y: 53, distance: 180.1
click at [1353, 167] on div "Metal Art NZ Create sales order Create purchase order Overview Select... [DATE]…" at bounding box center [719, 451] width 1439 height 783
click at [645, 23] on div "products" at bounding box center [664, 22] width 58 height 22
click at [750, 75] on div "Product Catalogue" at bounding box center [724, 71] width 93 height 13
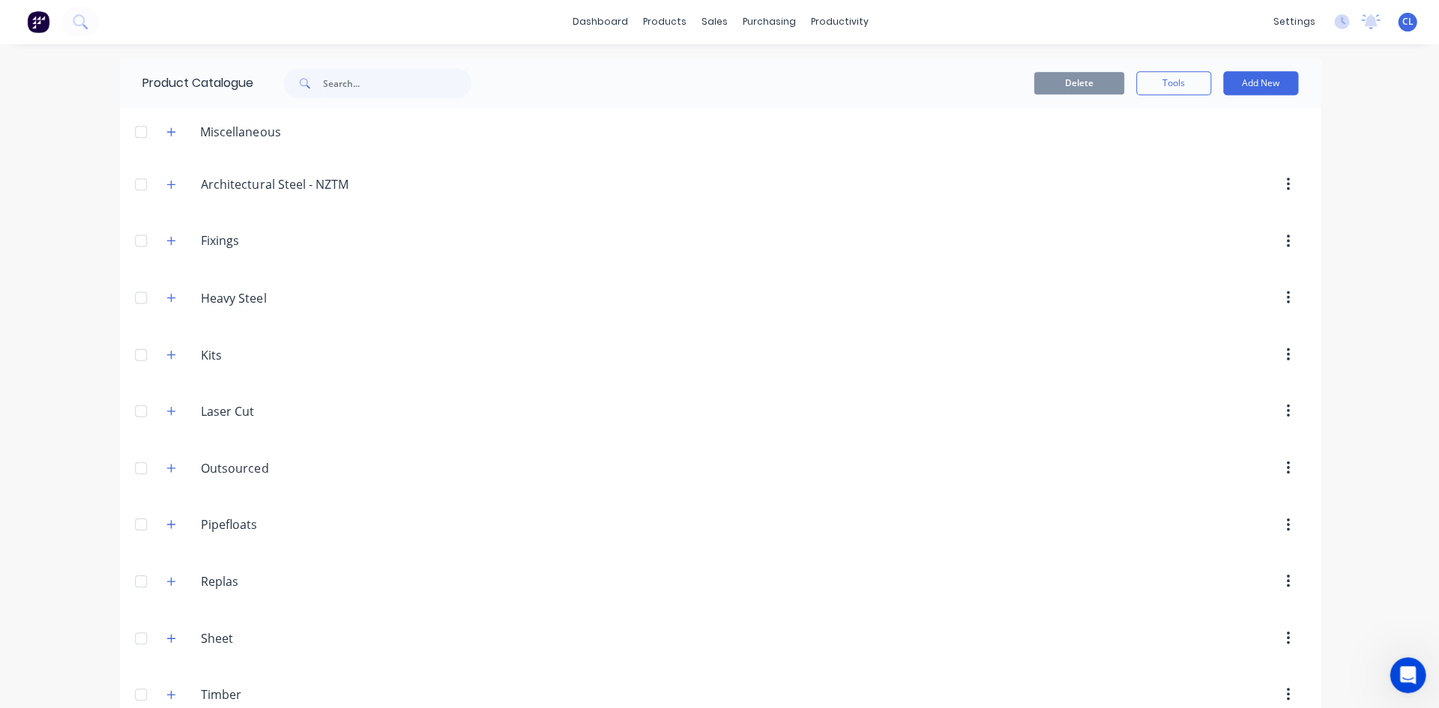
click at [202, 191] on input "Architectural Steel - NZTM" at bounding box center [290, 185] width 178 height 18
click at [171, 186] on button "button" at bounding box center [171, 184] width 19 height 19
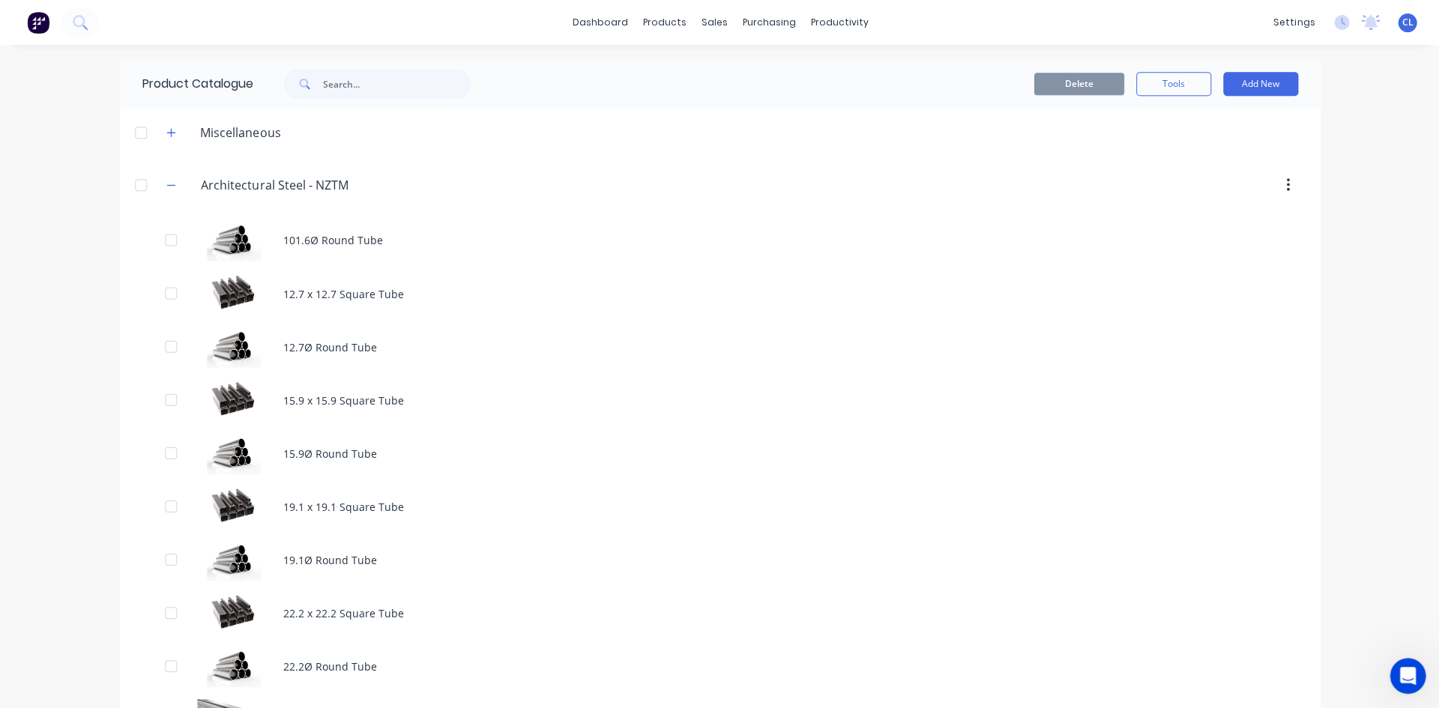
click at [166, 182] on icon "button" at bounding box center [170, 185] width 9 height 10
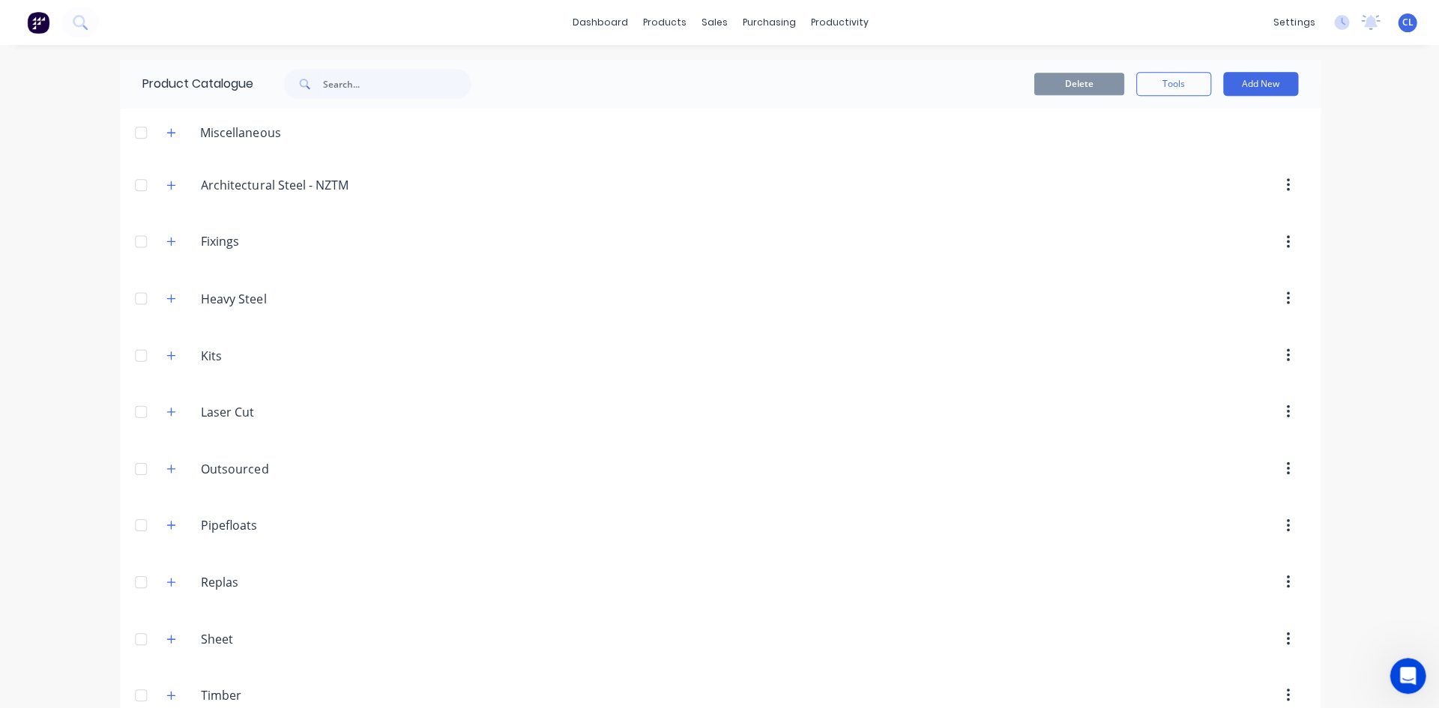
click at [162, 296] on button "button" at bounding box center [171, 298] width 19 height 19
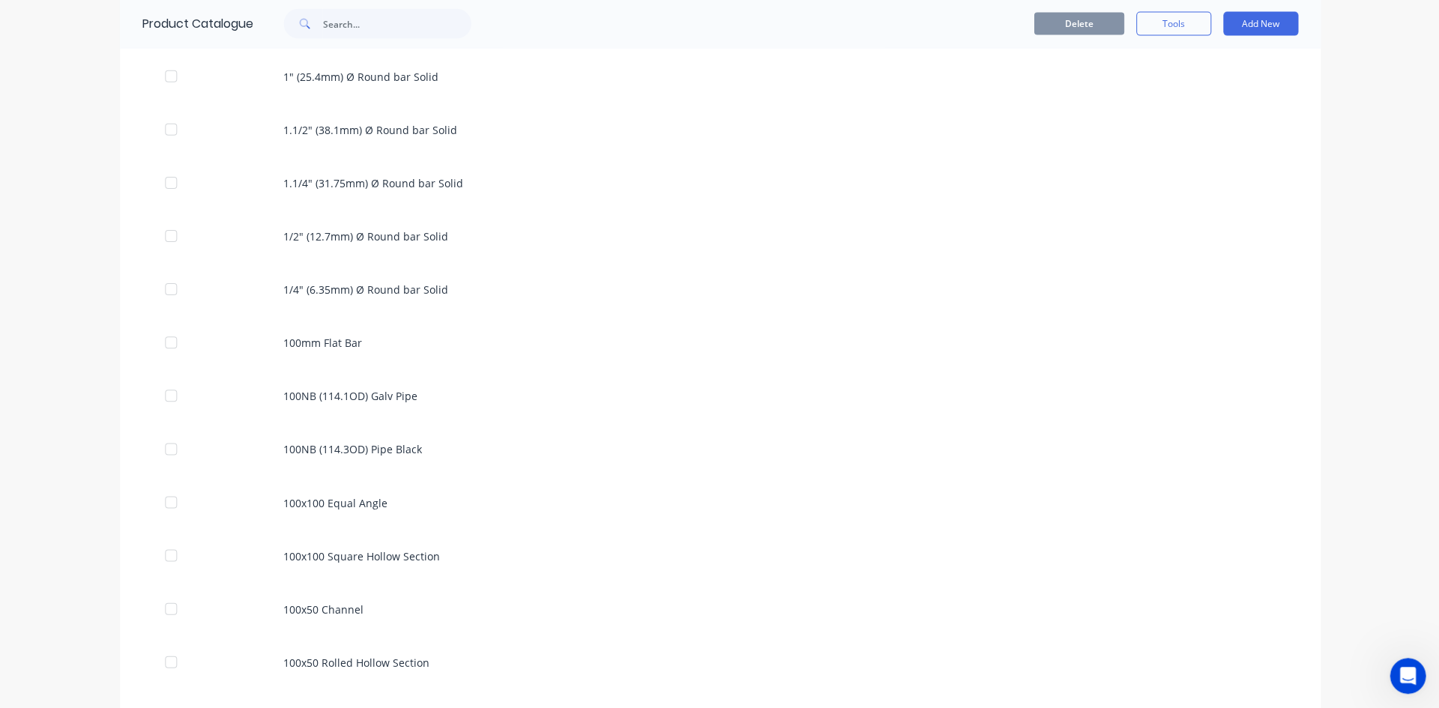
scroll to position [299, 0]
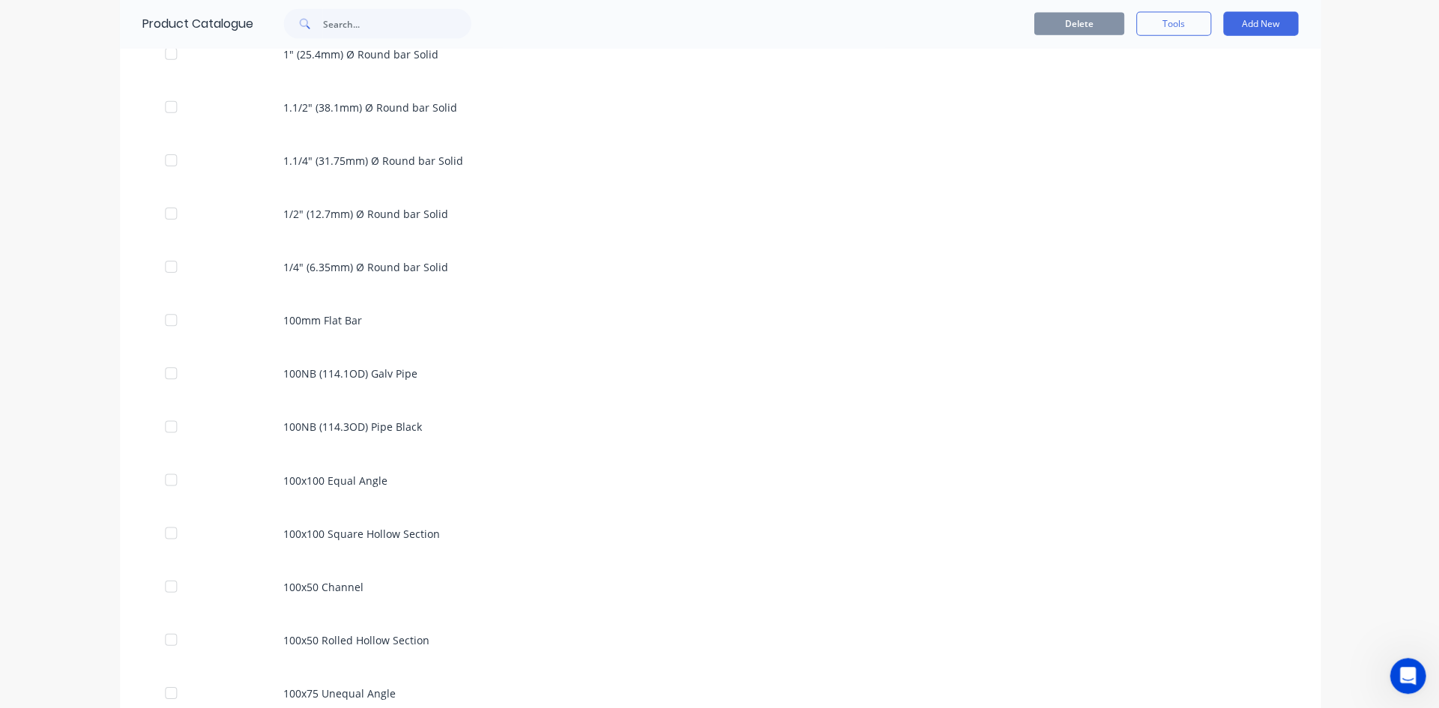
click at [286, 318] on div "100mm Flat Bar" at bounding box center [719, 320] width 1199 height 53
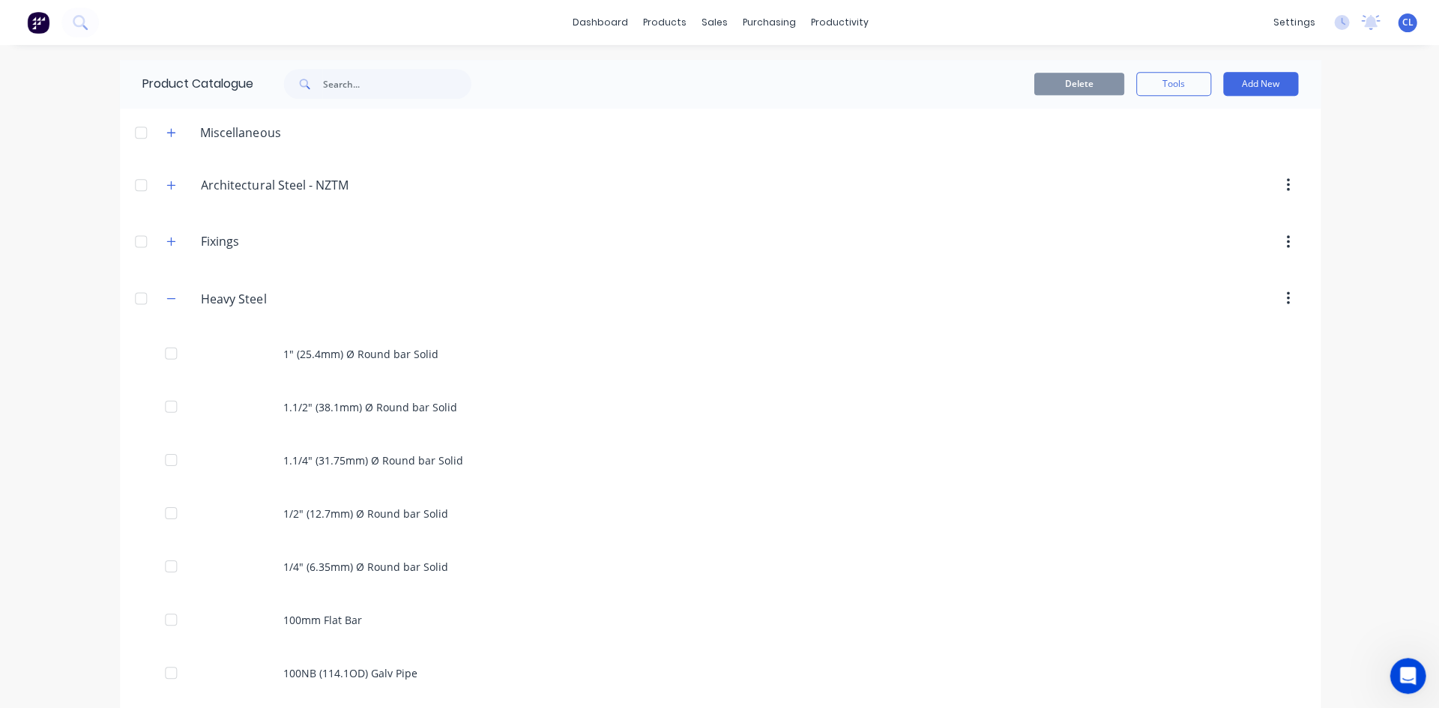
click at [166, 300] on icon "button" at bounding box center [170, 298] width 9 height 10
